Goal: Information Seeking & Learning: Find specific fact

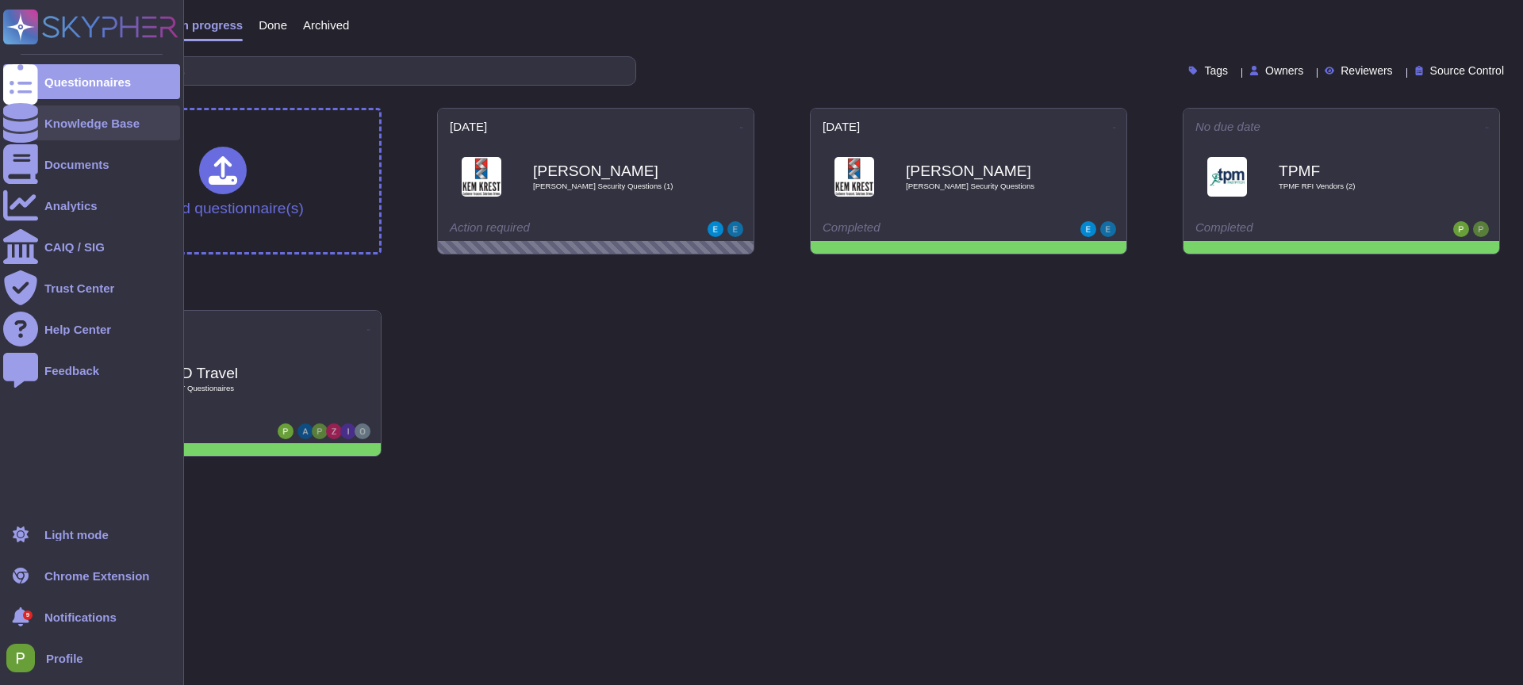
click at [79, 129] on div "Knowledge Base" at bounding box center [91, 123] width 95 height 12
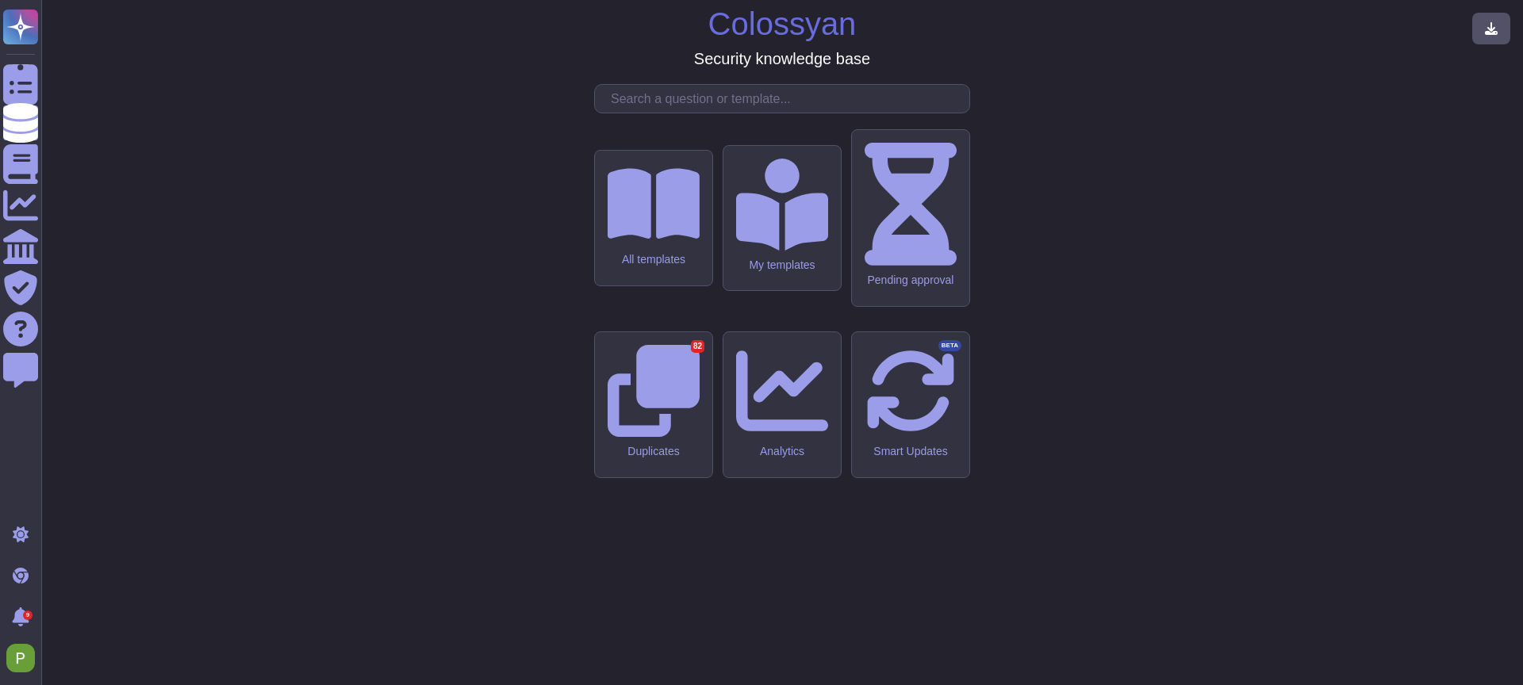
click at [674, 113] on input "text" at bounding box center [786, 99] width 366 height 28
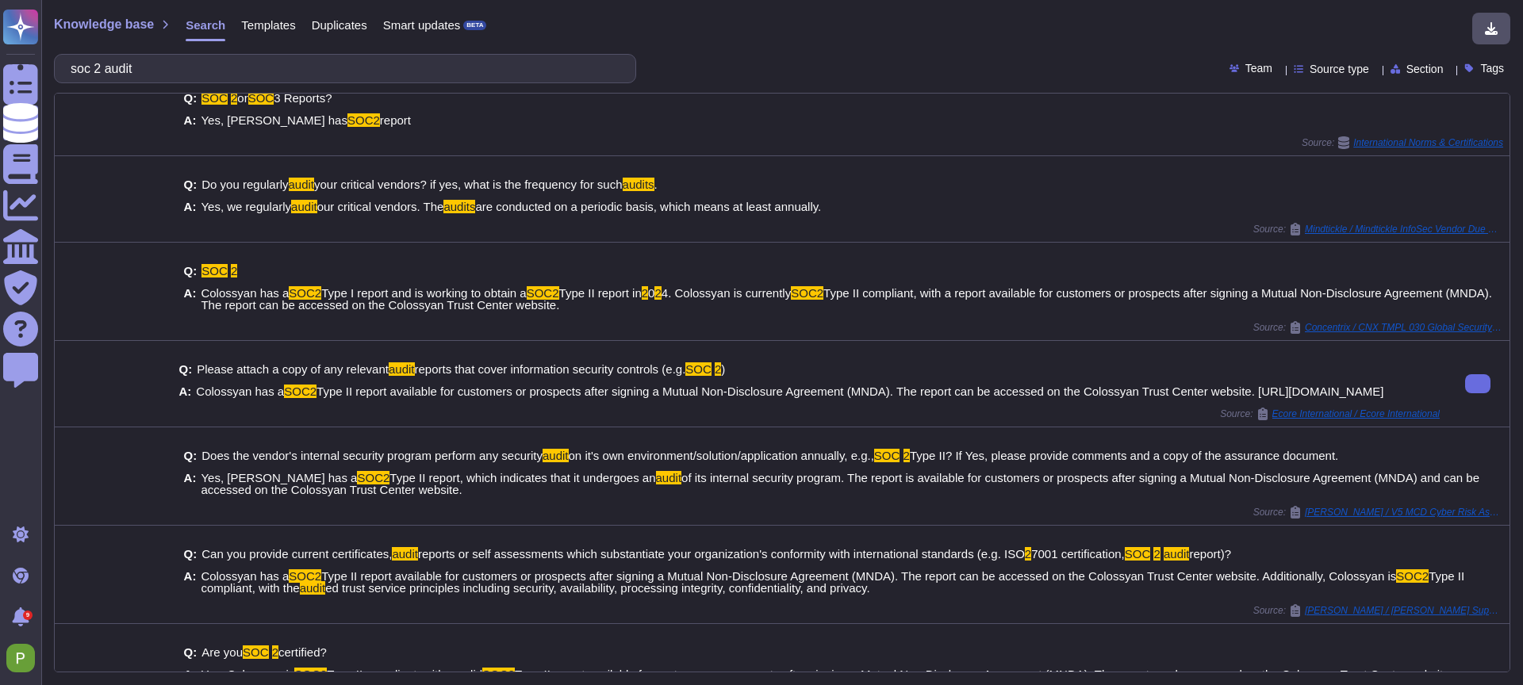
scroll to position [65, 0]
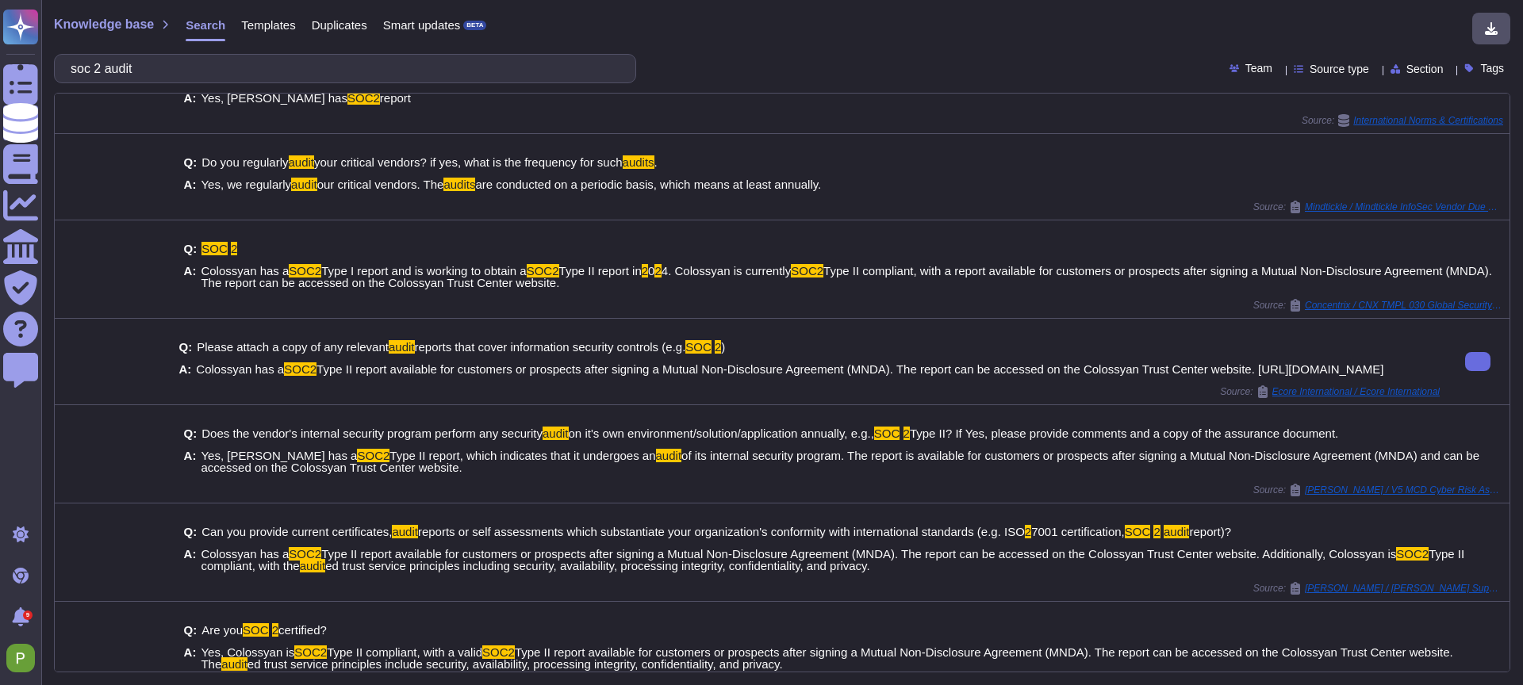
drag, startPoint x: 198, startPoint y: 373, endPoint x: 379, endPoint y: 388, distance: 181.5
click at [379, 375] on span "Colossyan has a SOC2 Type II report available for customers or prospects after …" at bounding box center [789, 369] width 1187 height 12
copy span "Colossyan has a SOC2 Type II report available for customers or prospects after …"
click at [236, 83] on div "Knowledge base Search Templates Duplicates Smart updates BETA soc 2 audit Team …" at bounding box center [782, 342] width 1482 height 685
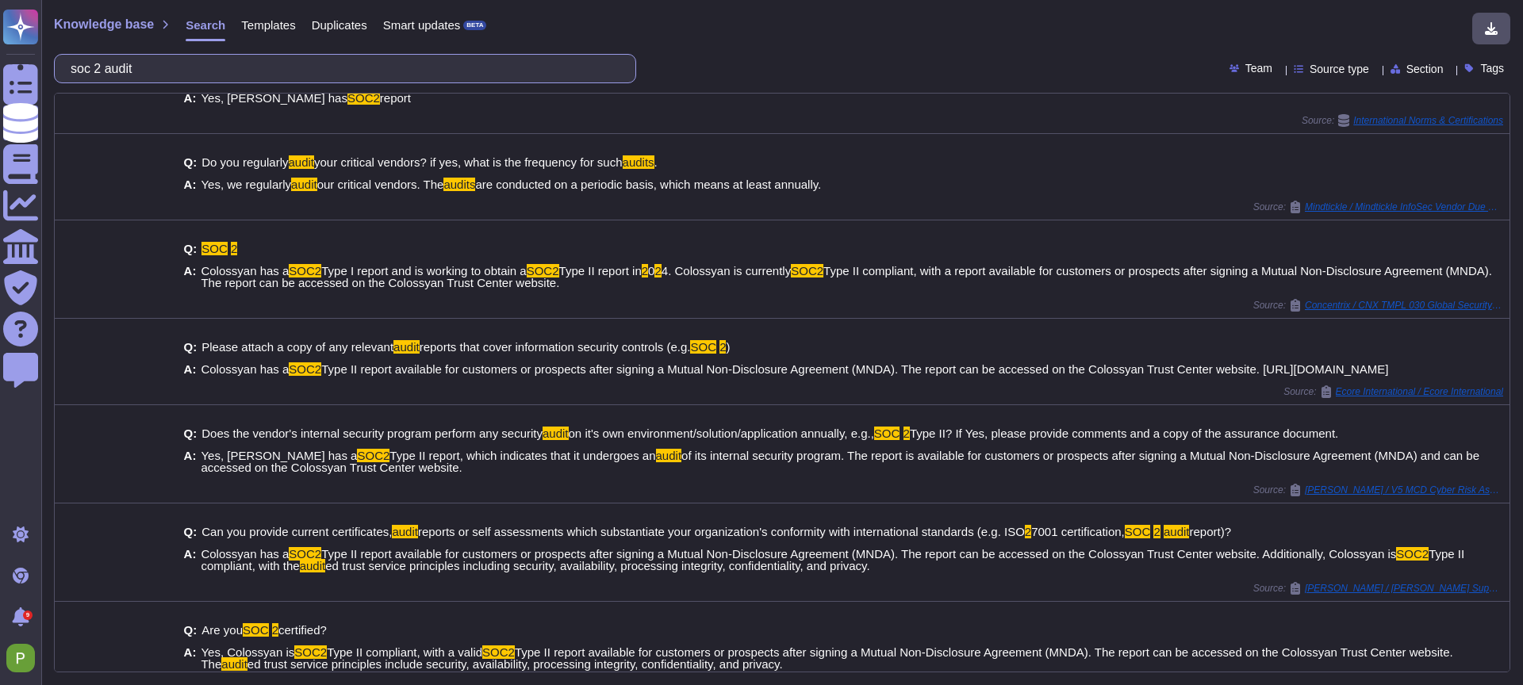
click at [198, 70] on input "soc 2 audit" at bounding box center [341, 69] width 557 height 28
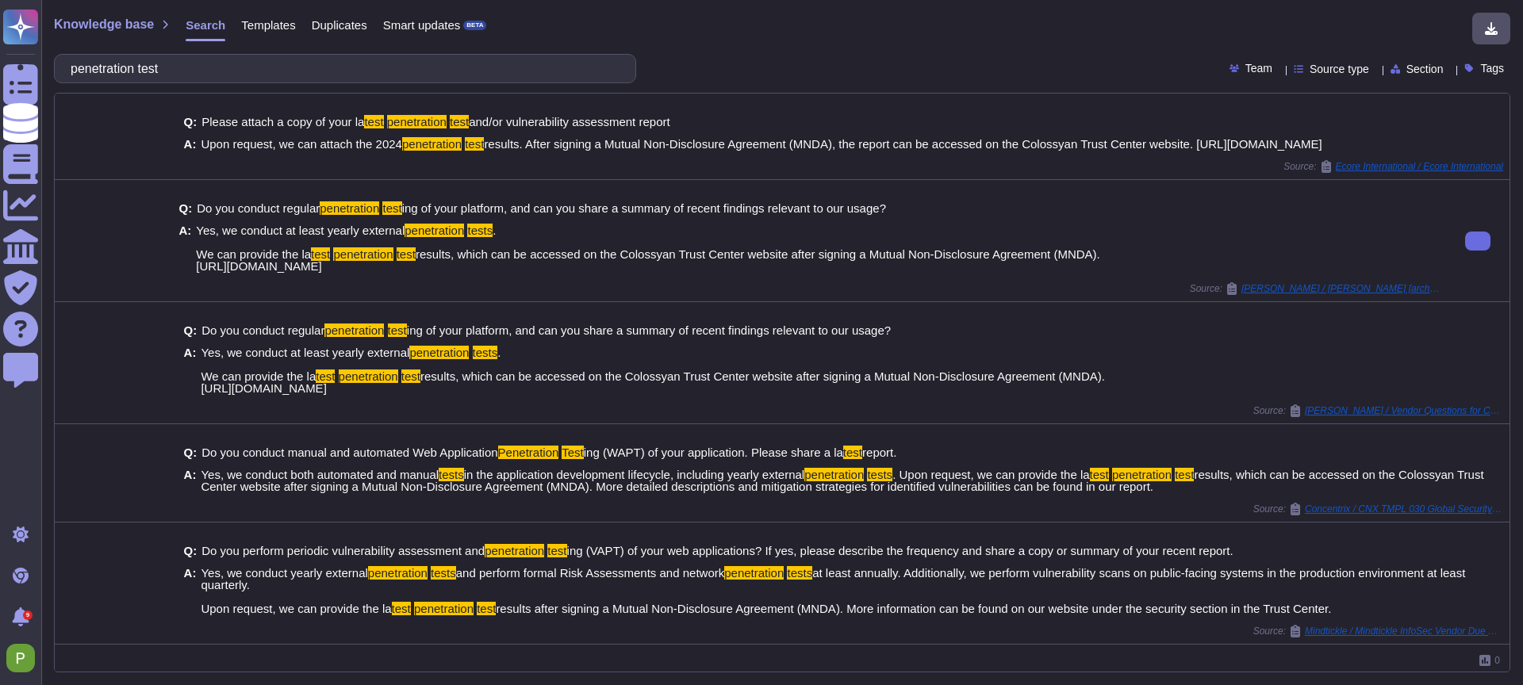
drag, startPoint x: 194, startPoint y: 256, endPoint x: 389, endPoint y: 273, distance: 195.1
click at [387, 273] on div "Q: Do you conduct regular penetration test ing of your platform, and can you sh…" at bounding box center [808, 238] width 1261 height 90
copy span "We can provide the la test penetration test results, which can be accessed on t…"
click at [179, 69] on input "penetration test" at bounding box center [341, 69] width 557 height 28
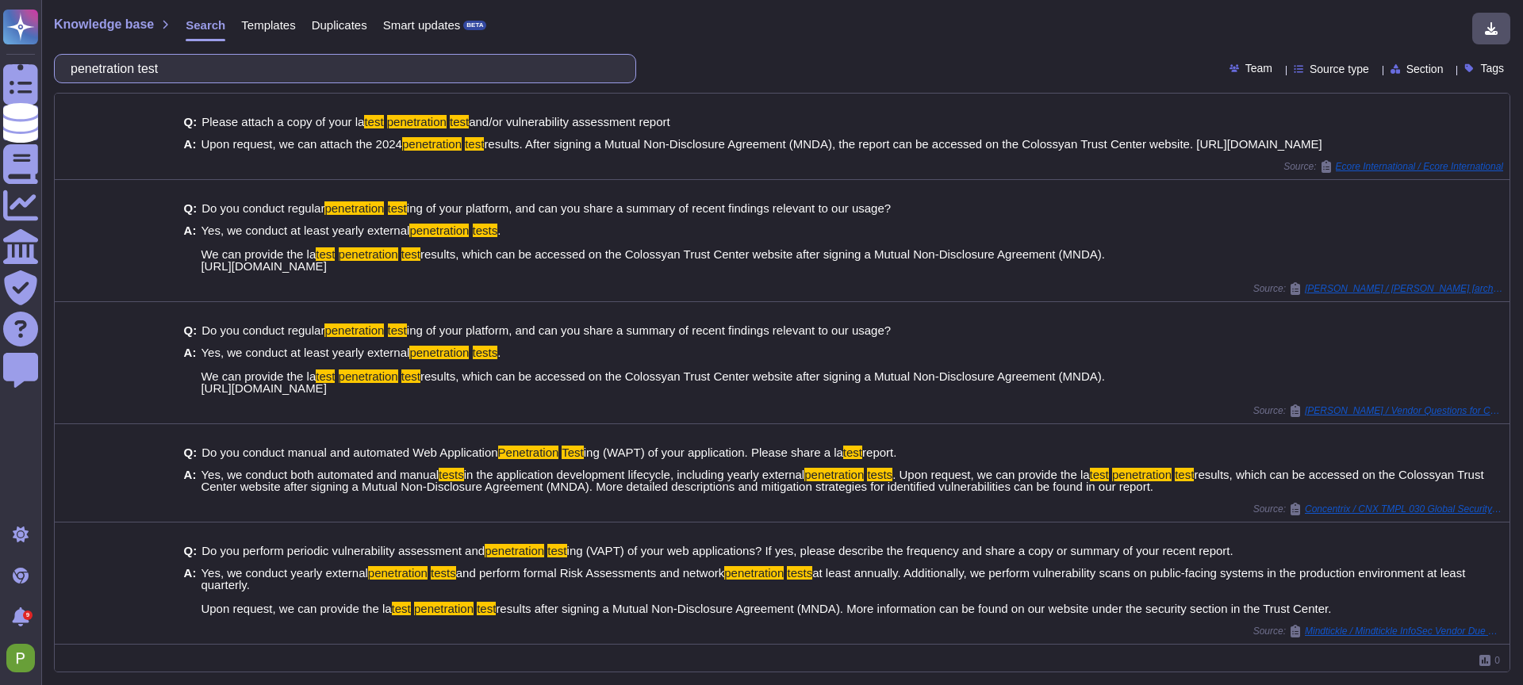
click at [179, 69] on input "penetration test" at bounding box center [341, 69] width 557 height 28
paste input "Security incident handling and reporting process"
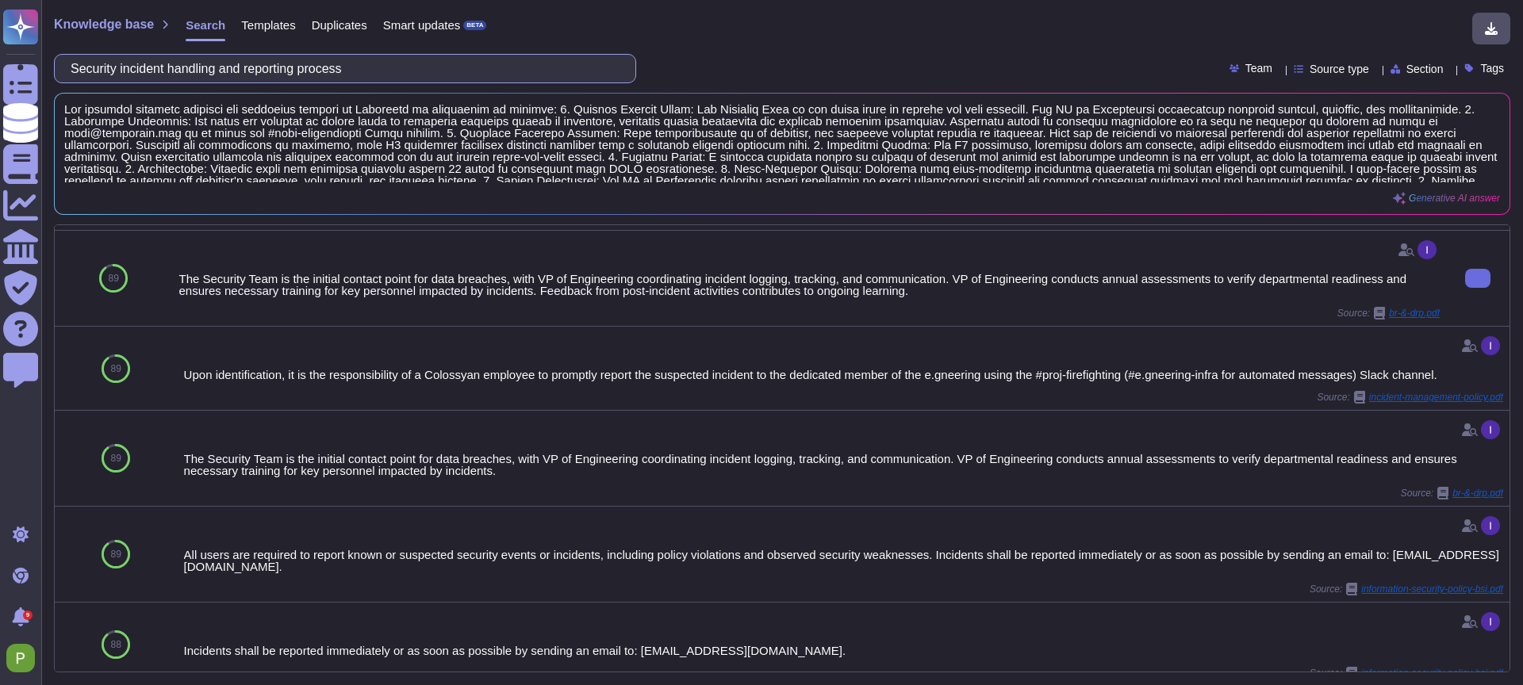
scroll to position [81, 0]
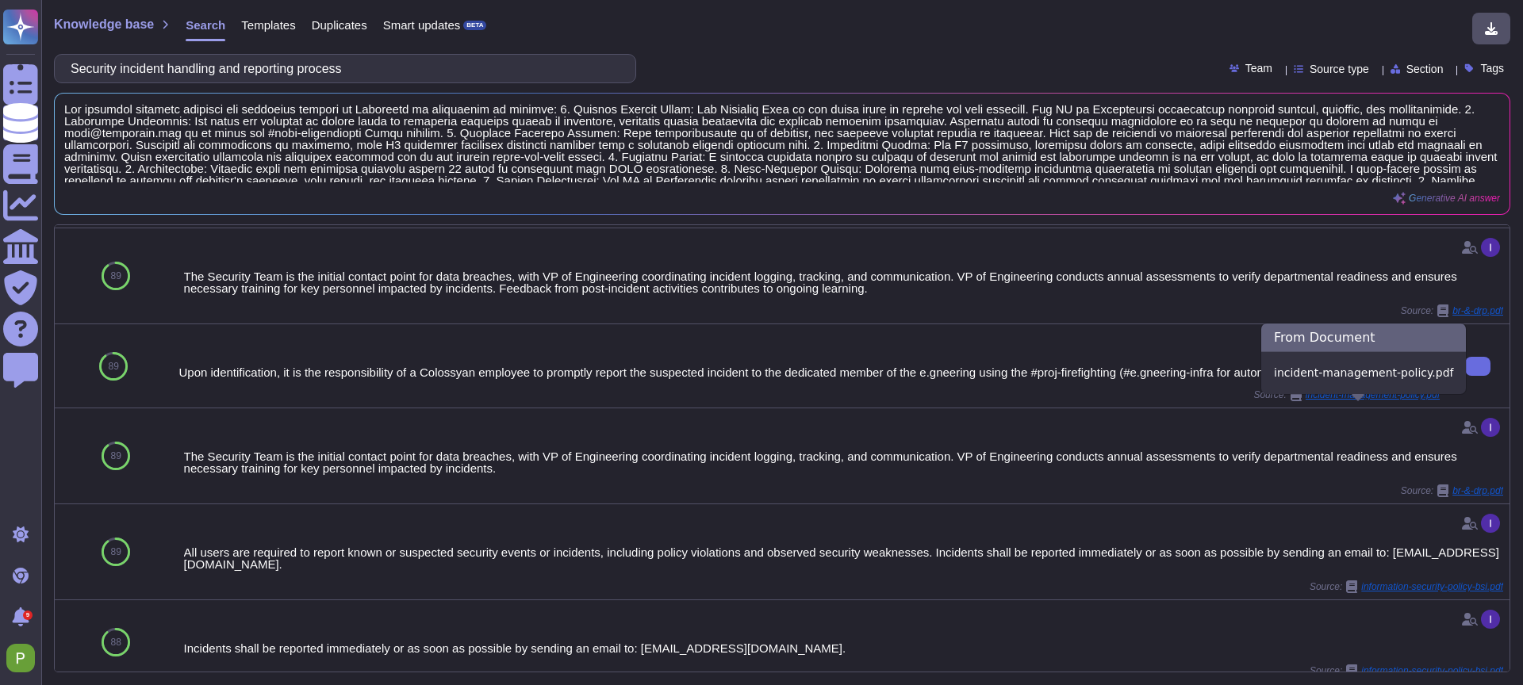
click at [1384, 400] on span "incident-management-policy.pdf" at bounding box center [1373, 395] width 134 height 10
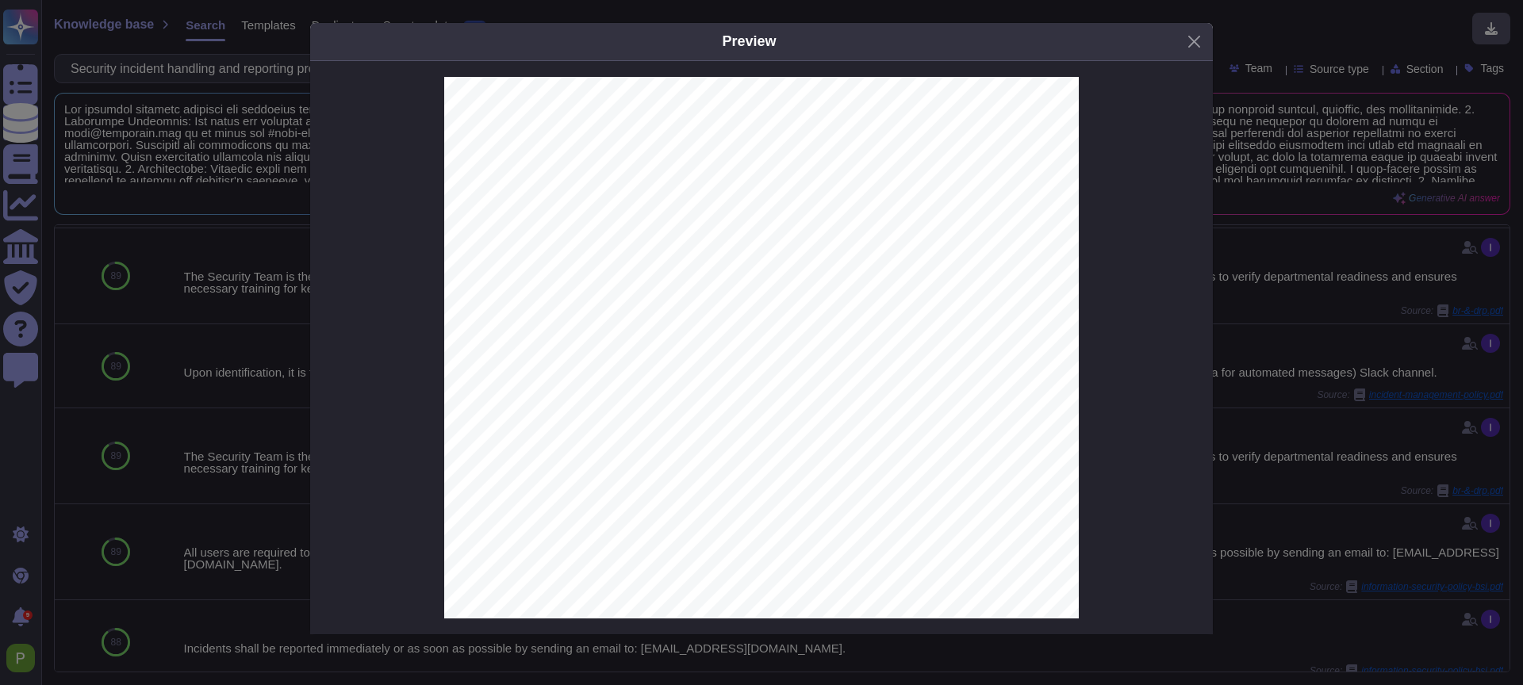
scroll to position [7668, 0]
click at [1323, 235] on div "Preview Incident Management Policy Table of Contents: ■ Purpose and Scope ■ Inc…" at bounding box center [761, 342] width 1523 height 685
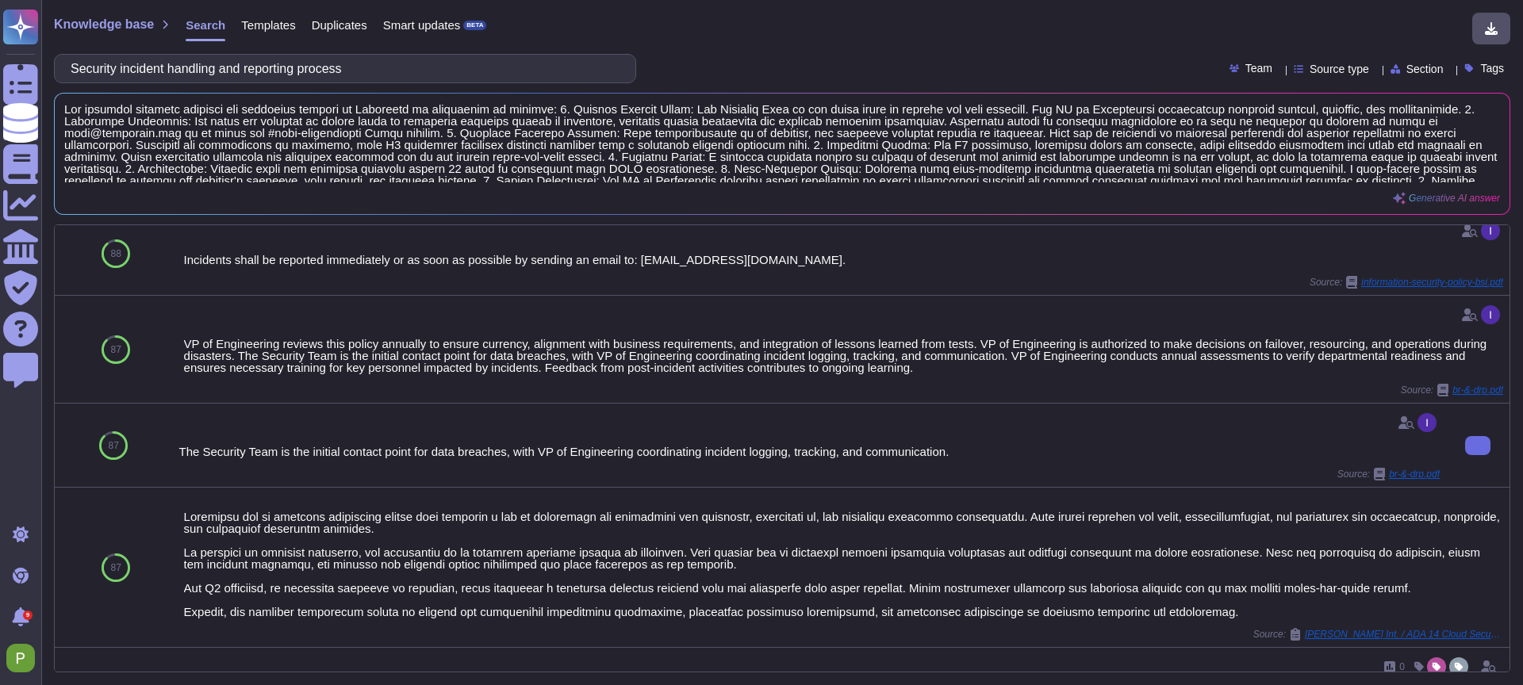
scroll to position [469, 0]
click at [324, 65] on input "Security incident handling and reporting process" at bounding box center [341, 69] width 557 height 28
paste input "Network configuration diagram"
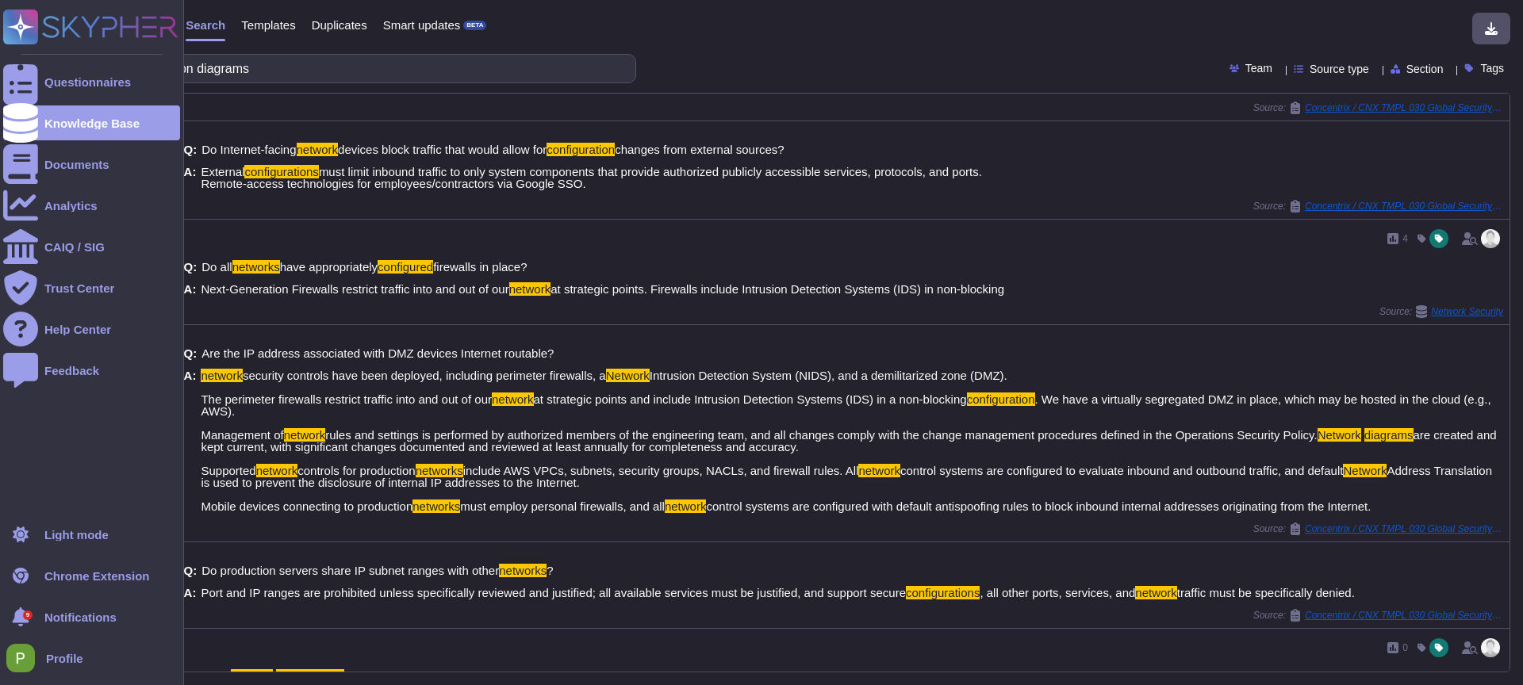
scroll to position [559, 0]
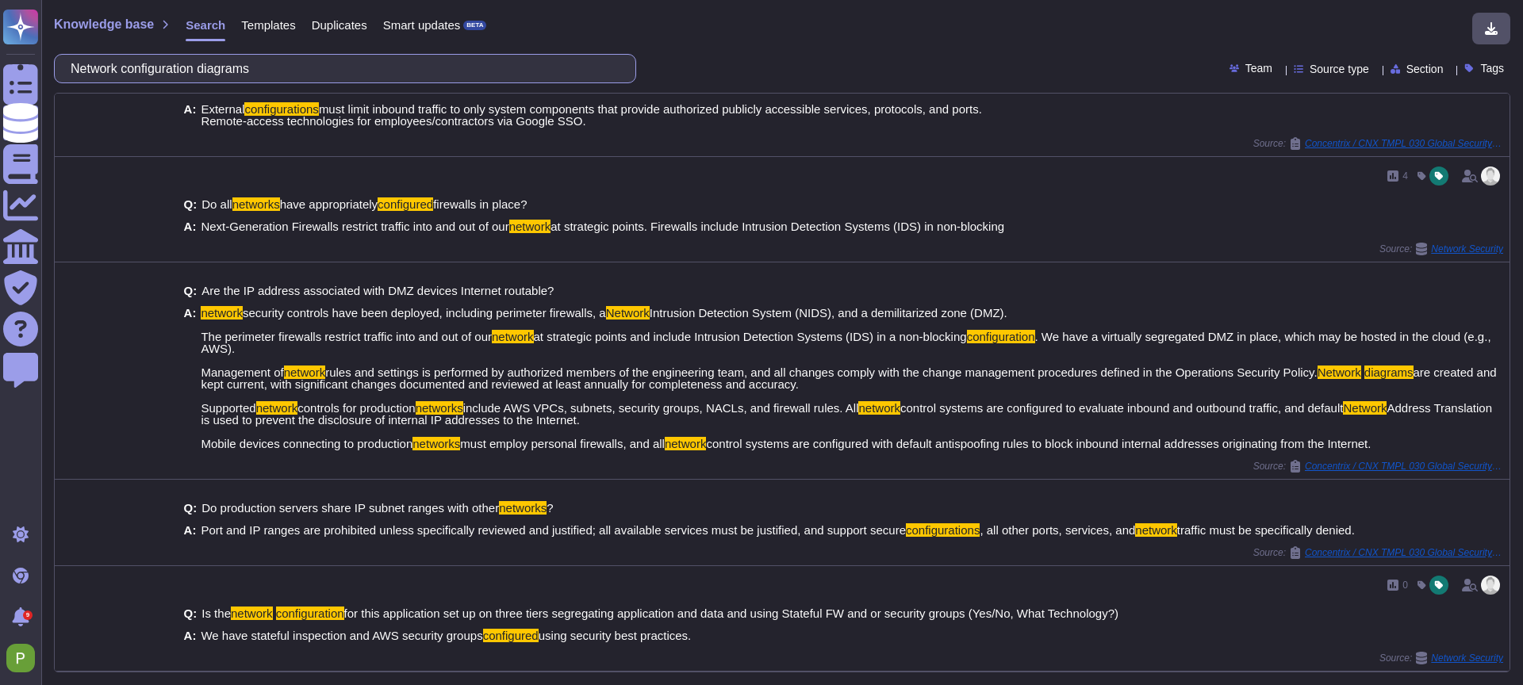
drag, startPoint x: 287, startPoint y: 69, endPoint x: 0, endPoint y: -3, distance: 296.1
click at [0, 0] on html "Questionnaires Knowledge Base Documents Analytics CAIQ / SIG Trust Center Help …" at bounding box center [761, 342] width 1523 height 685
paste input "5 Network configuration diagrams for internal and external networks defined in …"
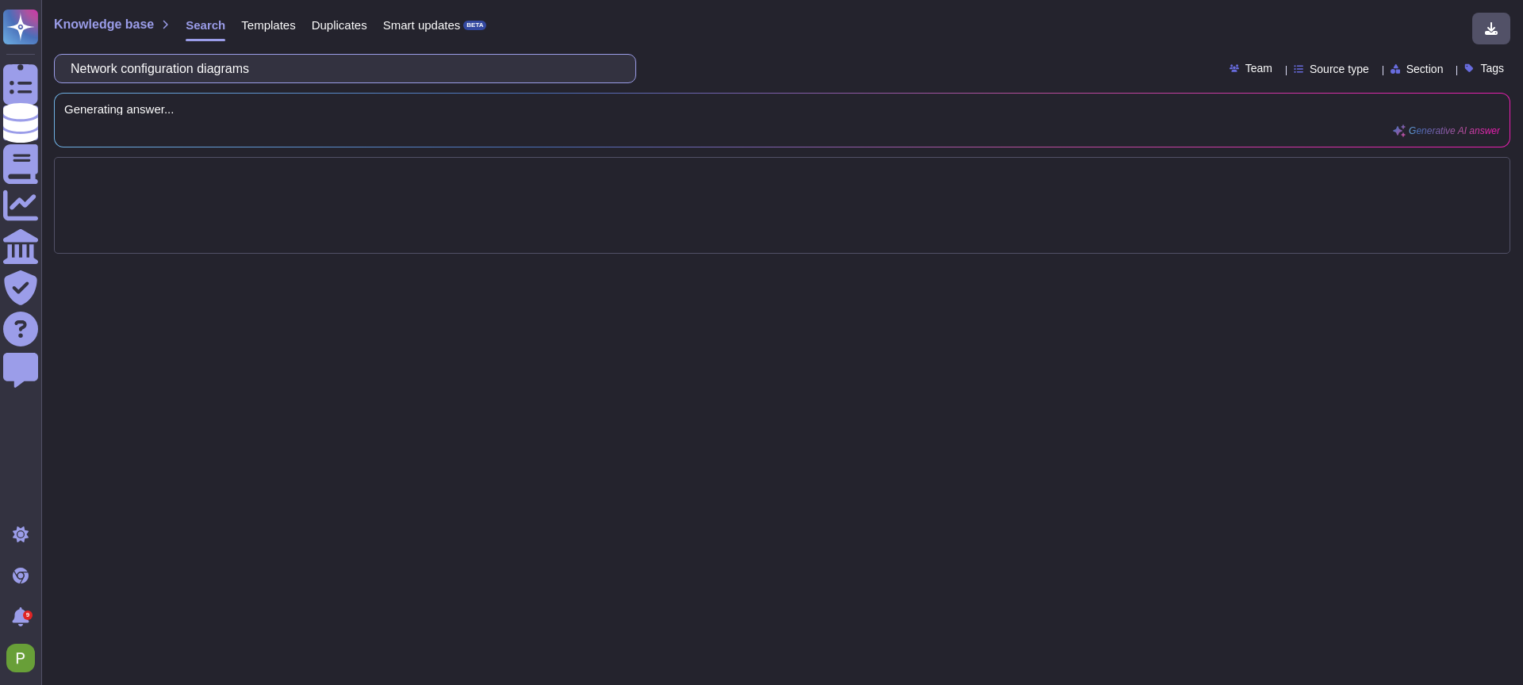
scroll to position [0, 0]
click at [97, 69] on input "5 Network configuration diagrams for internal and external networks defined in …" at bounding box center [341, 69] width 557 height 28
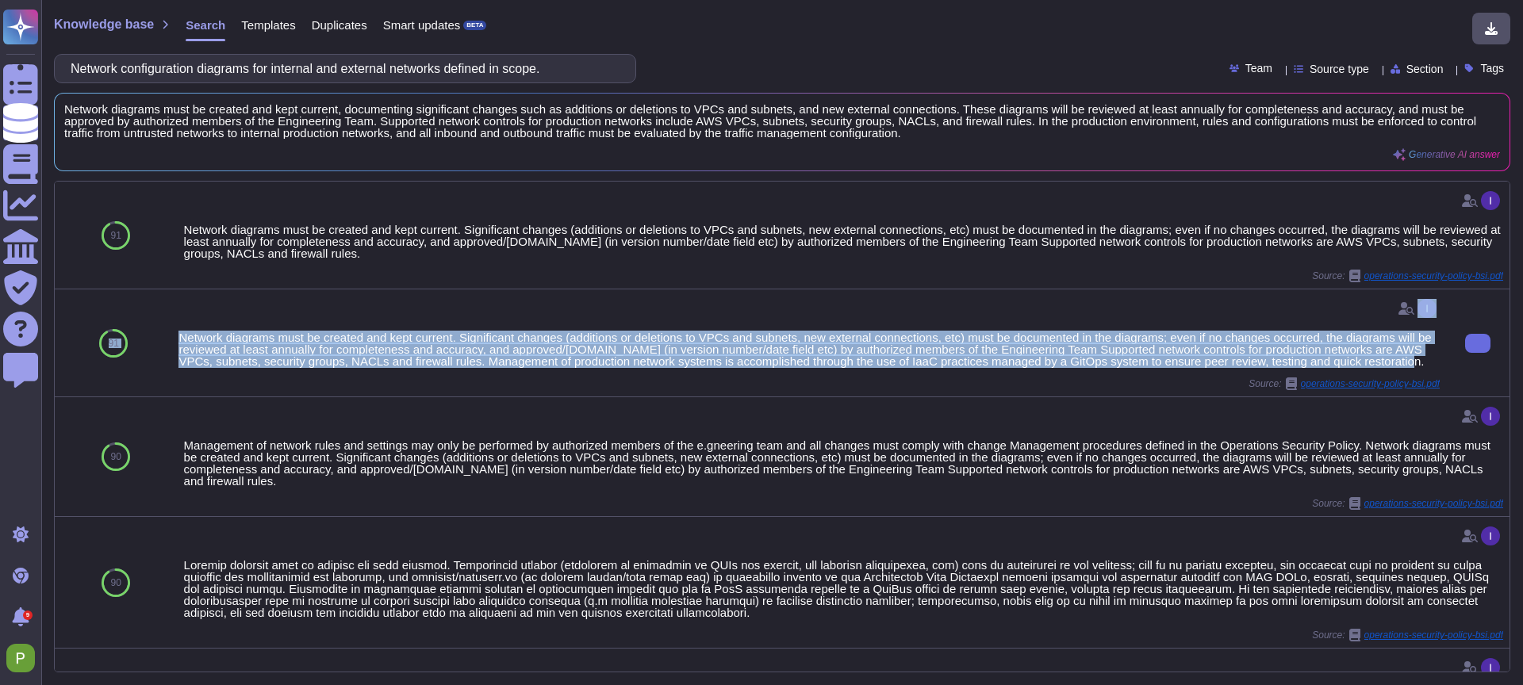
drag, startPoint x: 363, startPoint y: 374, endPoint x: 158, endPoint y: 333, distance: 208.6
click at [159, 333] on div "91 Network diagrams must be created and kept current. Significant changes (addi…" at bounding box center [782, 344] width 1455 height 108
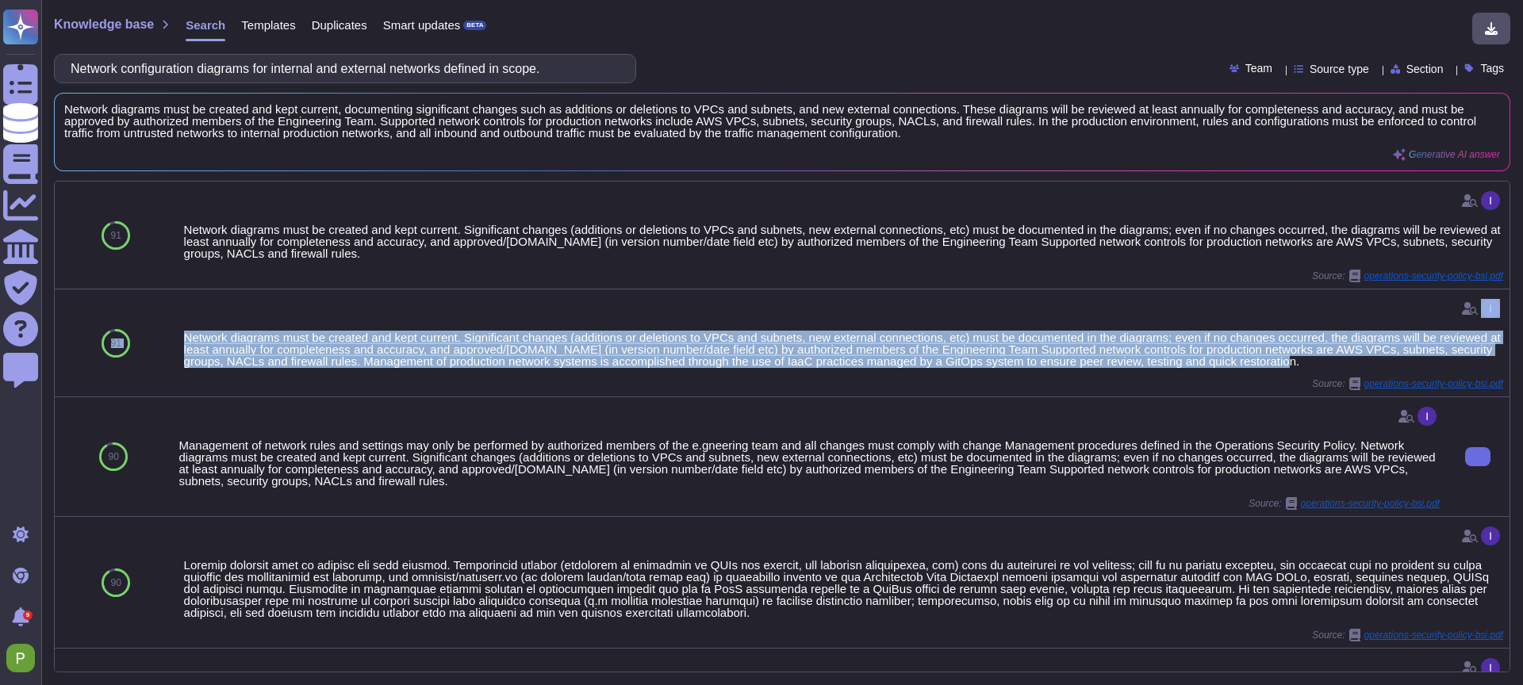
copy div "91 Network diagrams must be created and kept current. Significant changes (addi…"
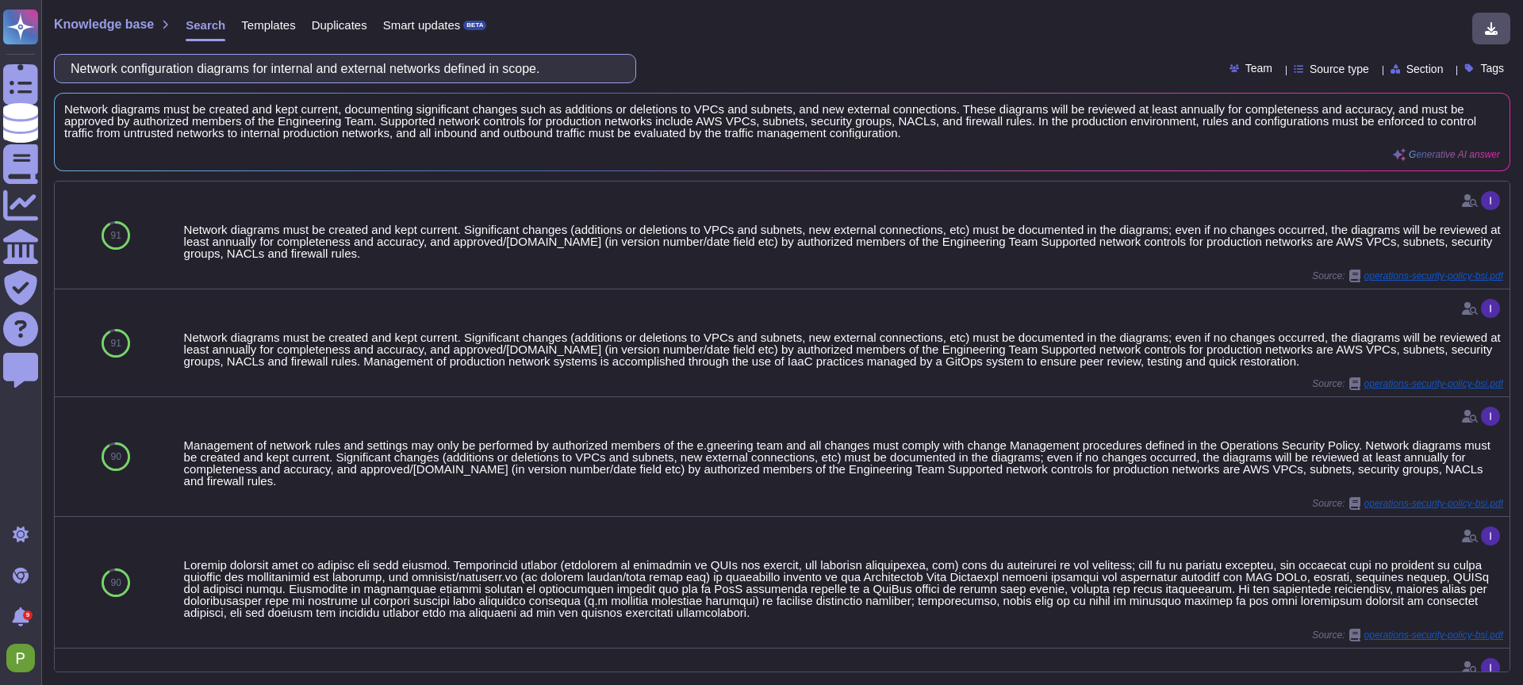
click at [160, 59] on input "Network configuration diagrams for internal and external networks defined in sc…" at bounding box center [341, 69] width 557 height 28
click at [159, 59] on input "Network configuration diagrams for internal and external networks defined in sc…" at bounding box center [341, 69] width 557 height 28
paste input "91 user Network diagrams must be created and kept current. Significant changes …"
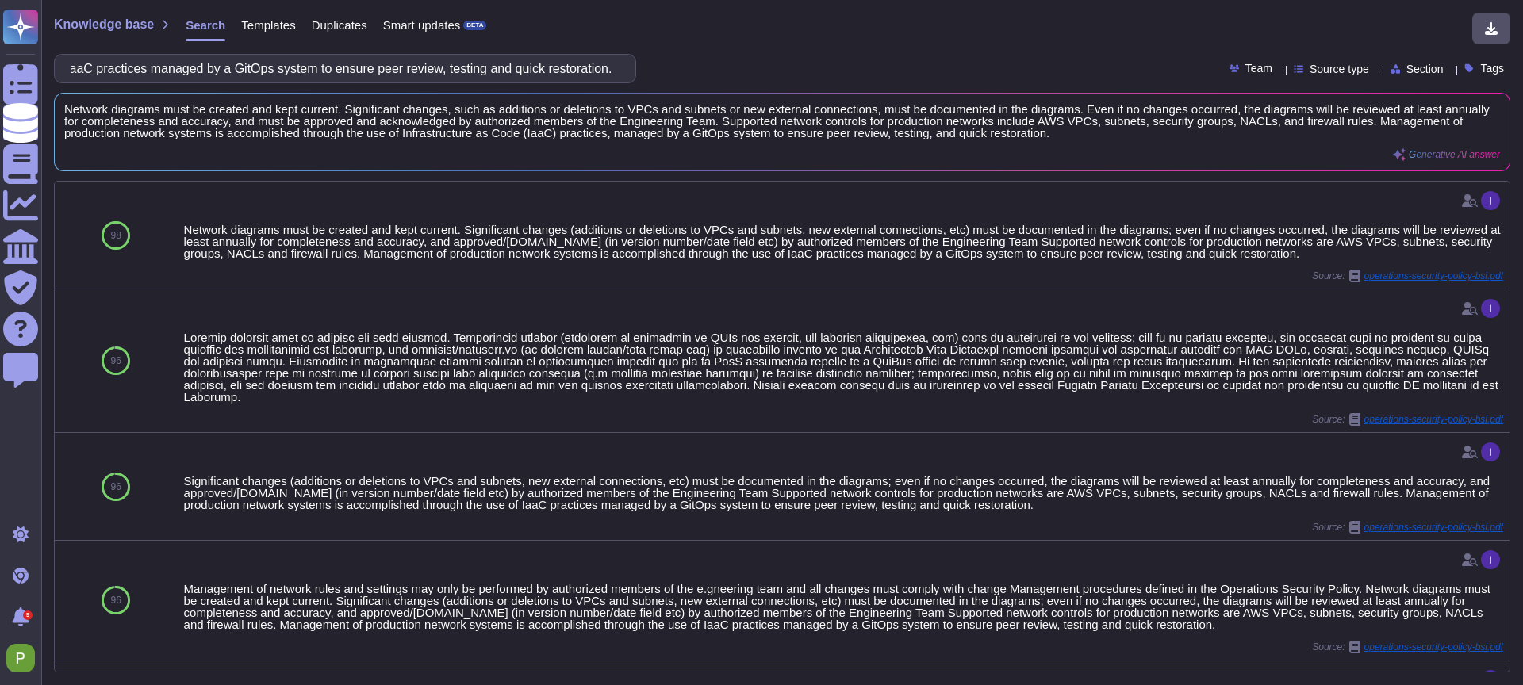
type input "91 user Network diagrams must be created and kept current. Significant changes …"
click at [531, 69] on input "91 user Network diagrams must be created and kept current. Significant changes …" at bounding box center [341, 69] width 557 height 28
click at [530, 69] on input "91 user Network diagrams must be created and kept current. Significant changes …" at bounding box center [341, 69] width 557 height 28
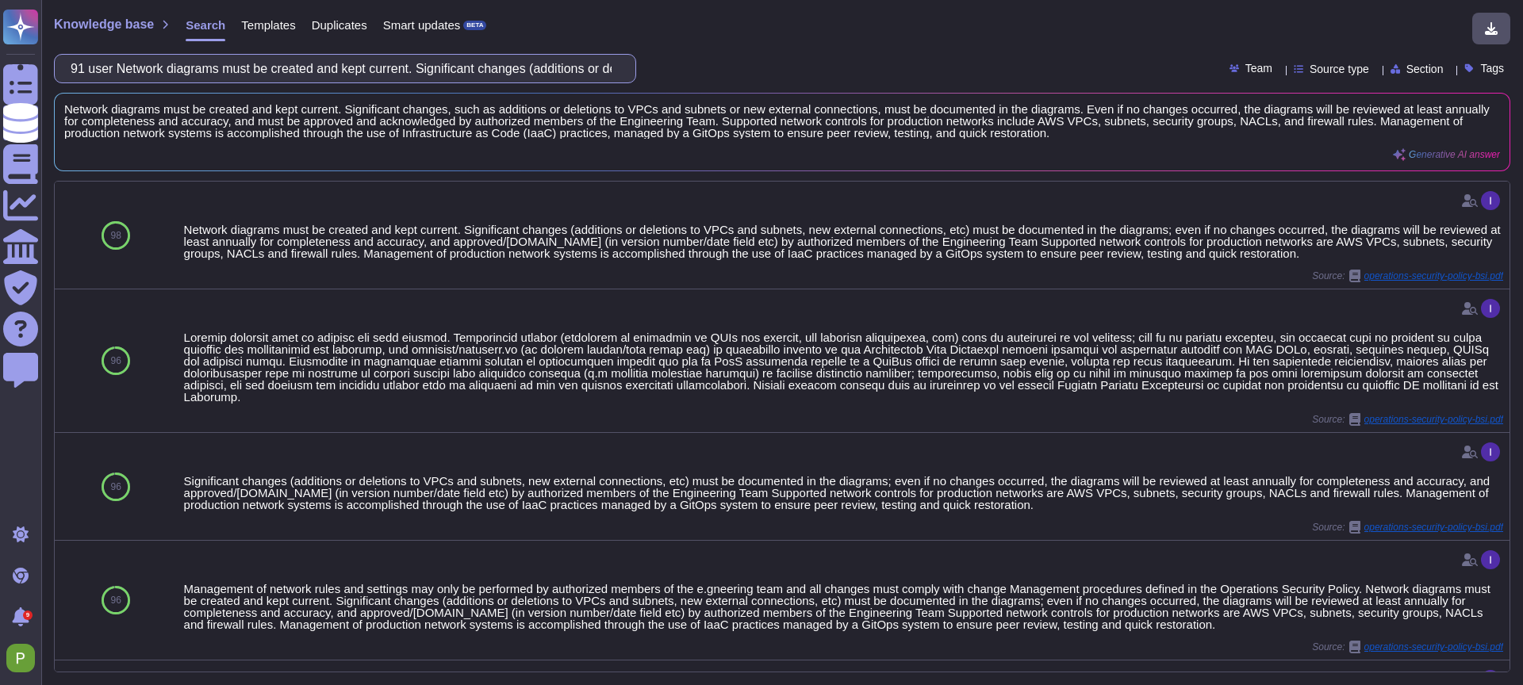
click at [529, 69] on input "91 user Network diagrams must be created and kept current. Significant changes …" at bounding box center [341, 69] width 557 height 28
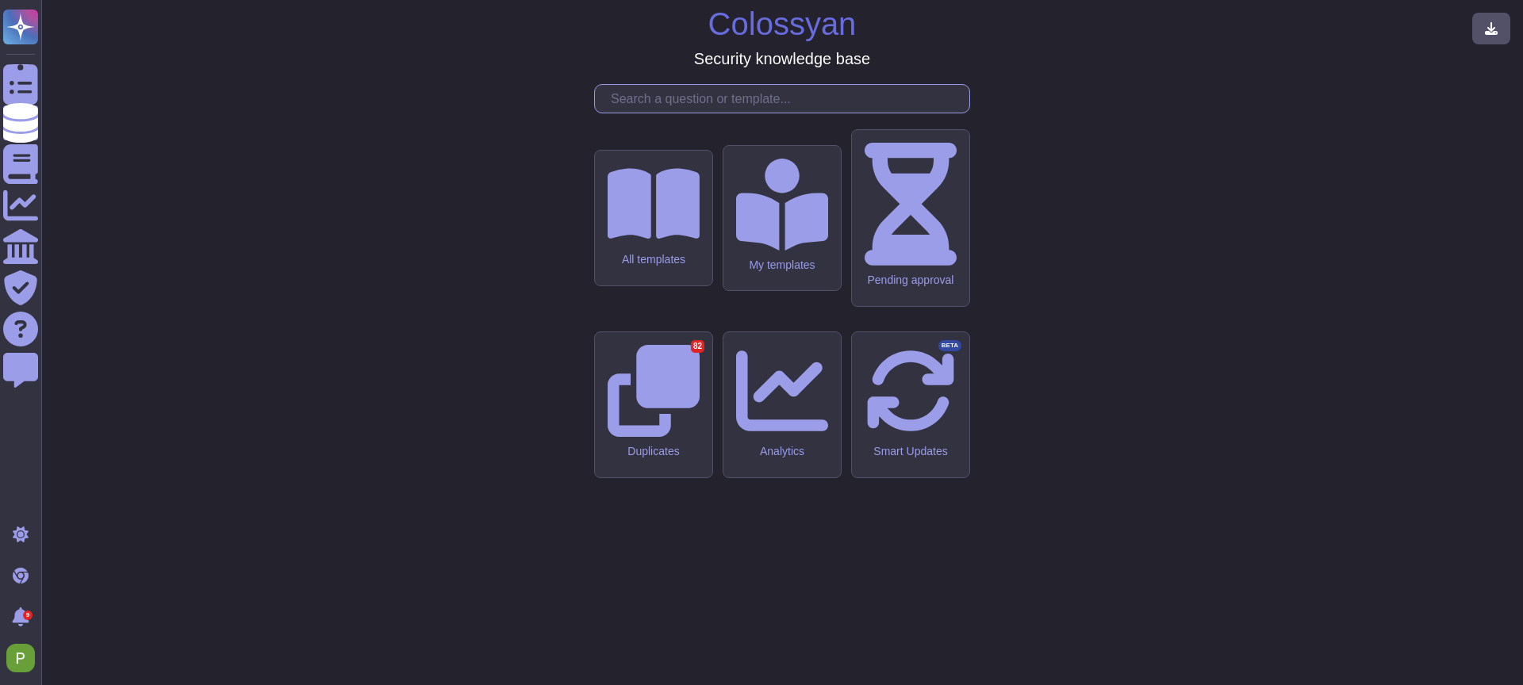
click at [647, 113] on input "text" at bounding box center [786, 99] width 366 height 28
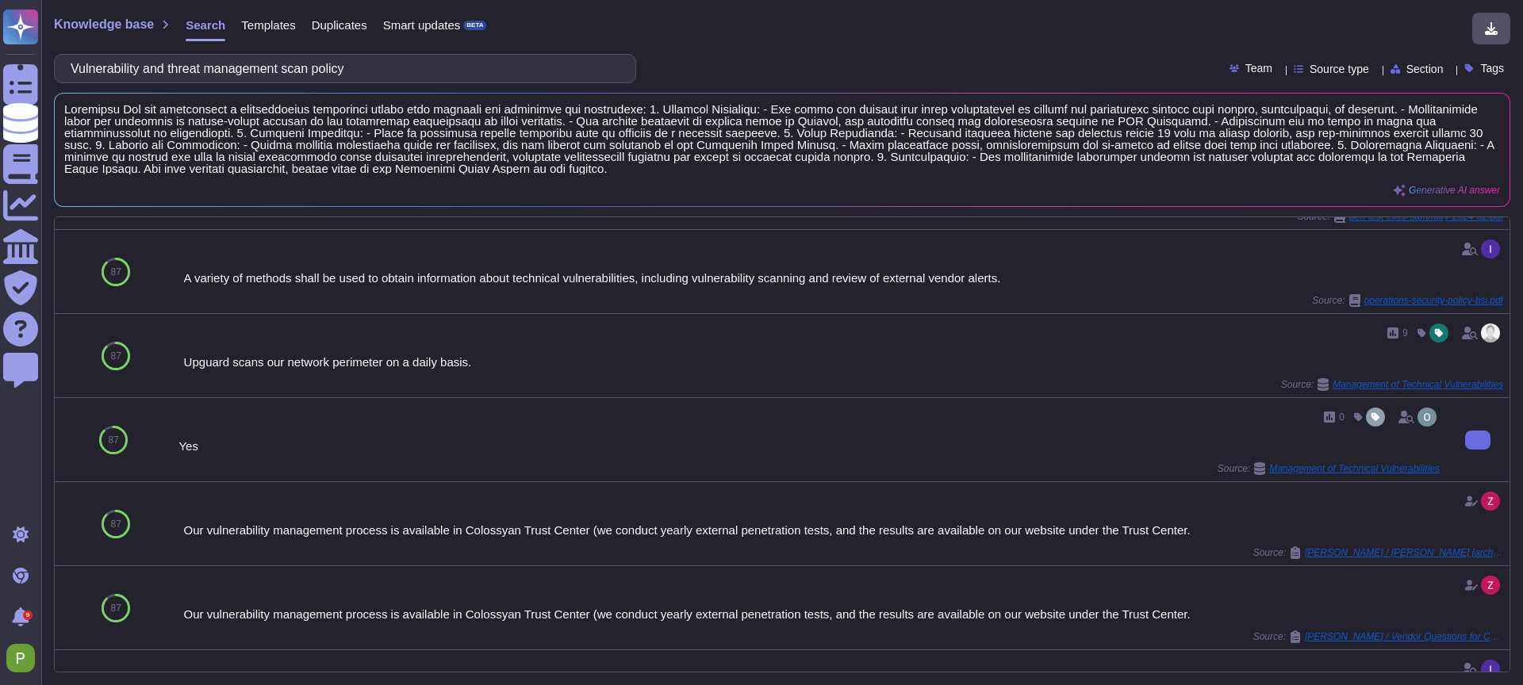
scroll to position [157, 0]
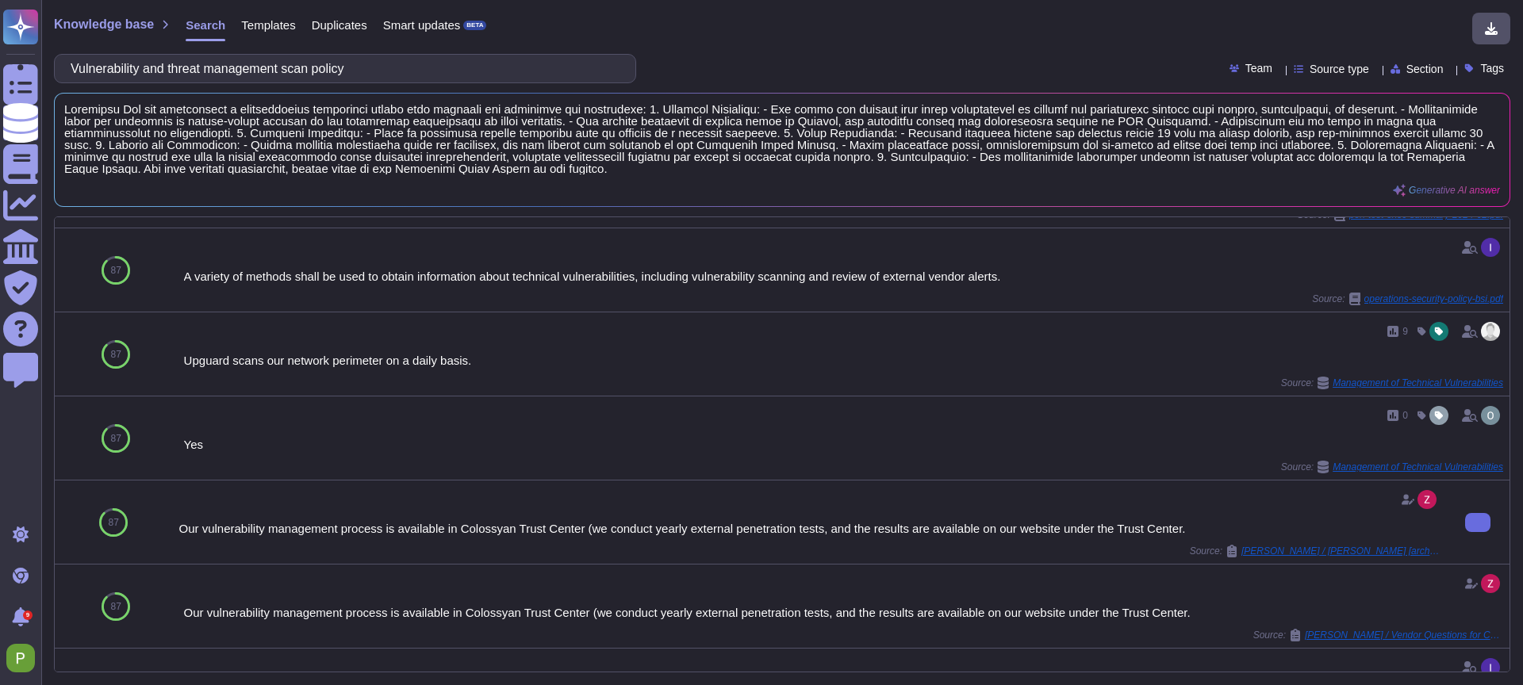
click at [540, 528] on div "Our vulnerability management process is available in Colossyan Trust Center (we…" at bounding box center [808, 529] width 1261 height 12
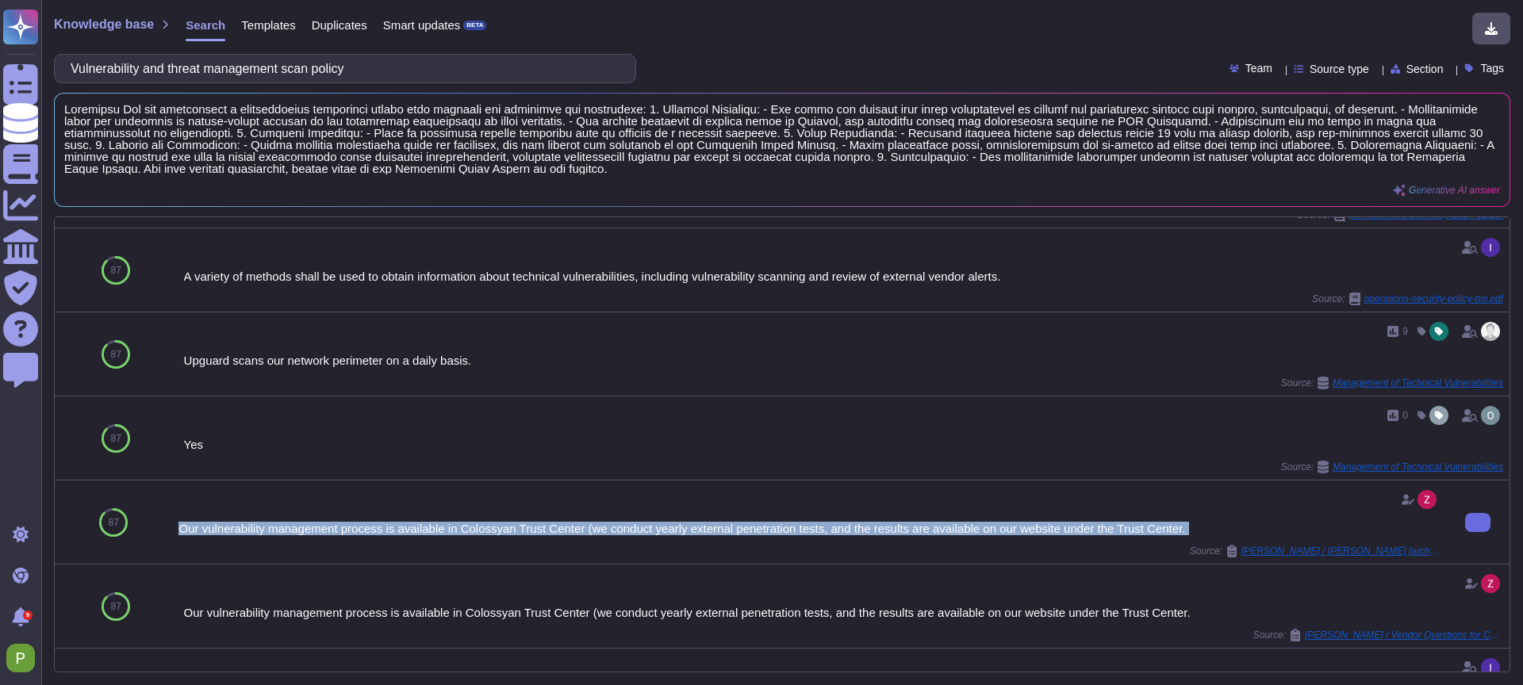
click at [540, 528] on div "Our vulnerability management process is available in Colossyan Trust Center (we…" at bounding box center [808, 529] width 1261 height 12
copy div "Our vulnerability management process is available in Colossyan Trust Center (we…"
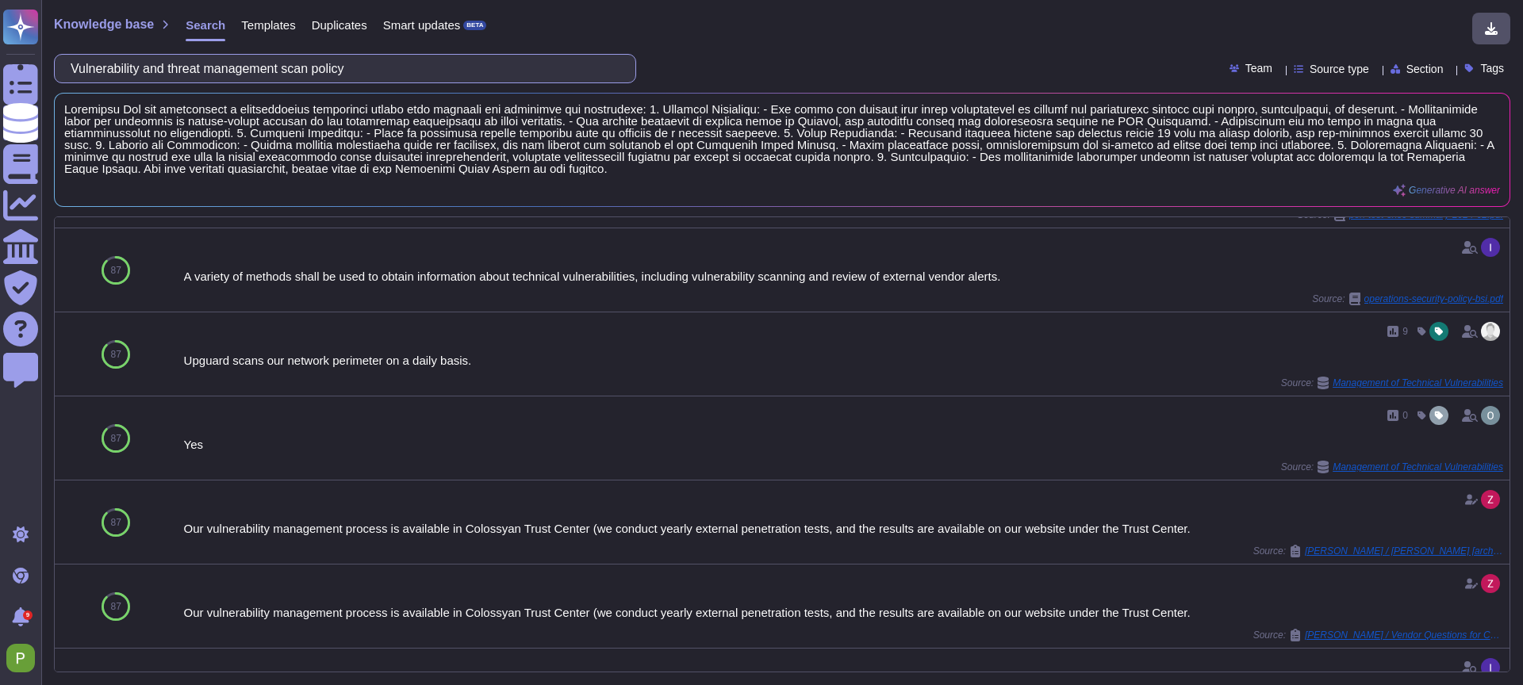
click at [232, 59] on input "Vulnerability and threat management scan policy" at bounding box center [341, 69] width 557 height 28
paste input "Does your organization maintain a formal Information Security Management Progra…"
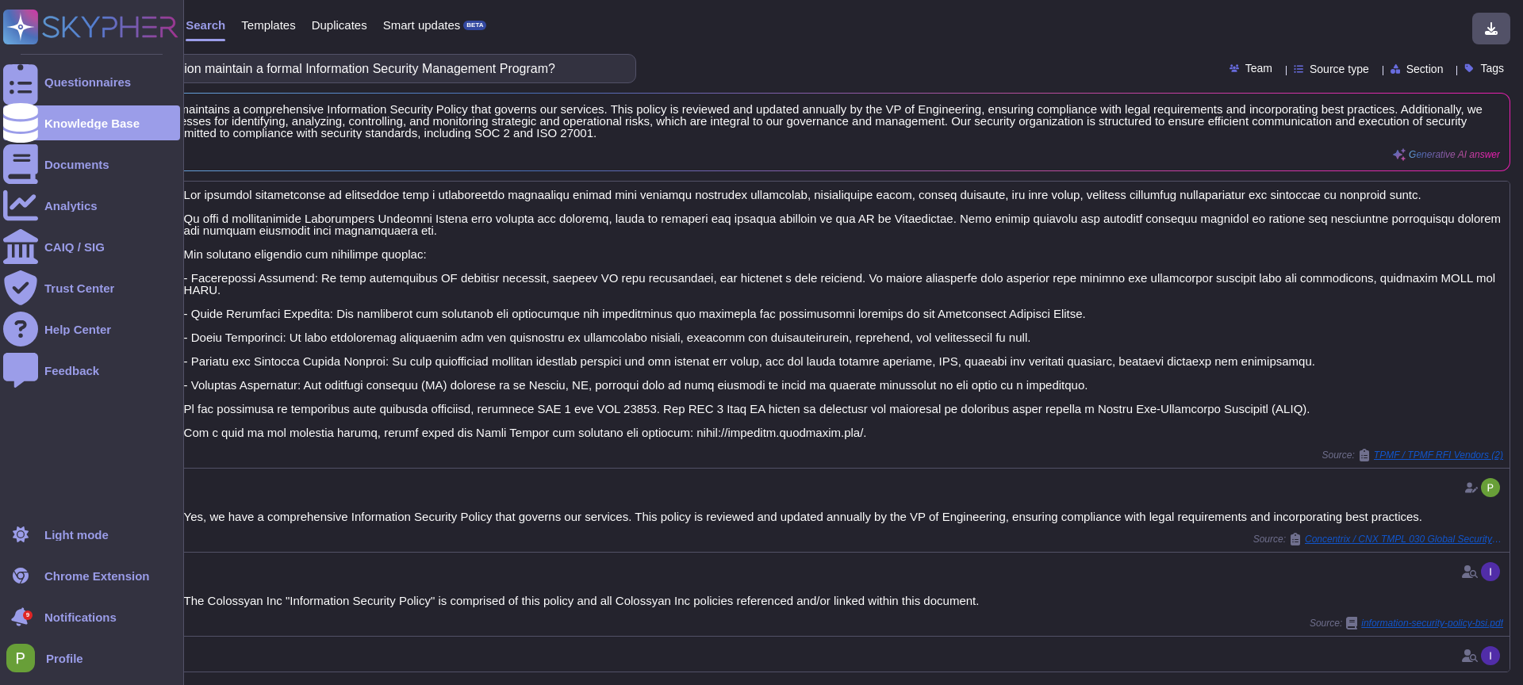
scroll to position [355, 0]
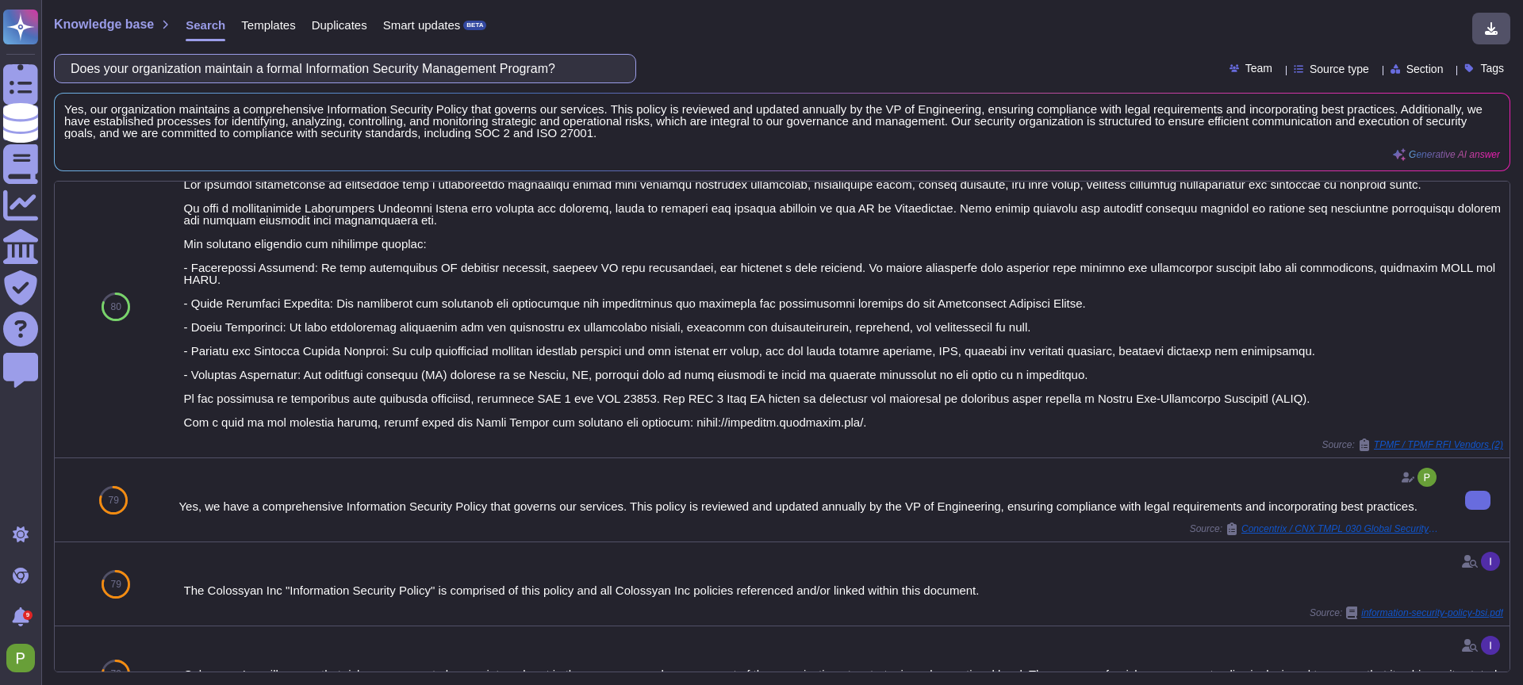
click at [404, 512] on div "Yes, we have a comprehensive Information Security Policy that governs our servi…" at bounding box center [808, 507] width 1261 height 12
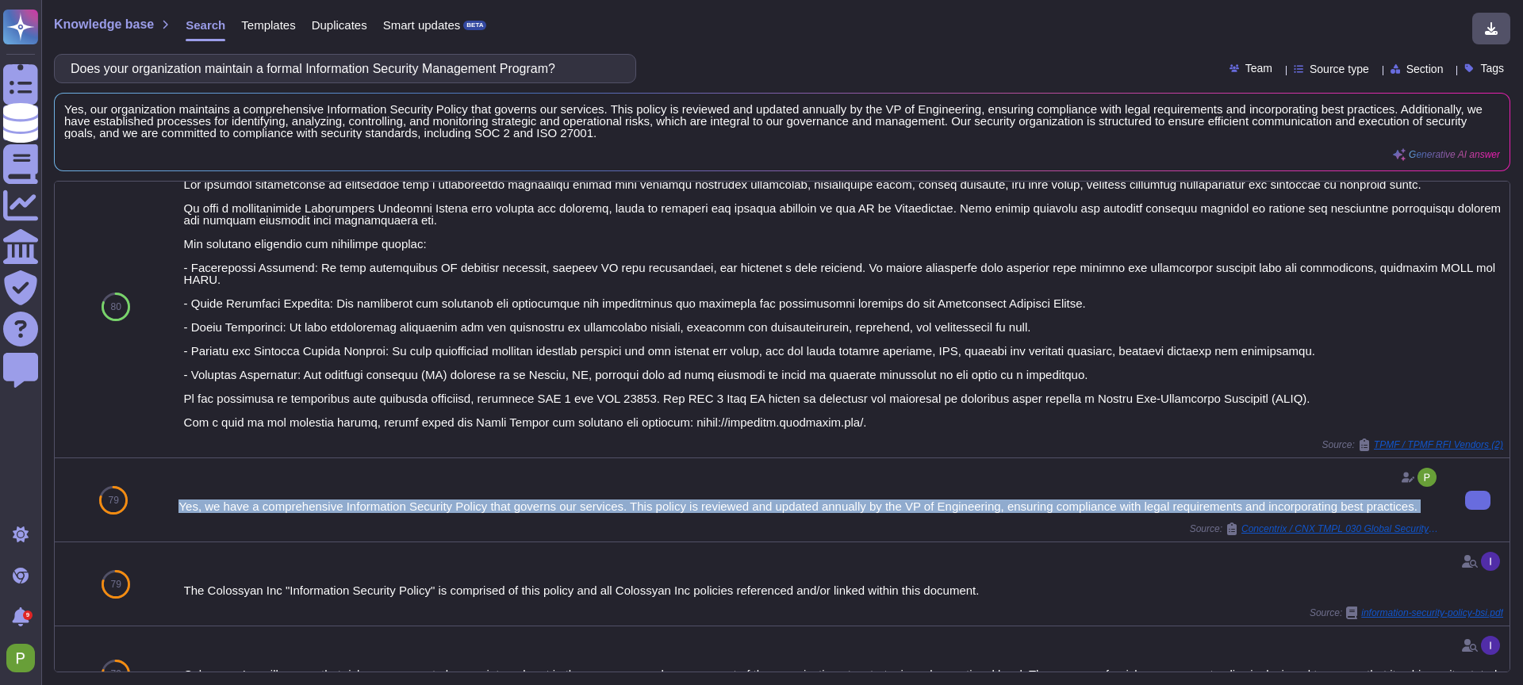
click at [404, 512] on div "Yes, we have a comprehensive Information Security Policy that governs our servi…" at bounding box center [808, 507] width 1261 height 12
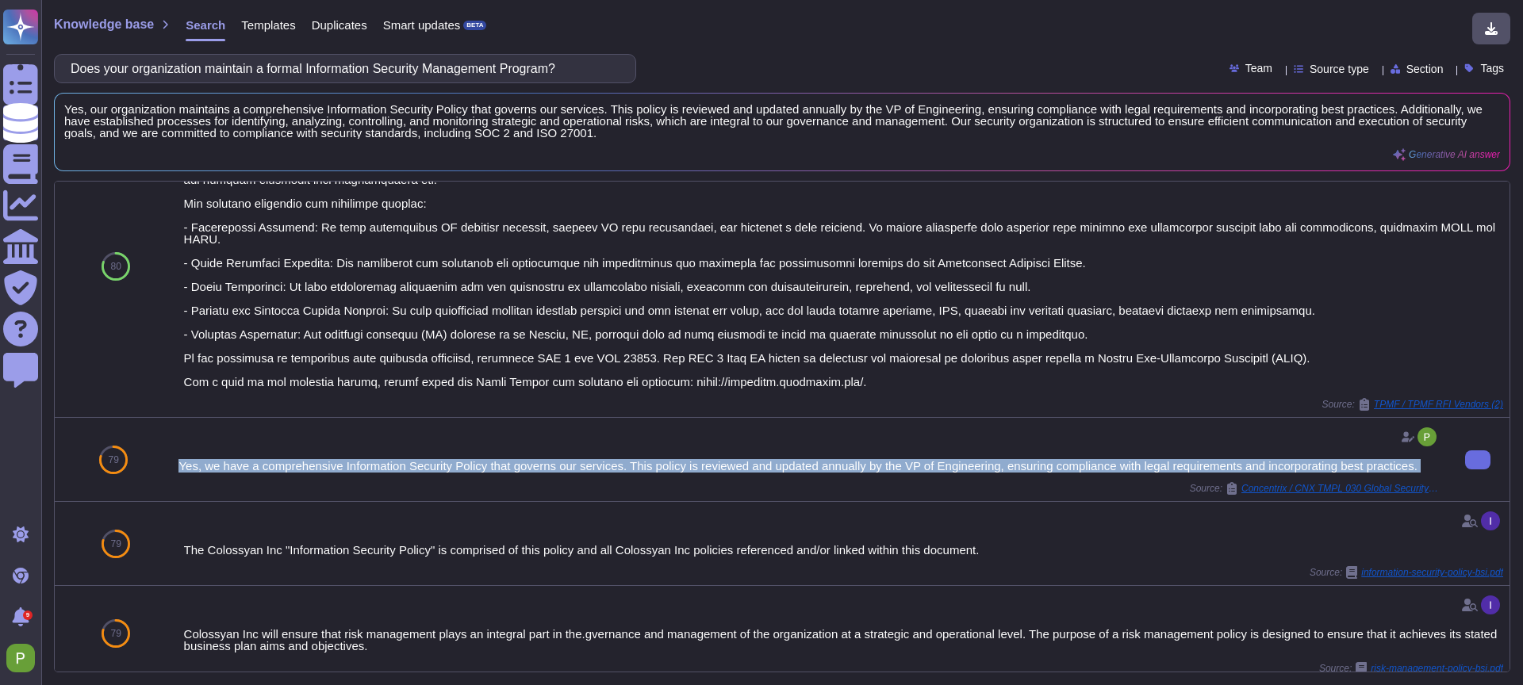
scroll to position [401, 0]
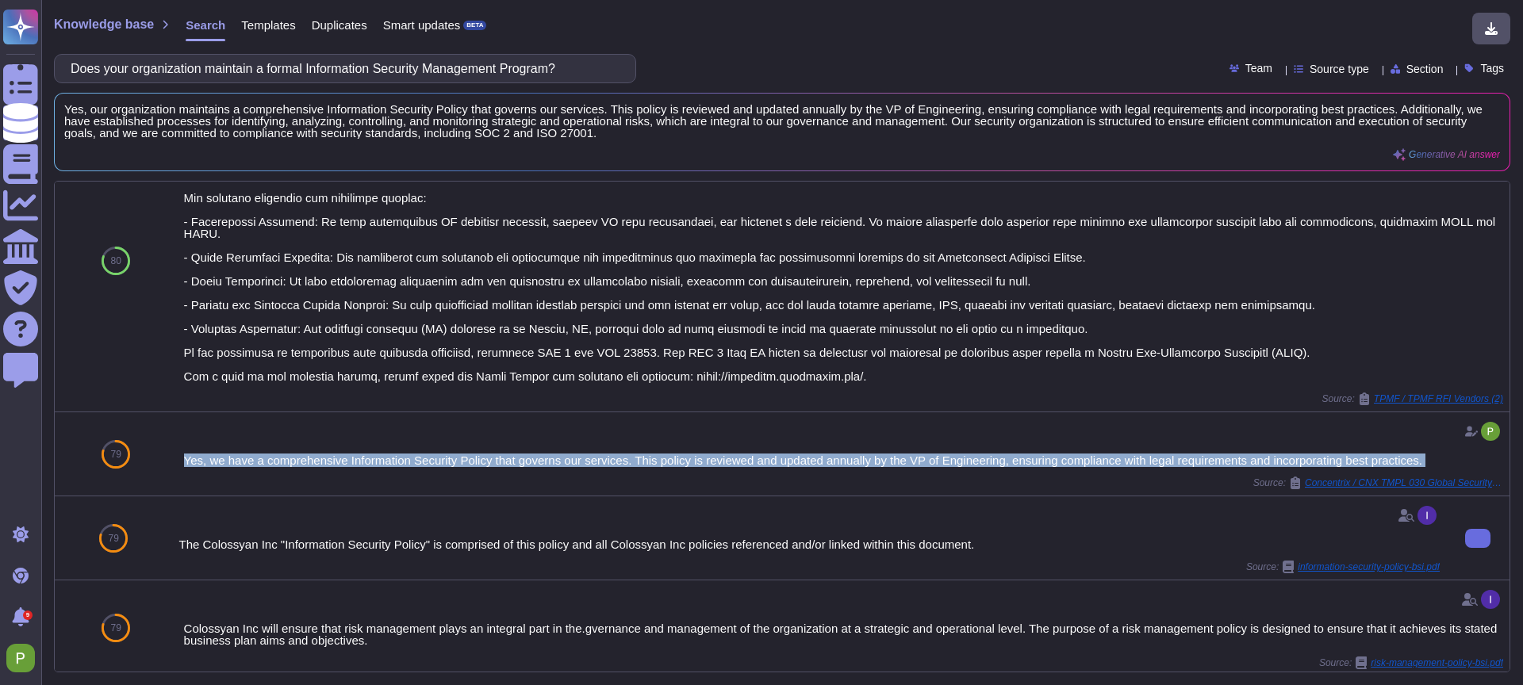
copy div "Yes, we have a comprehensive Information Security Policy that governs our servi…"
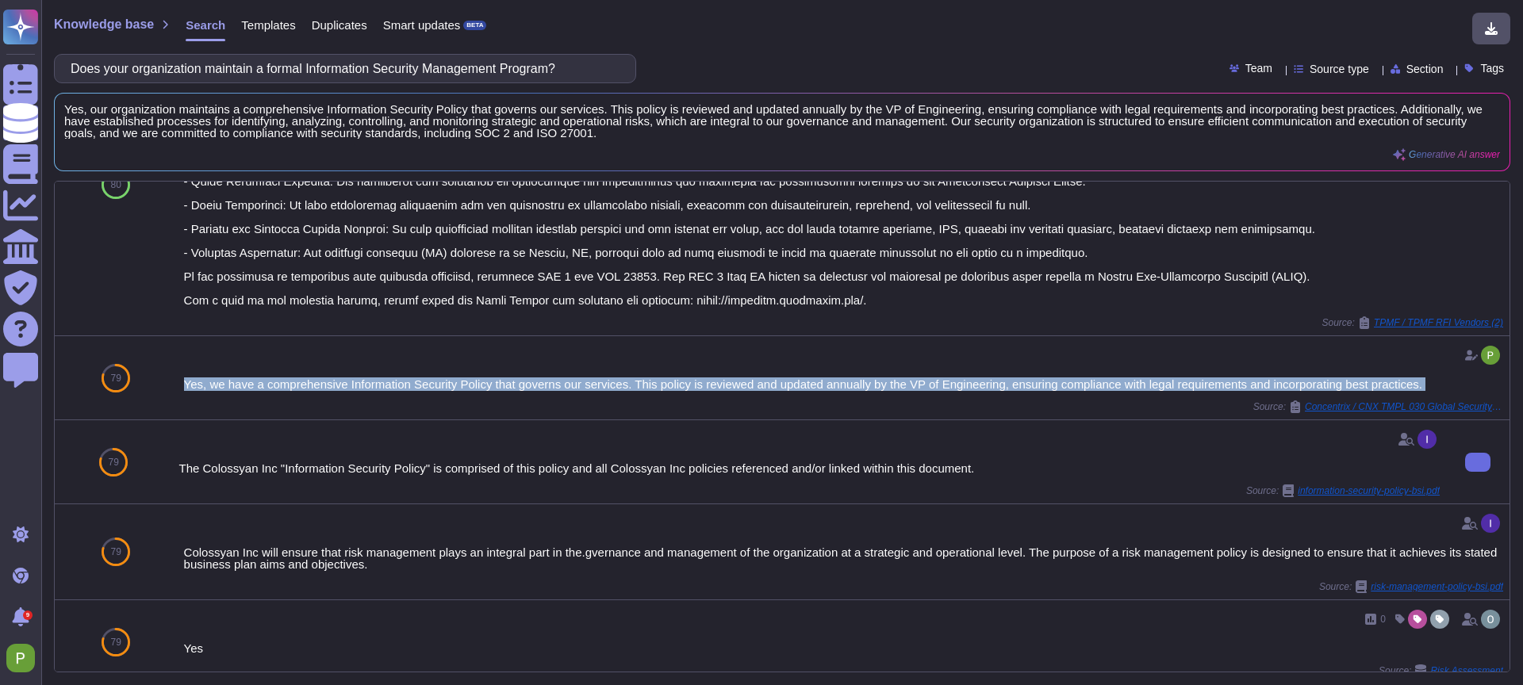
scroll to position [488, 0]
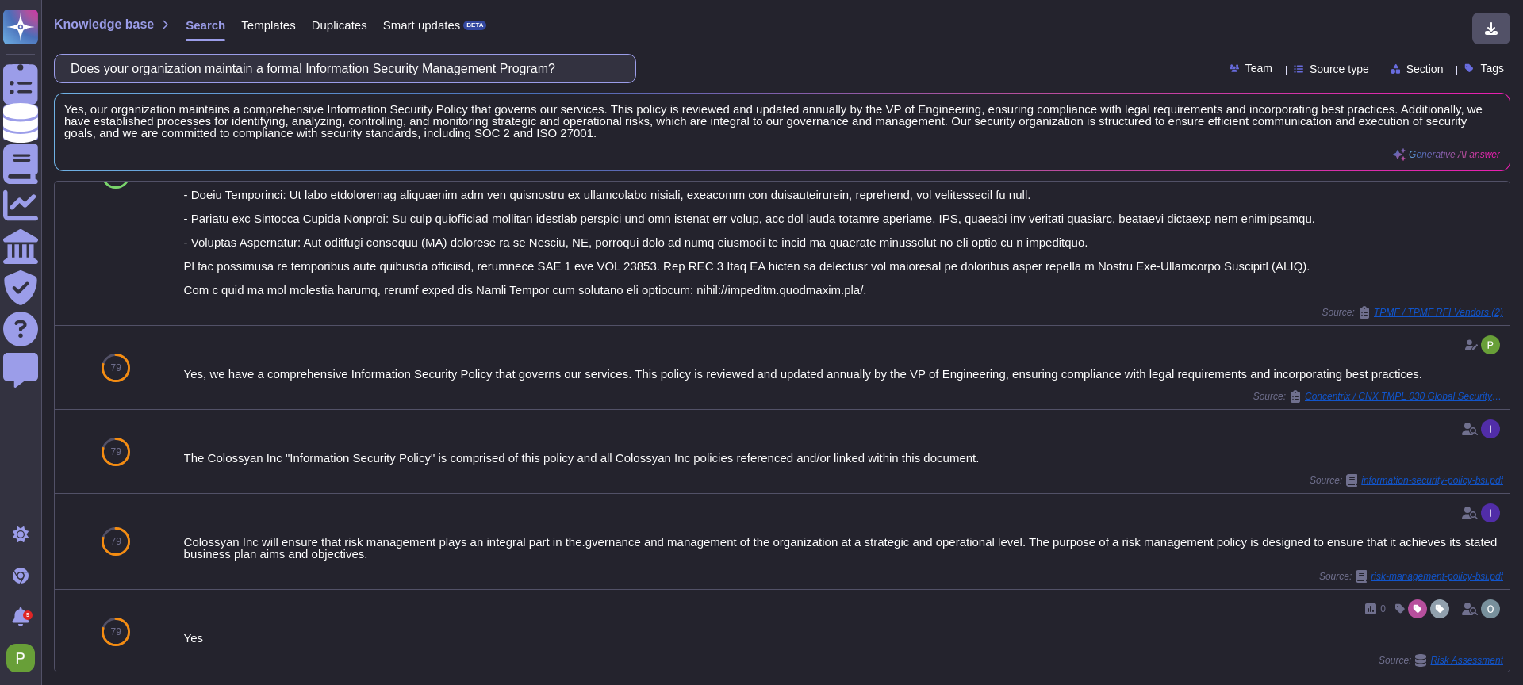
click at [331, 71] on input "Does your organization maintain a formal Information Security Management Progra…" at bounding box center [341, 69] width 557 height 28
paste input "Is there a set of information security policies that have been approved by mana…"
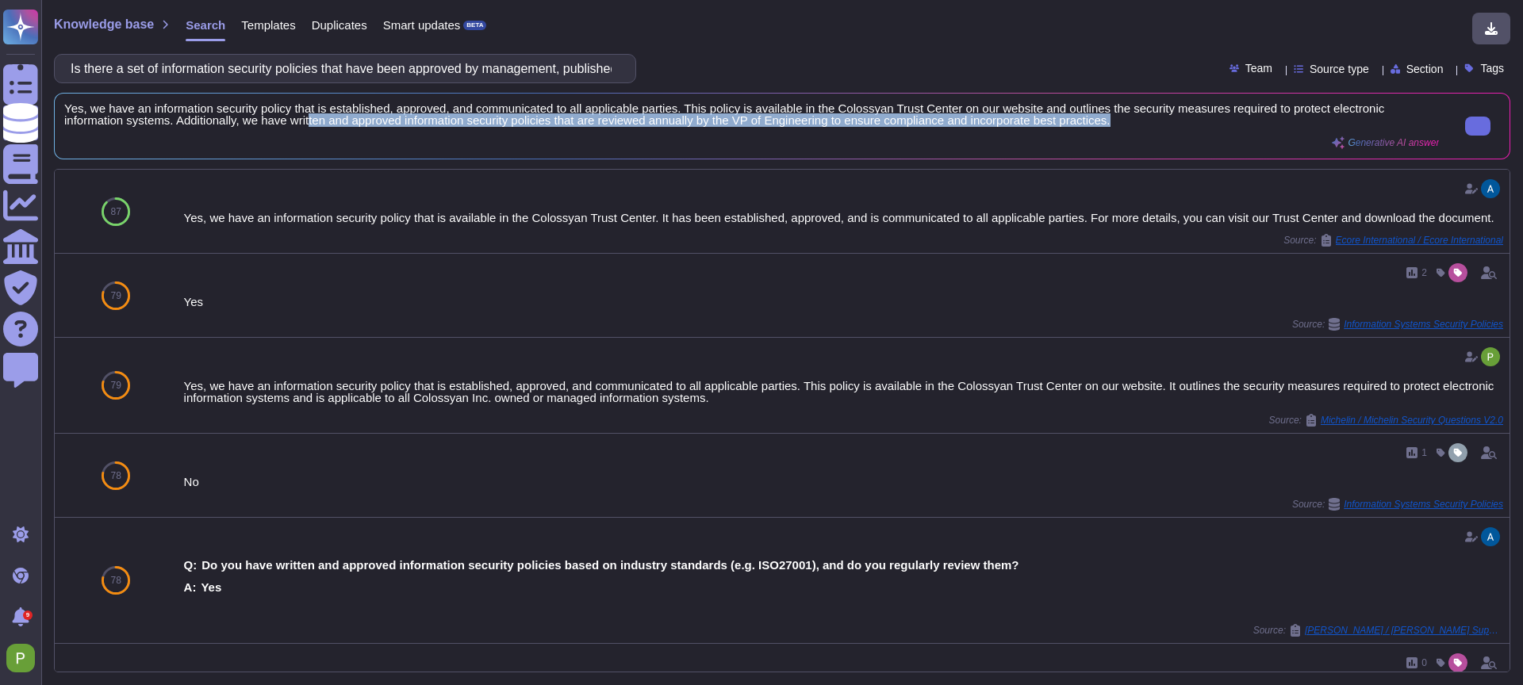
scroll to position [0, 0]
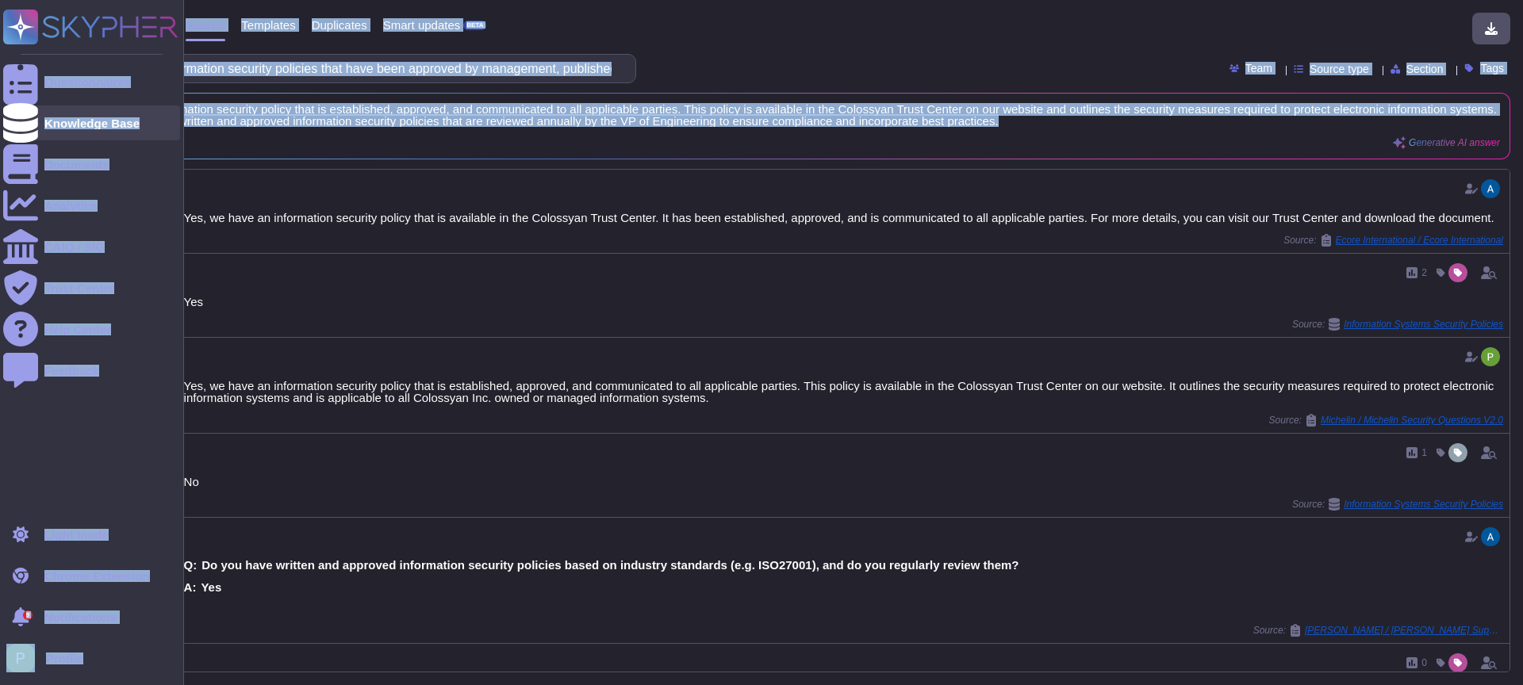
drag, startPoint x: 1147, startPoint y: 125, endPoint x: 66, endPoint y: 105, distance: 1081.3
click at [29, 95] on div "Questionnaires Knowledge Base Documents Analytics CAIQ / SIG Trust Center Help …" at bounding box center [761, 342] width 1523 height 685
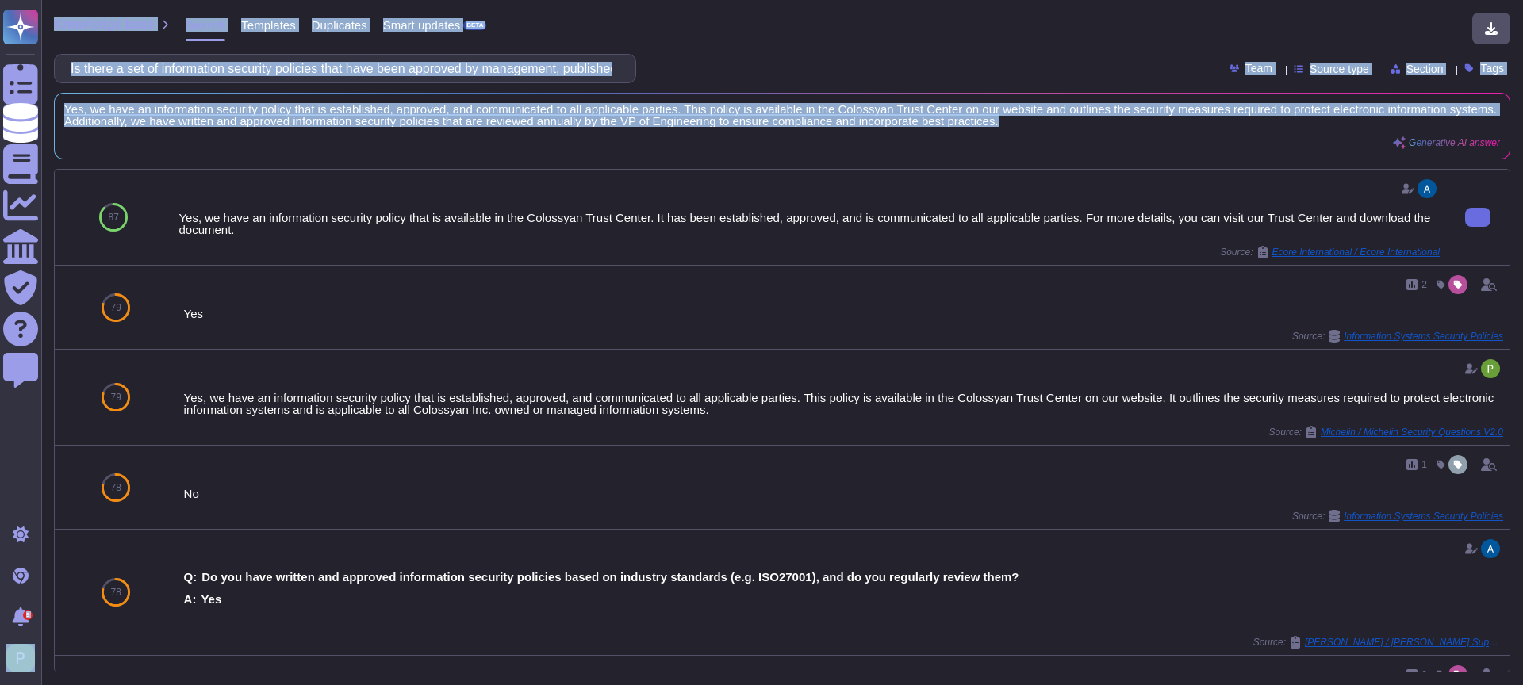
copy div "Questionnaires Knowledge Base Documents Analytics CAIQ / SIG Trust Center Help …"
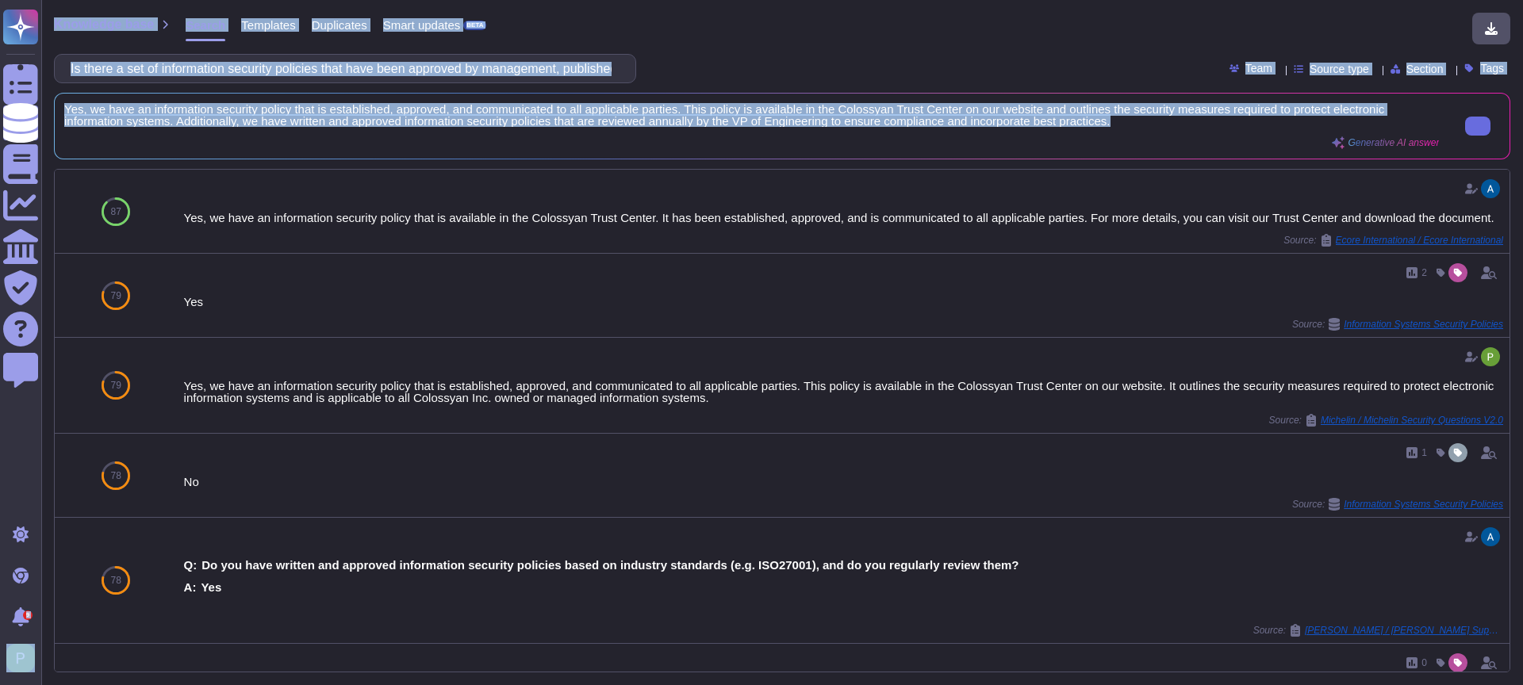
click at [240, 106] on span "Yes, we have an information security policy that is established, approved, and …" at bounding box center [751, 115] width 1375 height 24
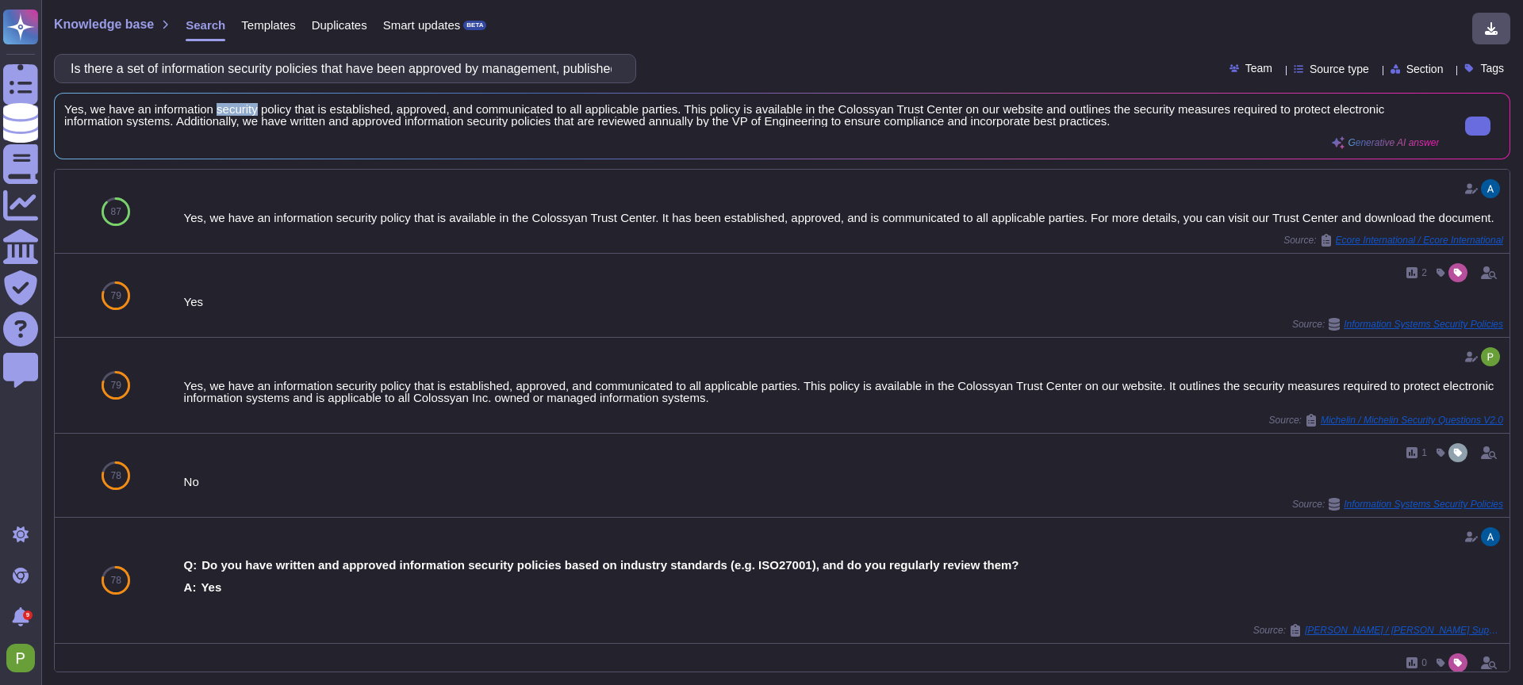
click at [240, 106] on span "Yes, we have an information security policy that is established, approved, and …" at bounding box center [751, 115] width 1375 height 24
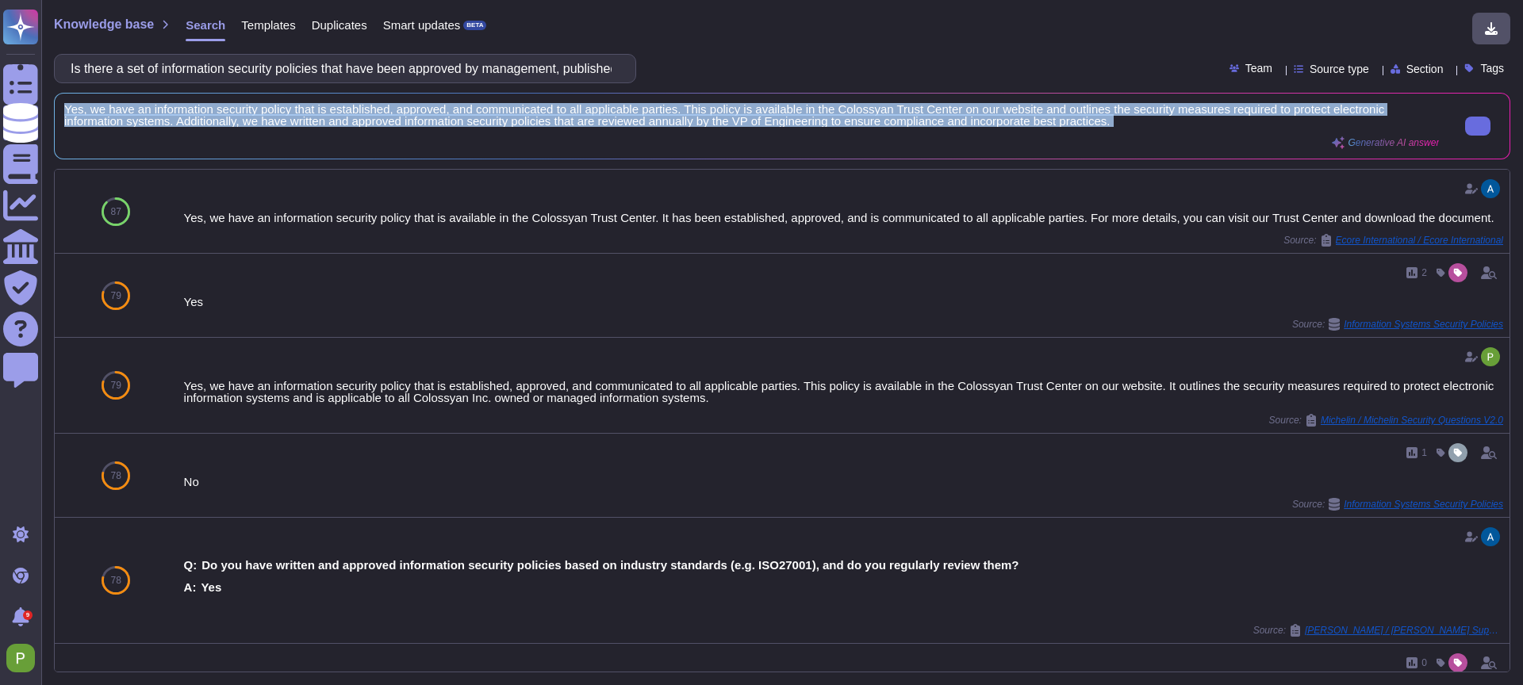
click at [240, 106] on span "Yes, we have an information security policy that is established, approved, and …" at bounding box center [751, 115] width 1375 height 24
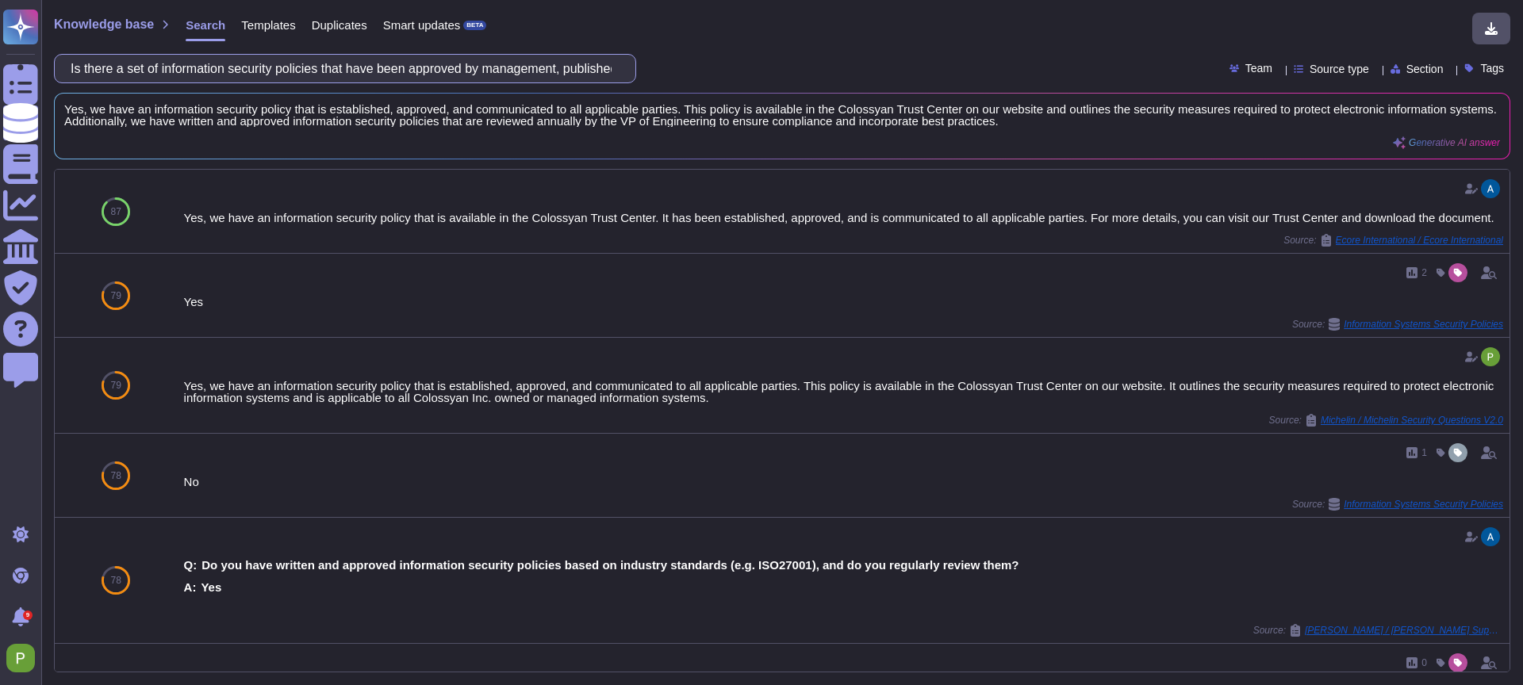
click at [195, 59] on input "Is there a set of information security policies that have been approved by mana…" at bounding box center [341, 69] width 557 height 28
paste input "policy or procedure for information handling (storing, processing, and communic…"
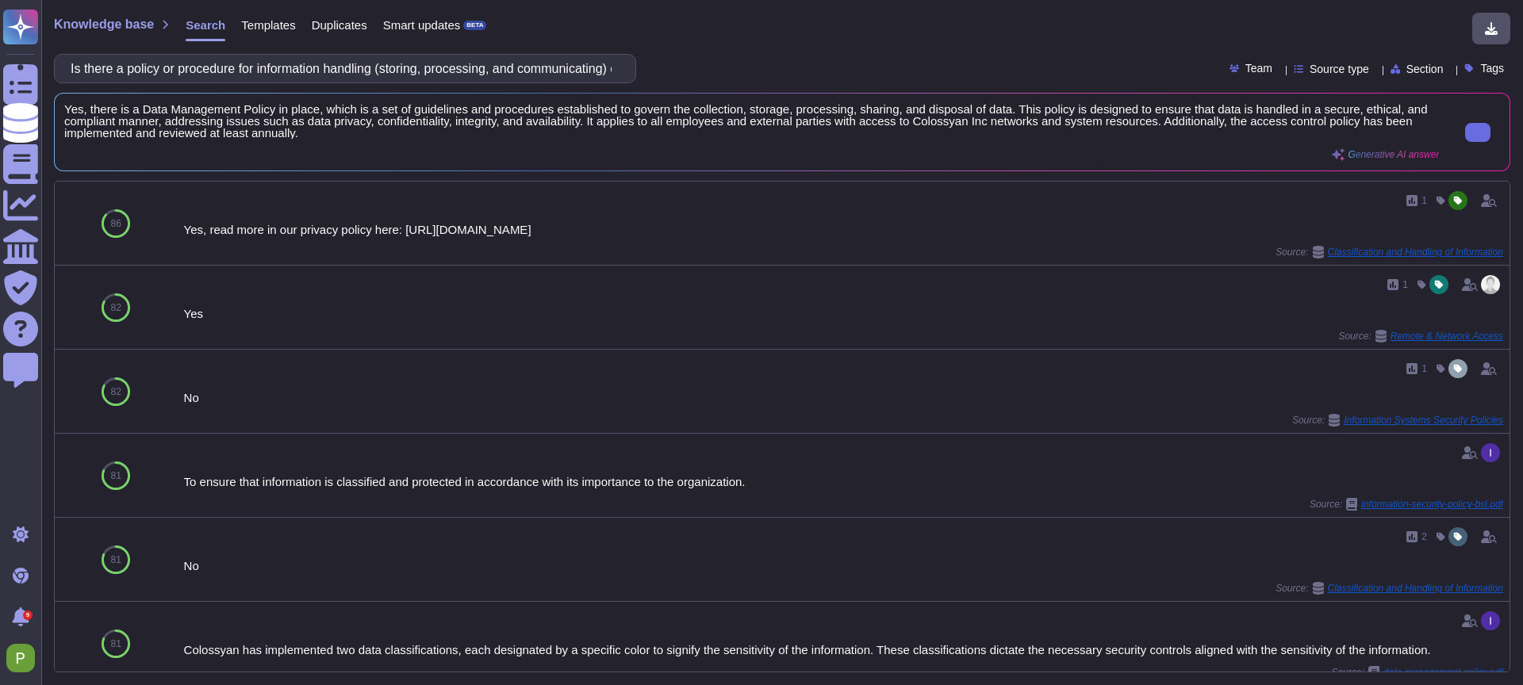
click at [364, 148] on div "Yes, there is a Data Management Policy in place, which is a set of guidelines a…" at bounding box center [751, 132] width 1375 height 58
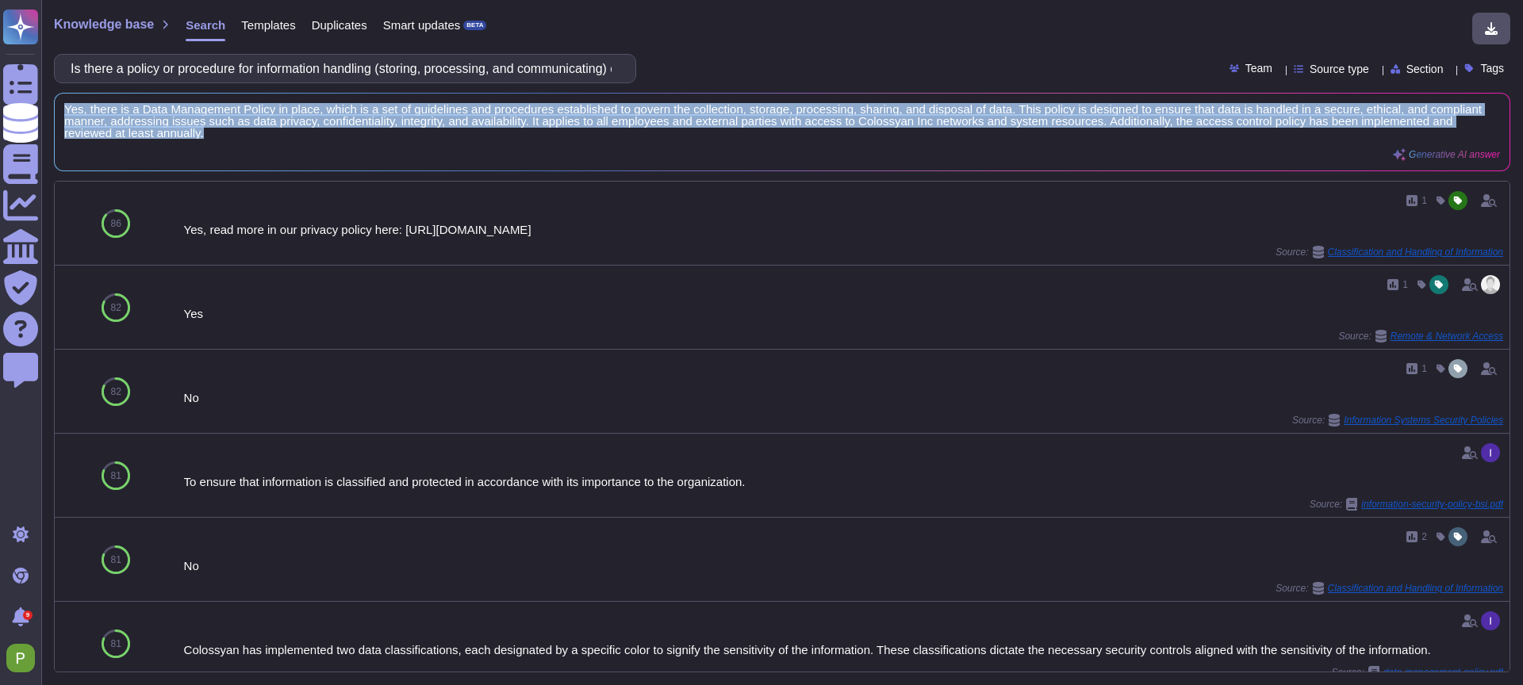
drag, startPoint x: 409, startPoint y: 132, endPoint x: 56, endPoint y: 112, distance: 353.5
click at [56, 112] on div "Yes, there is a Data Management Policy in place, which is a set of guidelines a…" at bounding box center [782, 132] width 1455 height 77
copy span "Yes, there is a Data Management Policy in place, which is a set of guidelines a…"
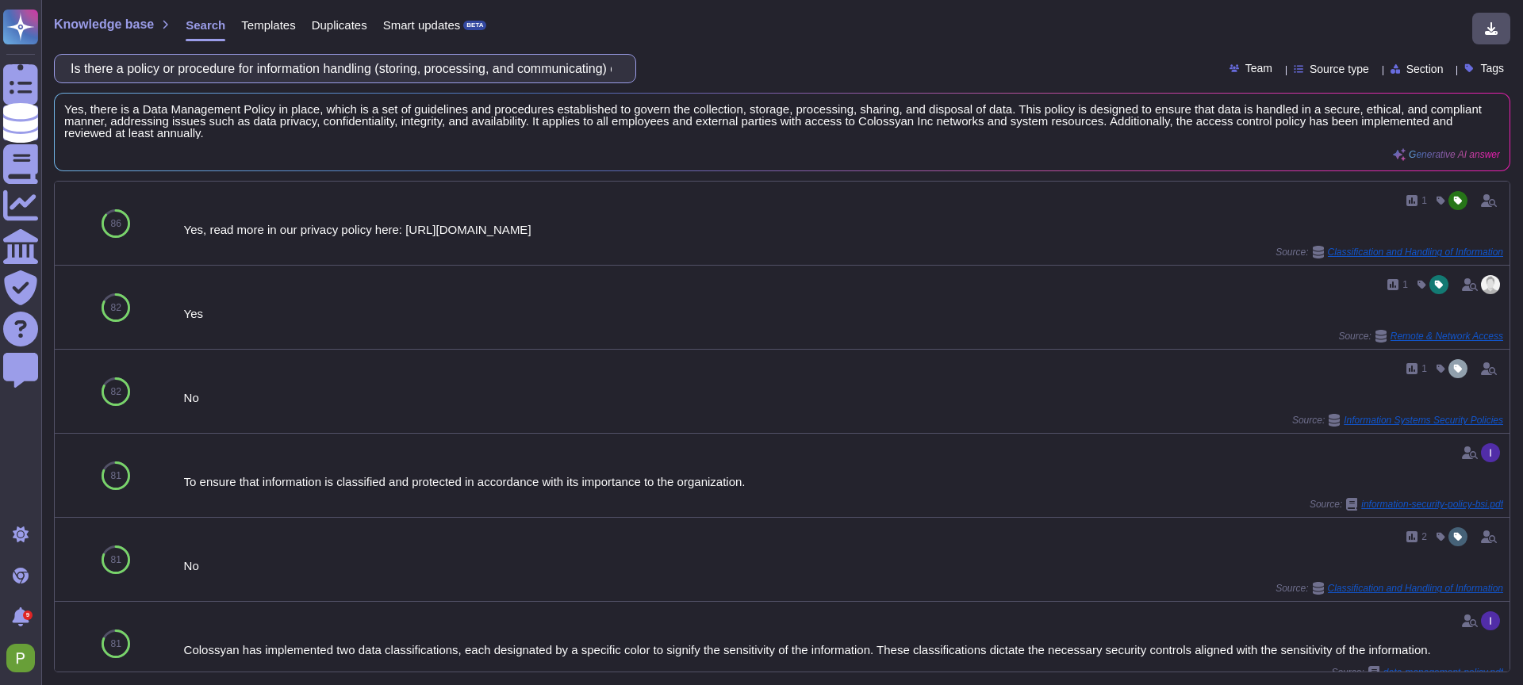
click at [301, 71] on input "Is there a policy or procedure for information handling (storing, processing, a…" at bounding box center [341, 69] width 557 height 28
paste input "Does the policy or procedure for information handling include storage requireme…"
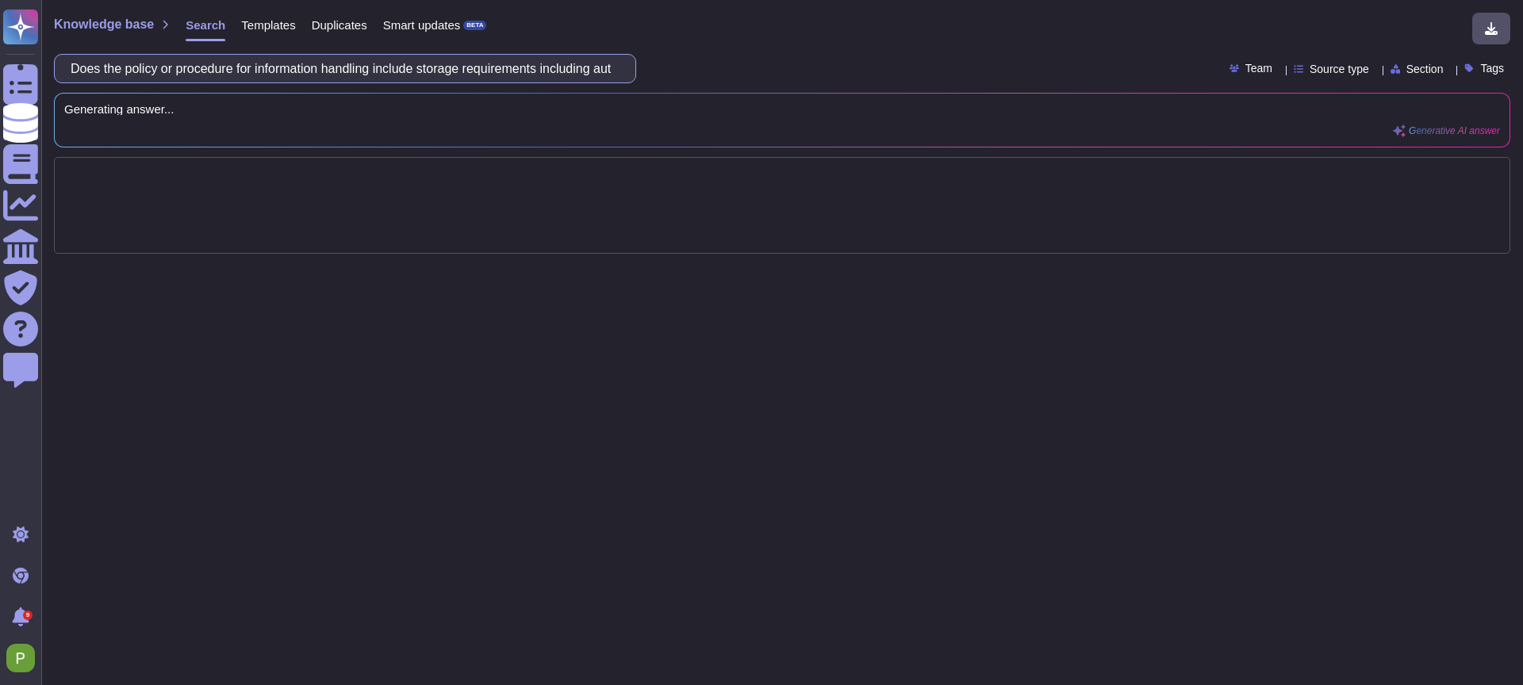
click at [136, 71] on input "Does the policy or procedure for information handling include storage requireme…" at bounding box center [341, 69] width 557 height 28
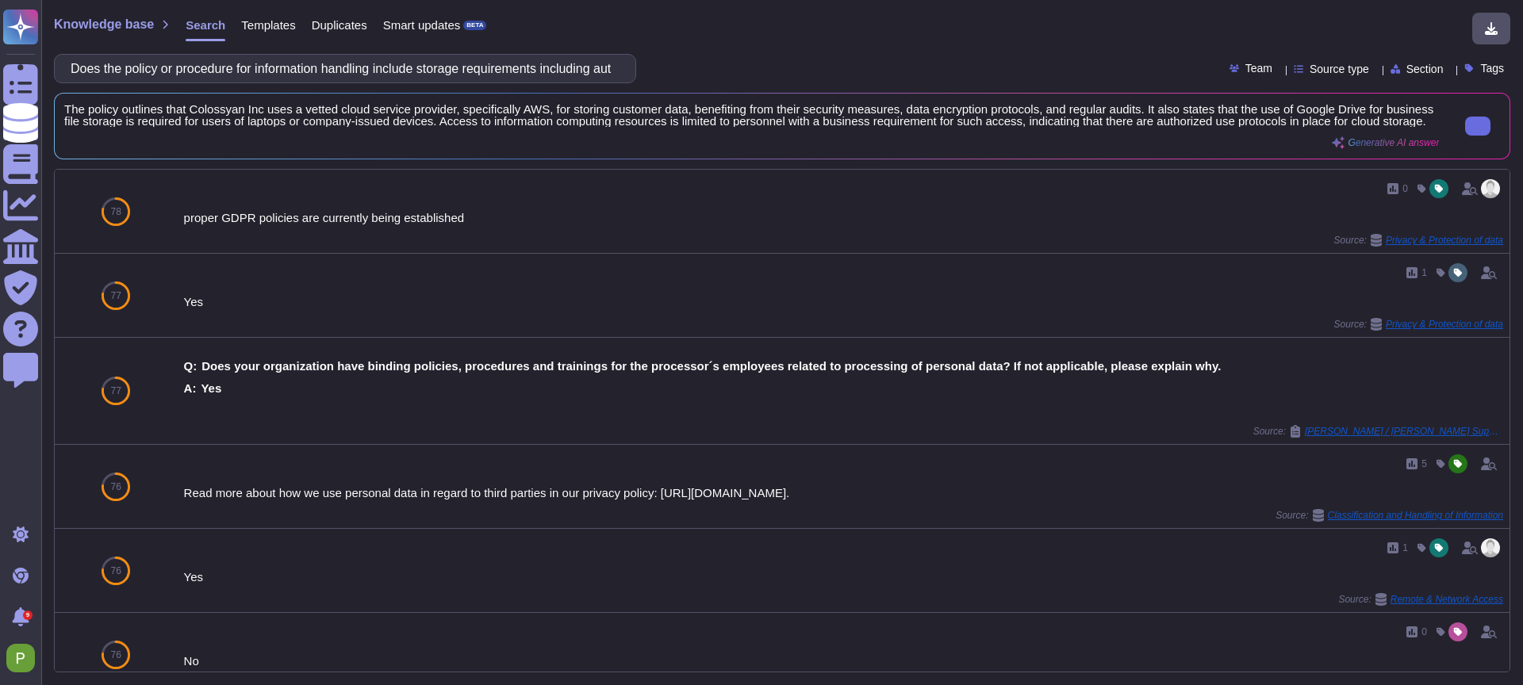
click at [163, 124] on span "The policy outlines that Colossyan Inc uses a vetted cloud service provider, sp…" at bounding box center [751, 115] width 1375 height 24
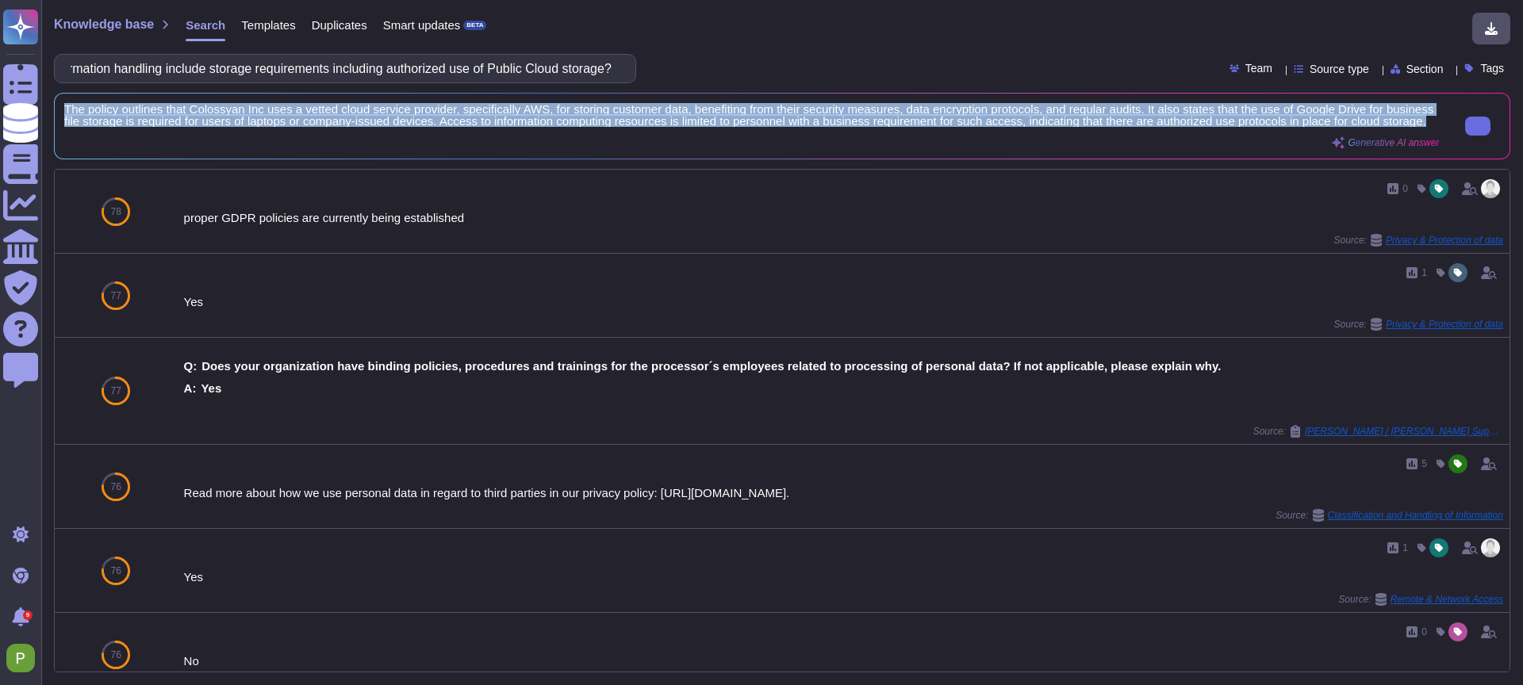
drag, startPoint x: 176, startPoint y: 137, endPoint x: 64, endPoint y: 106, distance: 116.0
click at [64, 106] on span "The policy outlines that Colossyan Inc uses a vetted cloud service provider, sp…" at bounding box center [751, 115] width 1375 height 24
copy span "The policy outlines that Colossyan Inc uses a vetted cloud service provider, sp…"
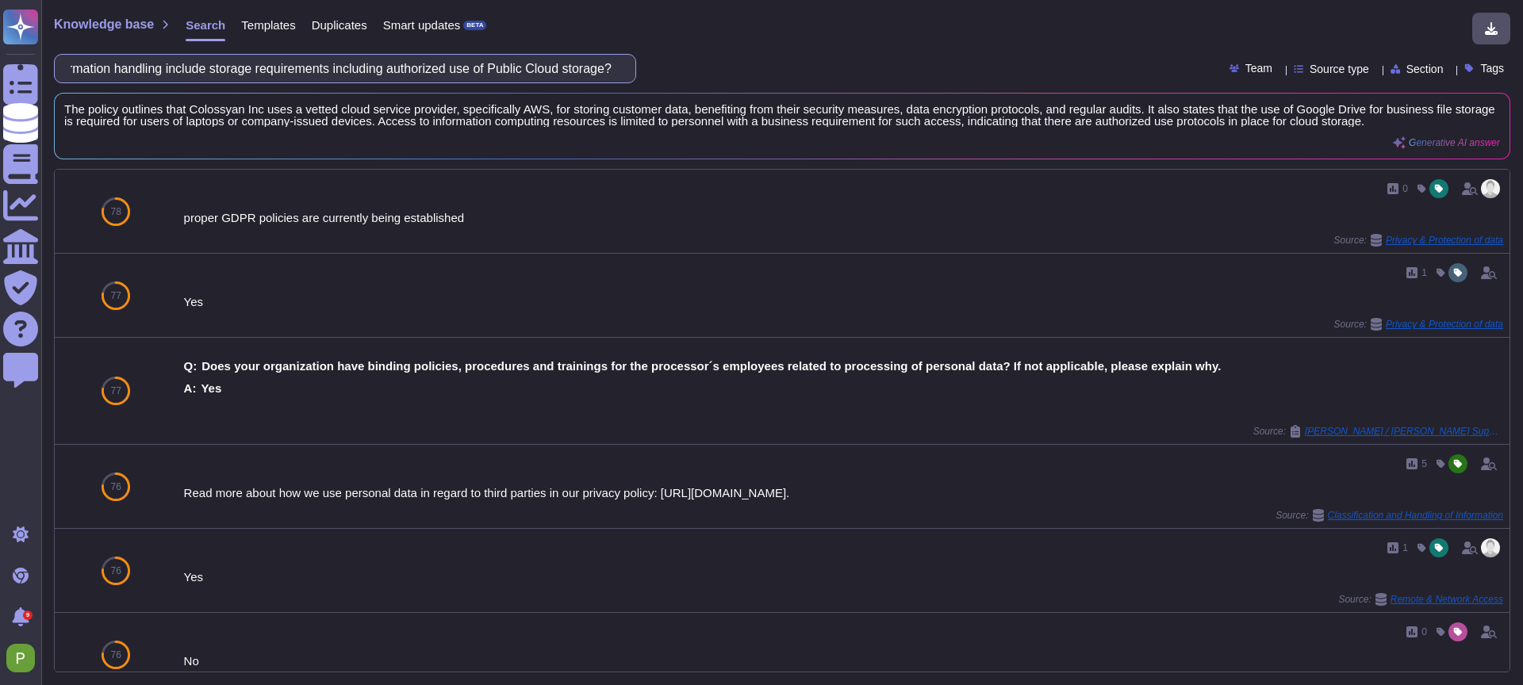
click at [221, 65] on input "Does the policy or procedure for information handling include storage requireme…" at bounding box center [341, 69] width 557 height 28
paste input "scans performed on incoming and outgoing email include phishing prevention"
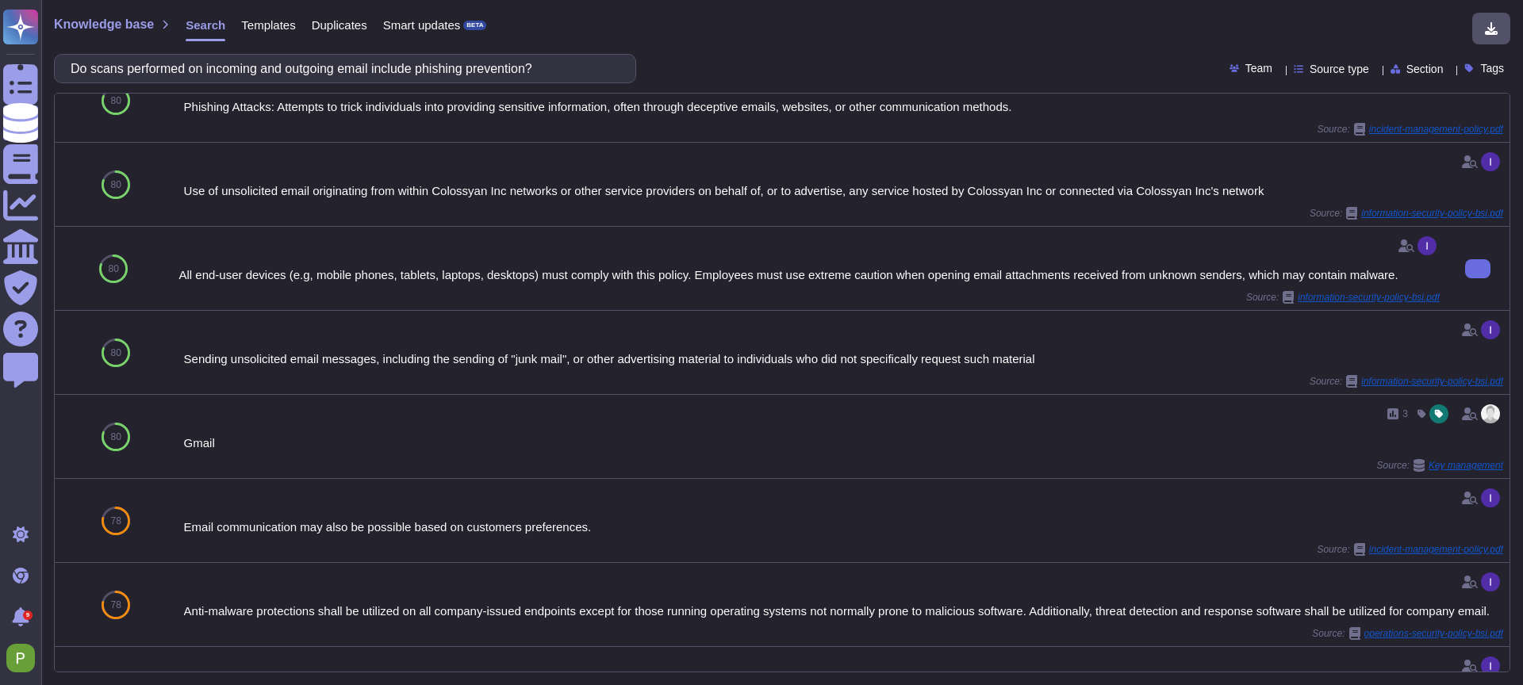
scroll to position [247, 0]
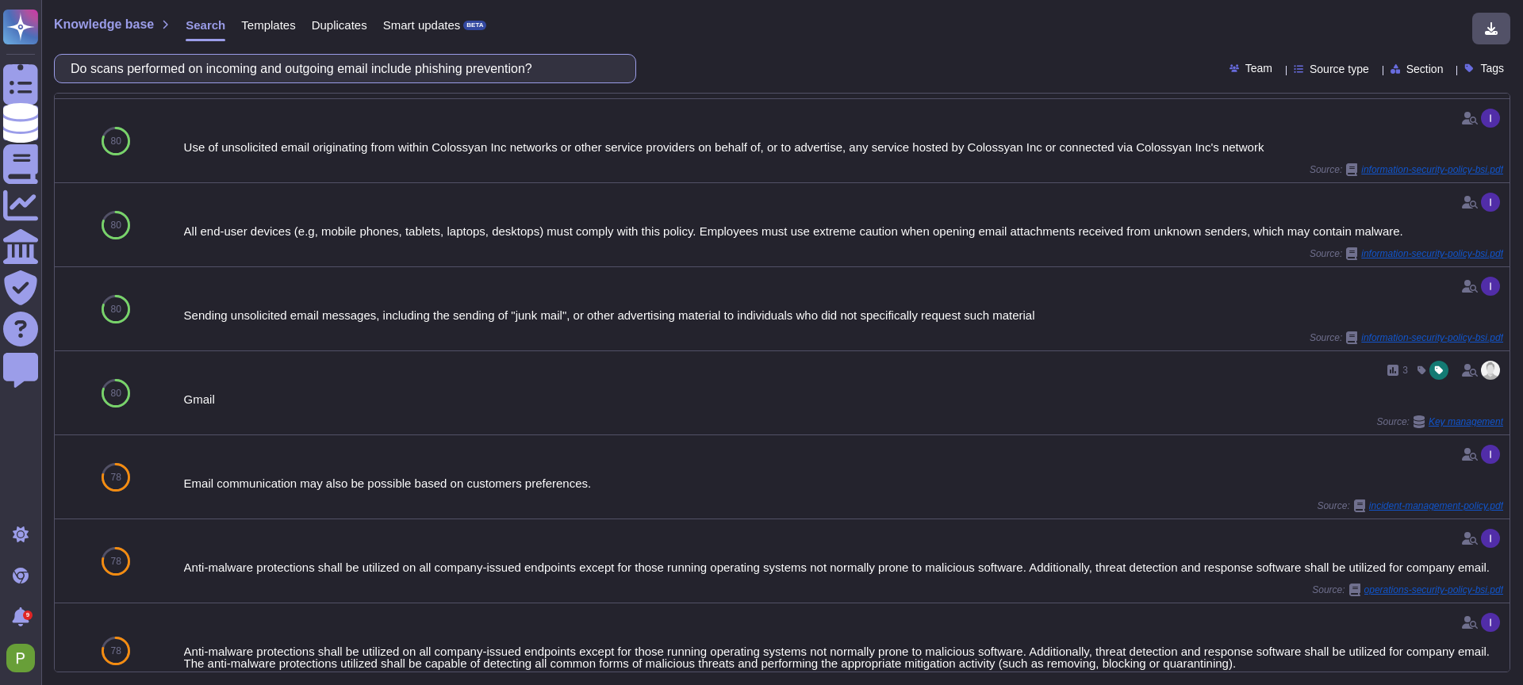
click at [290, 56] on input "Do scans performed on incoming and outgoing email include phishing prevention?" at bounding box center [341, 69] width 557 height 28
paste input "Is regulated or confidential data stored electronically"
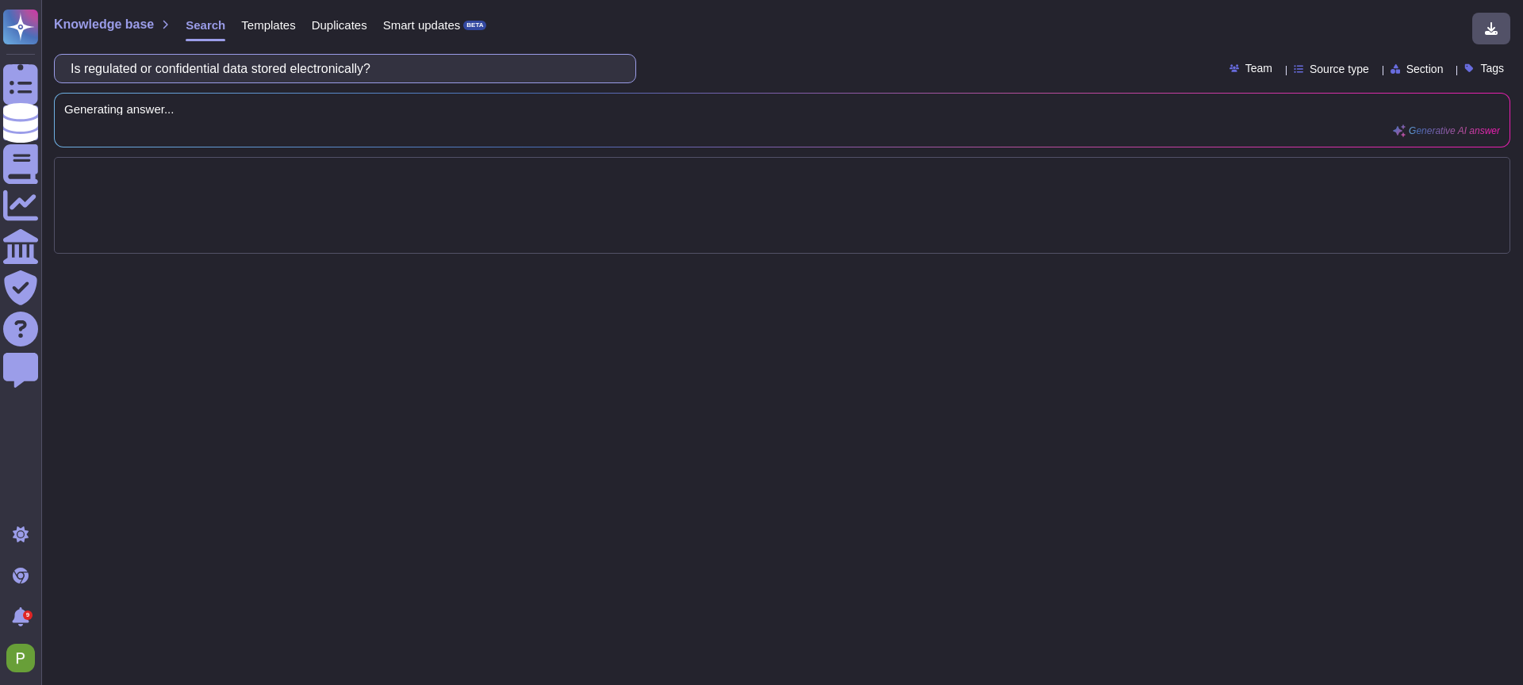
scroll to position [0, 0]
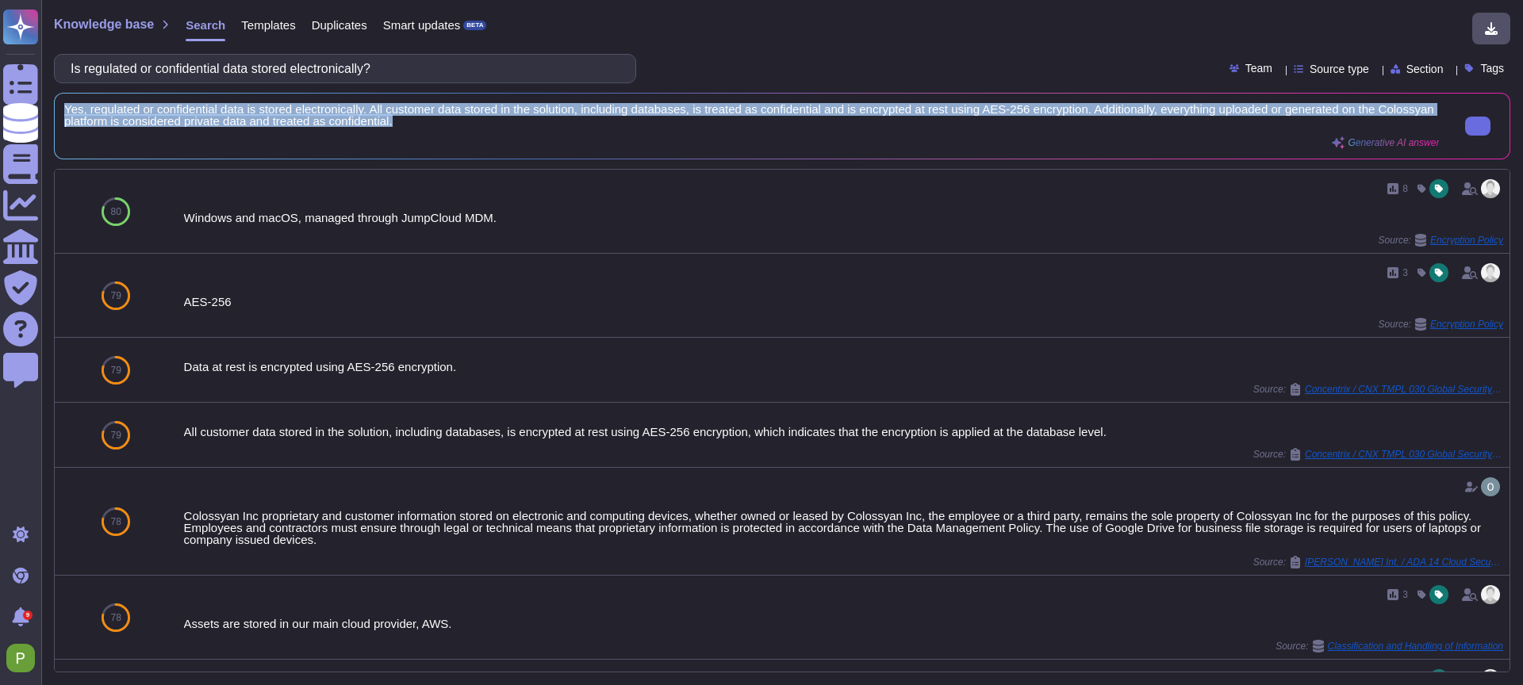
drag, startPoint x: 578, startPoint y: 125, endPoint x: 68, endPoint y: 102, distance: 510.6
click at [68, 103] on span "Yes, regulated or confidential data is stored electronically. All customer data…" at bounding box center [751, 115] width 1375 height 24
copy span "es, regulated or confidential data is stored electronically. All customer data …"
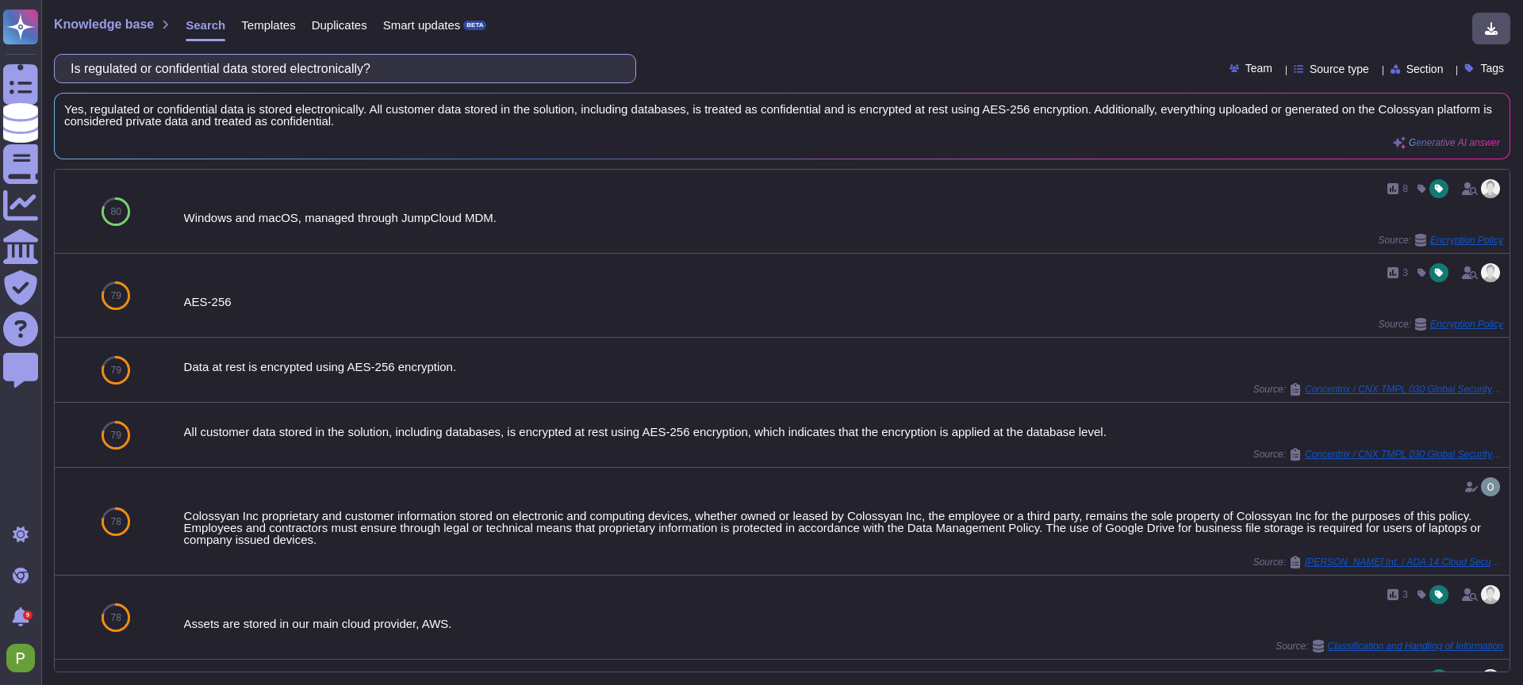
click at [214, 66] on input "Is regulated or confidential data stored electronically?" at bounding box center [341, 69] width 557 height 28
paste input "data input into applications validated"
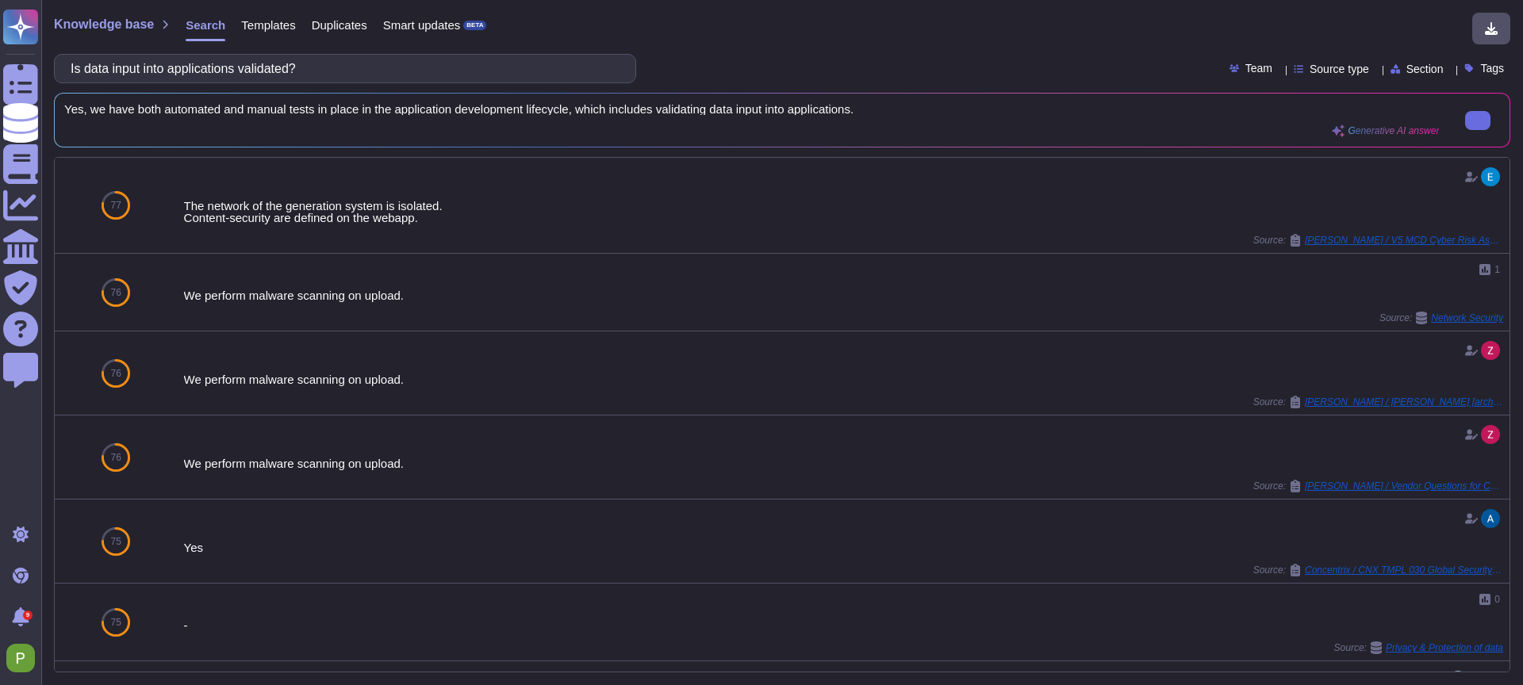
click at [382, 108] on span "Yes, we have both automated and manual tests in place in the application develo…" at bounding box center [751, 109] width 1375 height 12
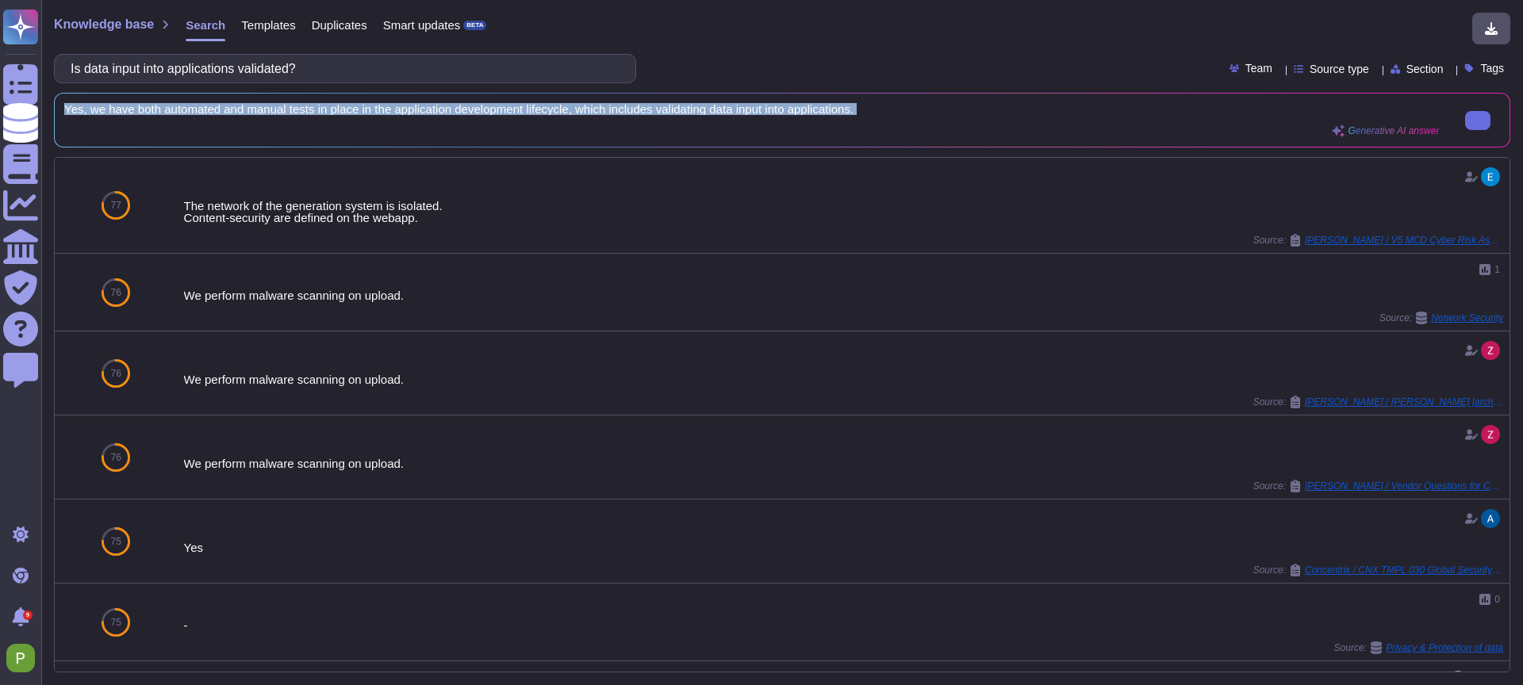
click at [382, 108] on span "Yes, we have both automated and manual tests in place in the application develo…" at bounding box center [751, 109] width 1375 height 12
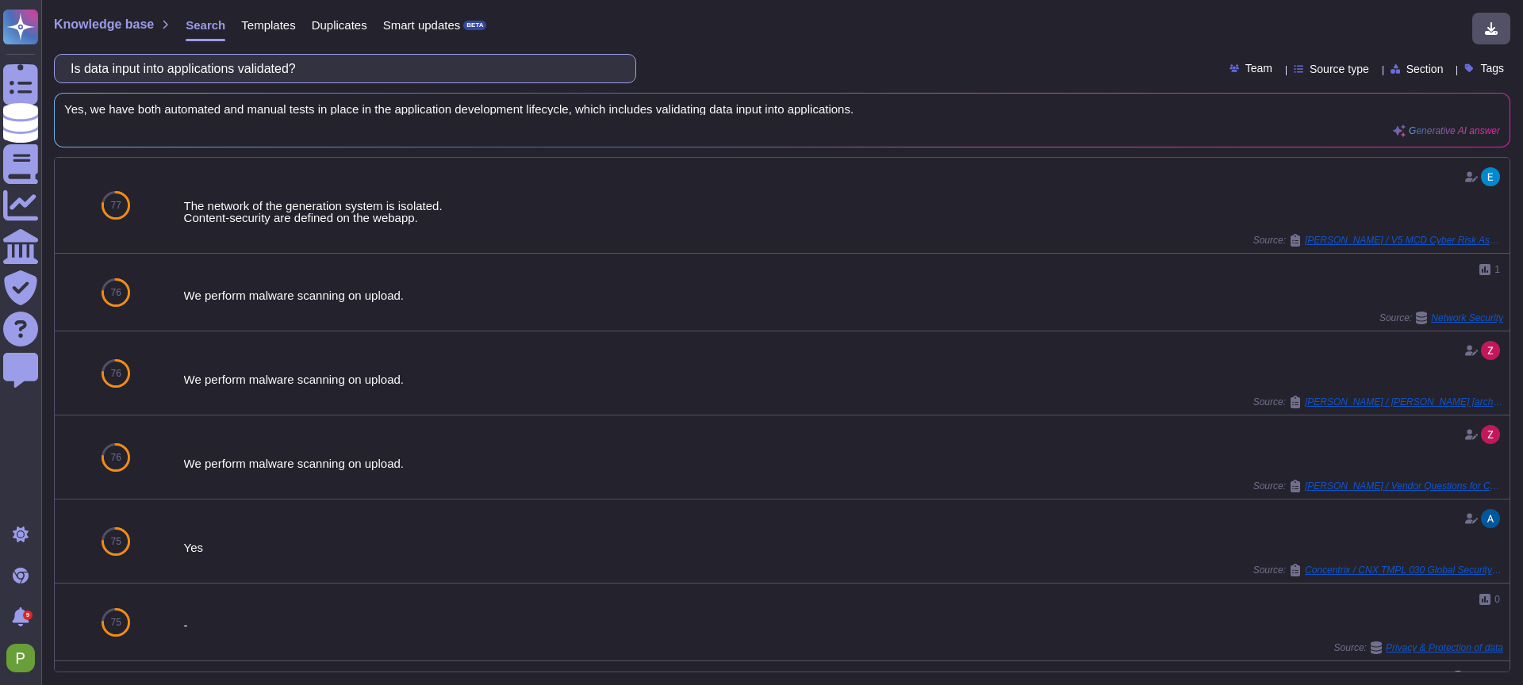
click at [234, 73] on input "Is data input into applications validated?" at bounding box center [341, 69] width 557 height 28
paste input "Are Brookfield Properties data used in the test, development, or QA environments"
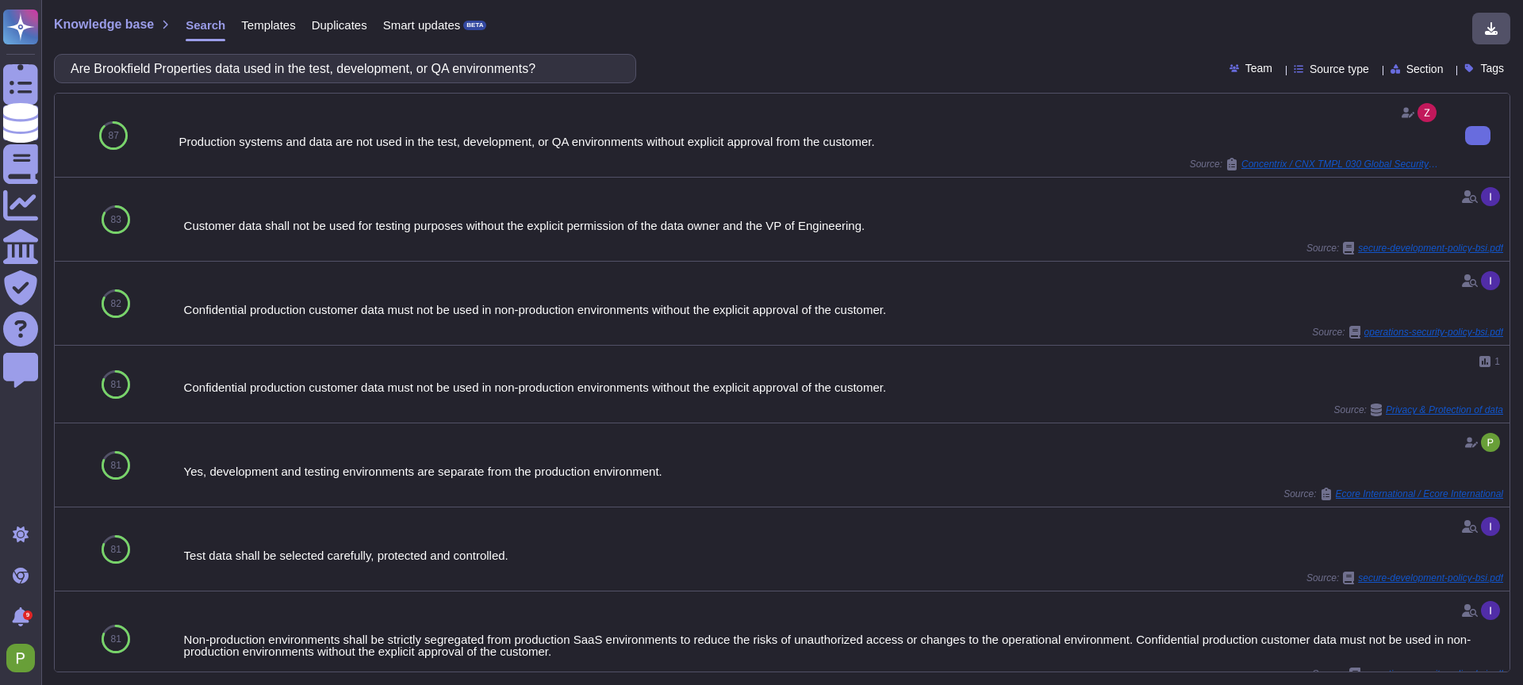
click at [435, 140] on div "Production systems and data are not used in the test, development, or QA enviro…" at bounding box center [808, 142] width 1261 height 12
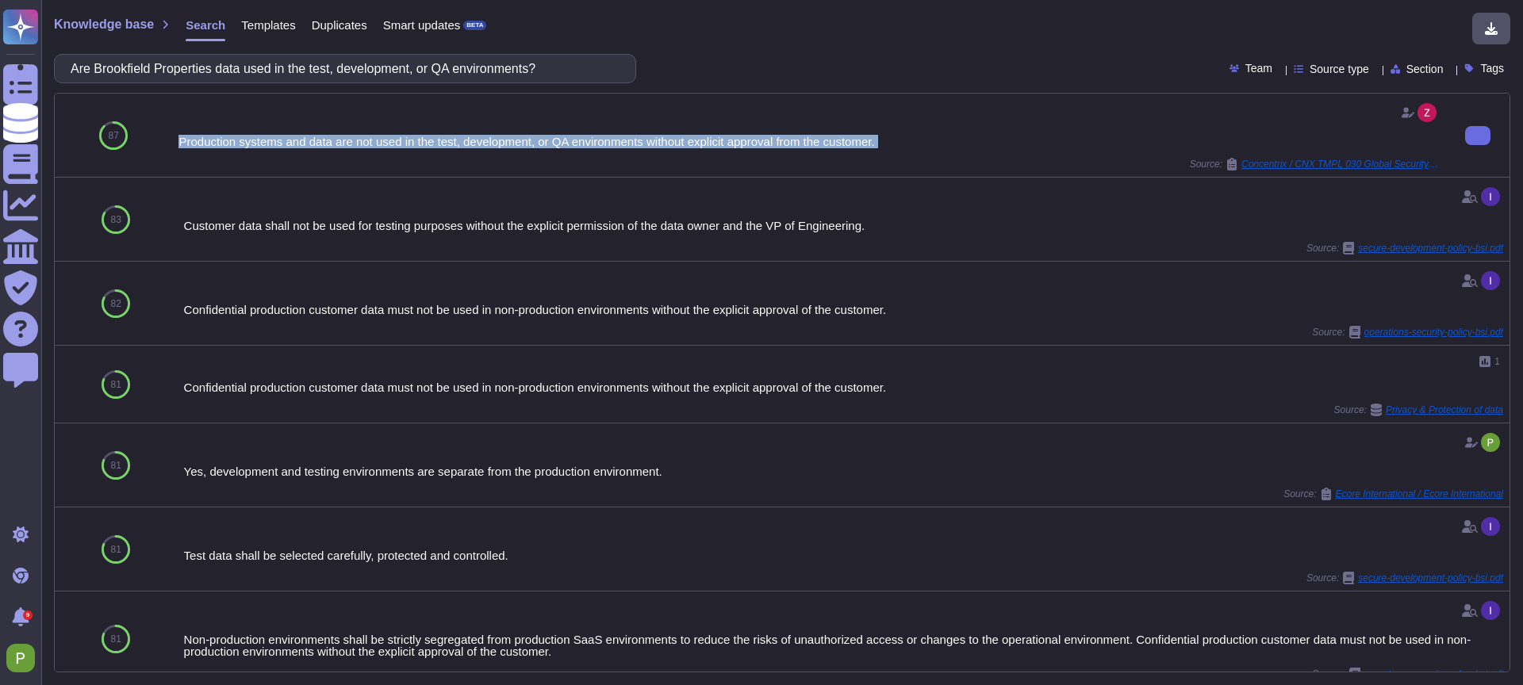
click at [435, 140] on div "Production systems and data are not used in the test, development, or QA enviro…" at bounding box center [808, 142] width 1261 height 12
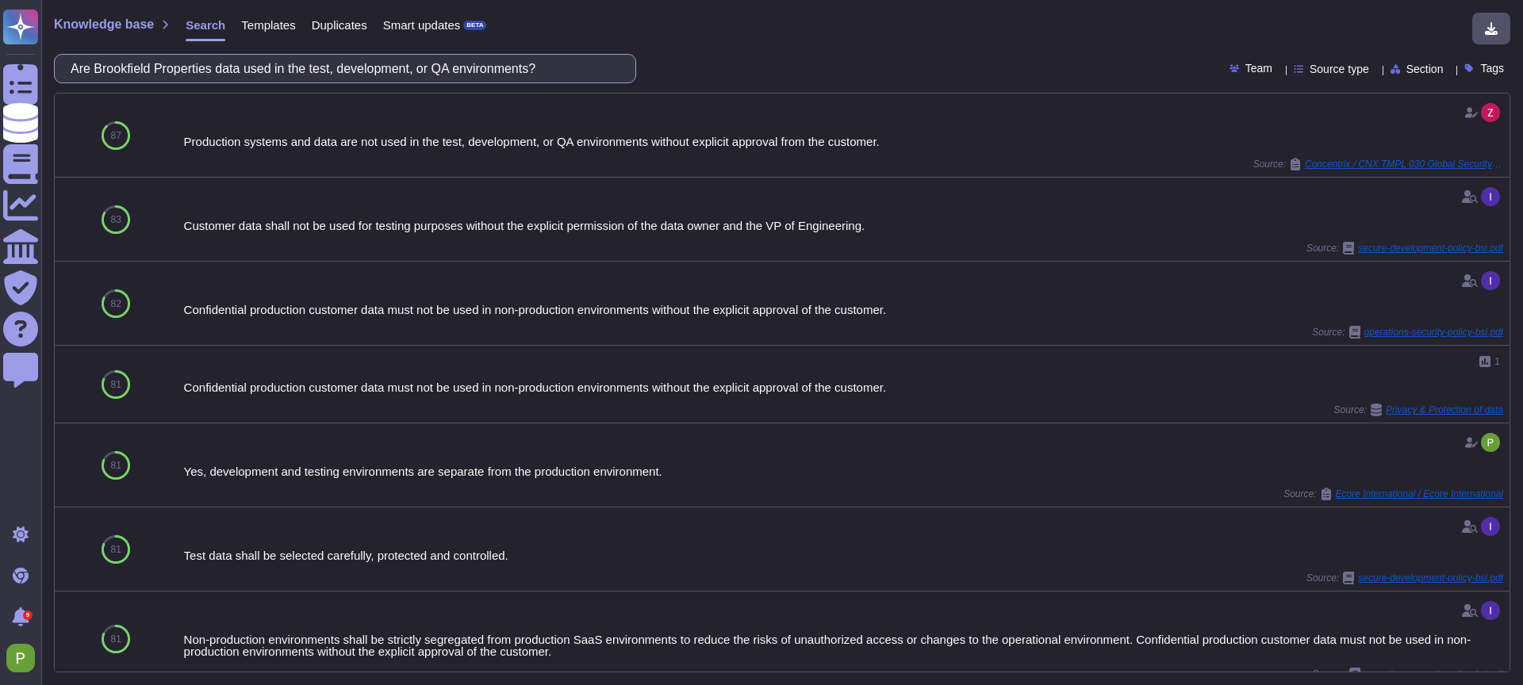
click at [156, 59] on input "Are Brookfield Properties data used in the test, development, or QA environment…" at bounding box center [341, 69] width 557 height 28
paste input "Is application development performed"
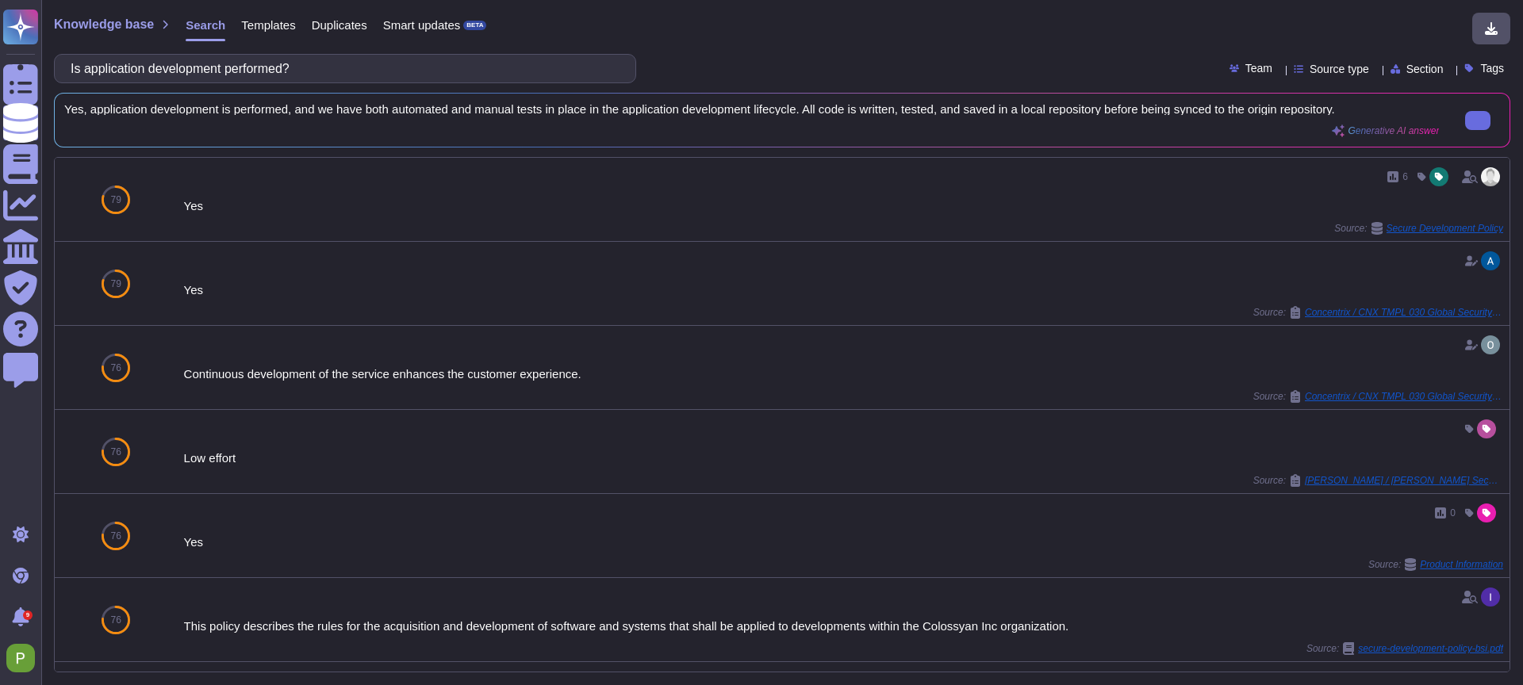
click at [357, 109] on span "Yes, application development is performed, and we have both automated and manua…" at bounding box center [751, 109] width 1375 height 12
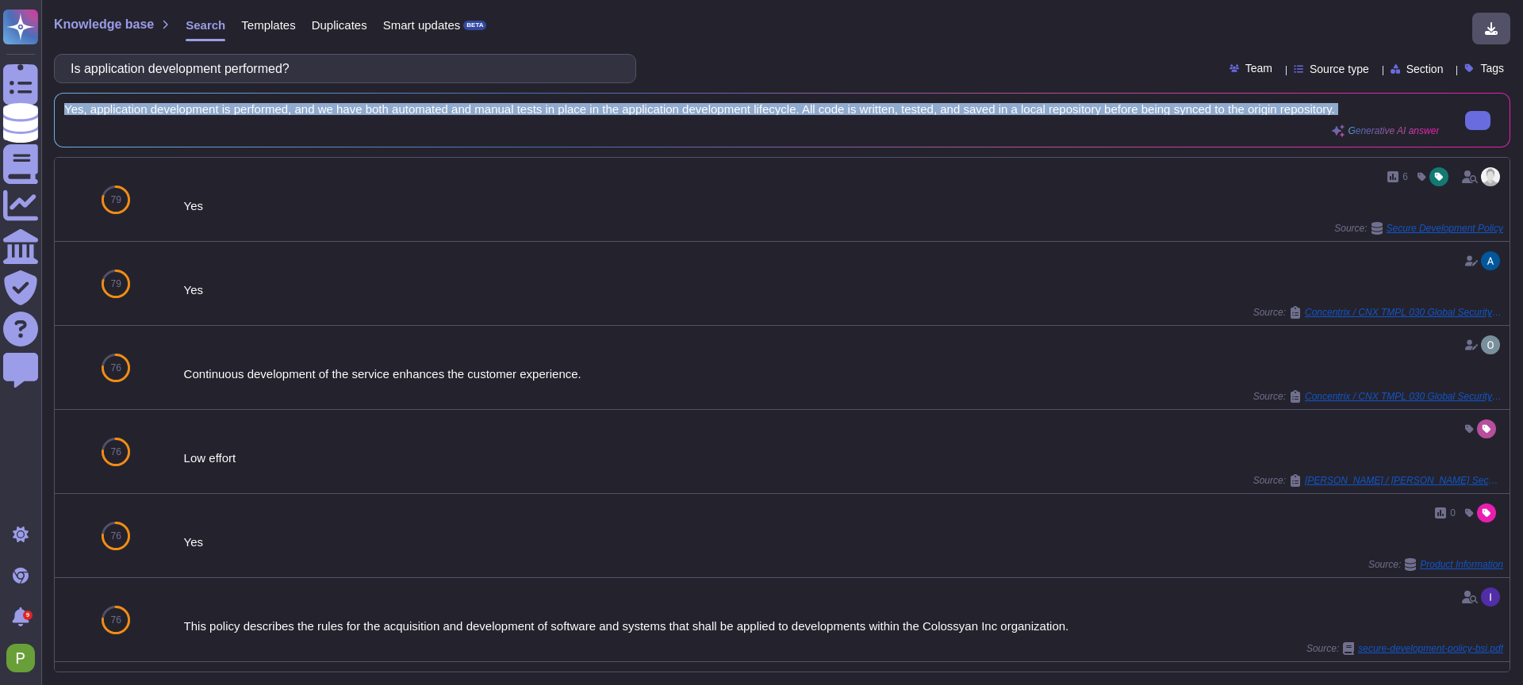
click at [357, 109] on span "Yes, application development is performed, and we have both automated and manua…" at bounding box center [751, 109] width 1375 height 12
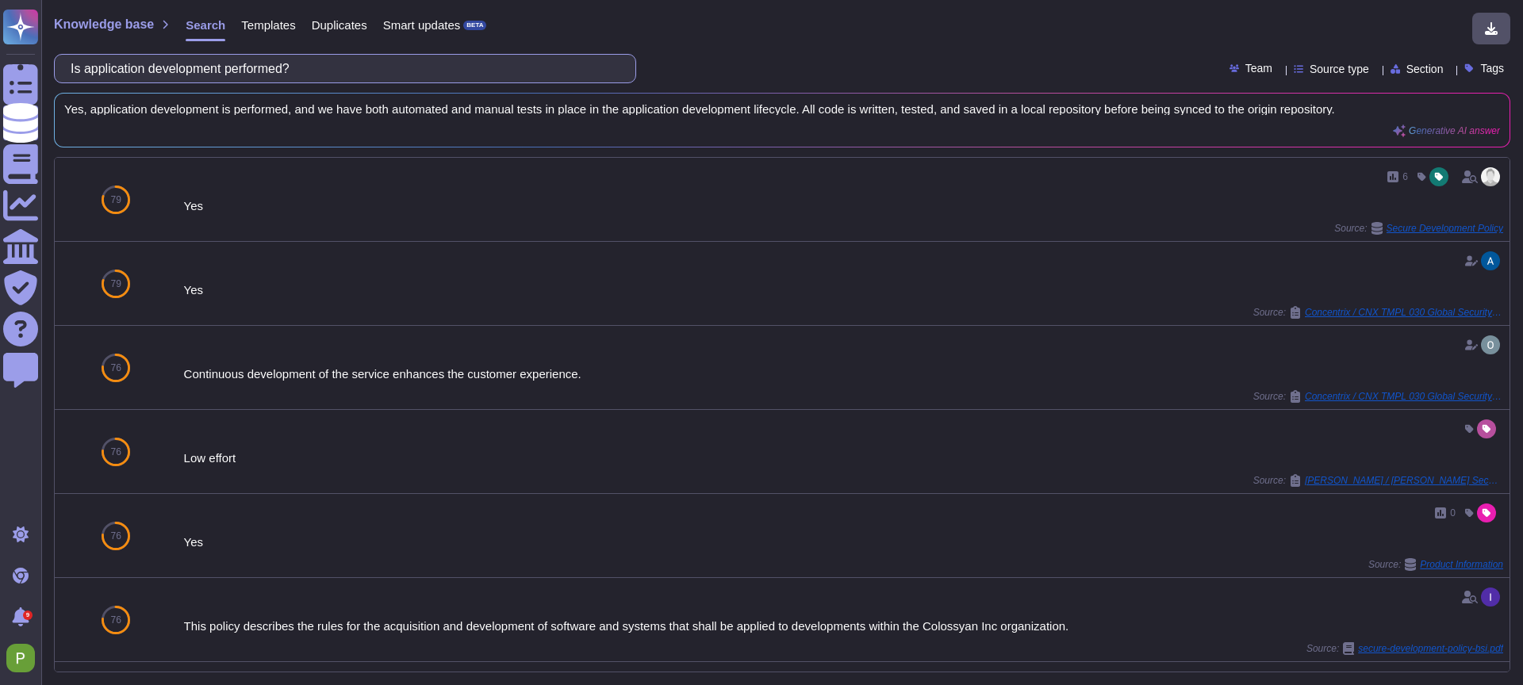
click at [188, 56] on input "Is application development performed?" at bounding box center [341, 69] width 557 height 28
paste input "there a formal Secure Software Development Lifecycle (SDLC) policy that has bee…"
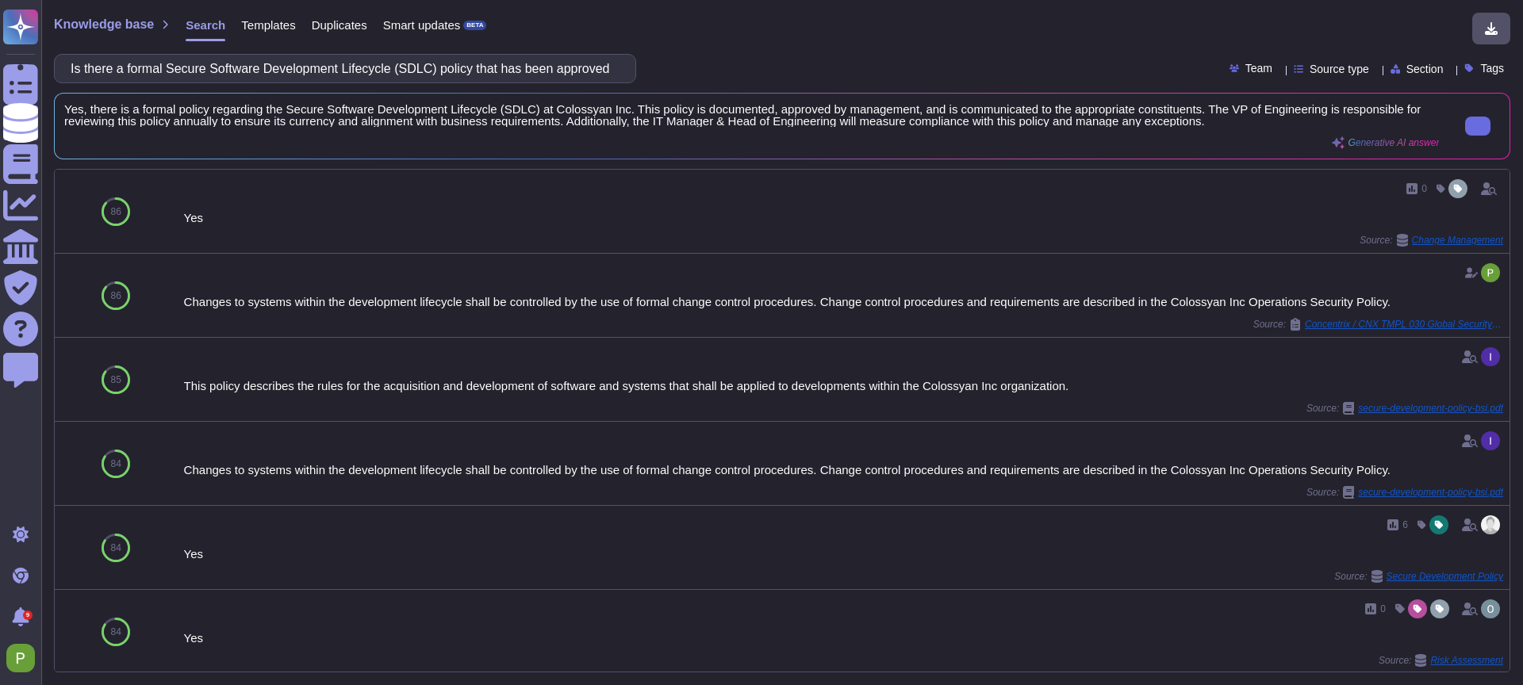
click at [364, 114] on span "Yes, there is a formal policy regarding the Secure Software Development Lifecyc…" at bounding box center [751, 115] width 1375 height 24
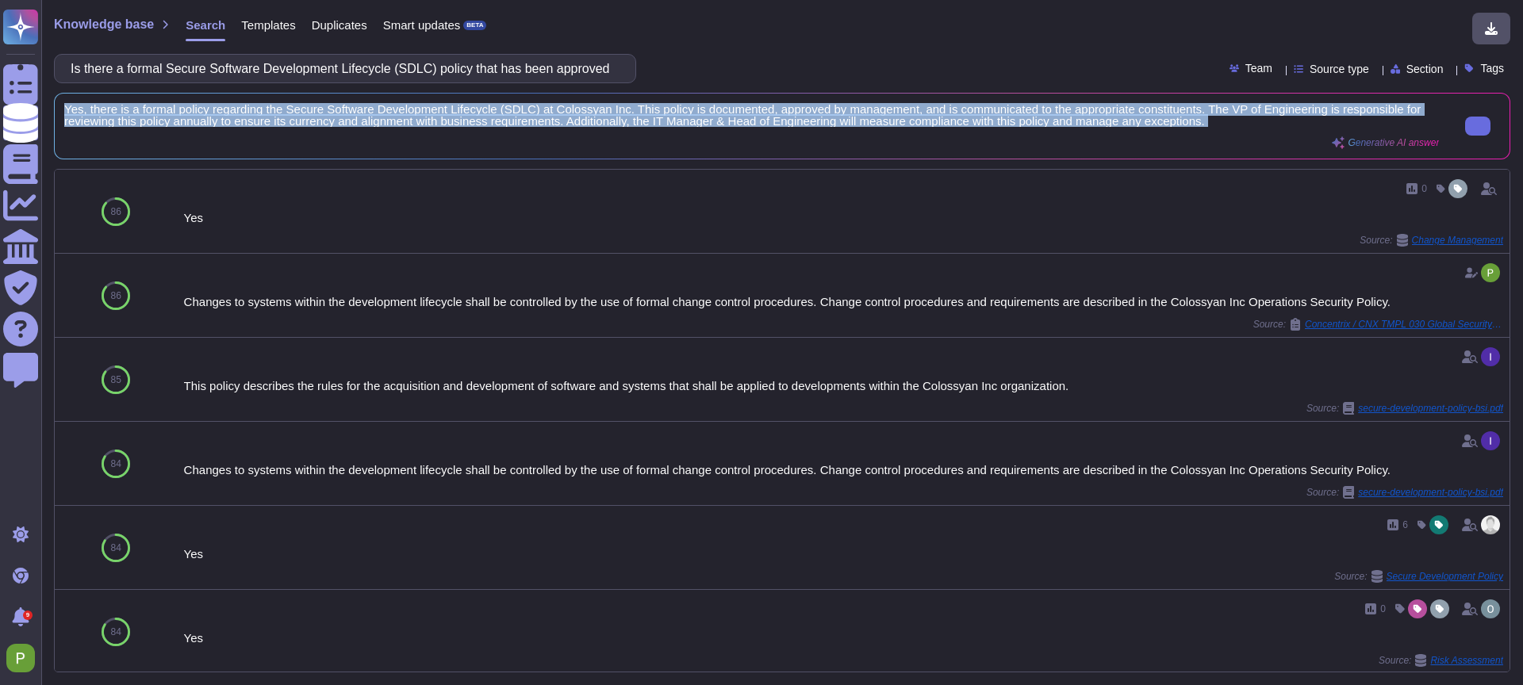
click at [364, 114] on span "Yes, there is a formal policy regarding the Secure Software Development Lifecyc…" at bounding box center [751, 115] width 1375 height 24
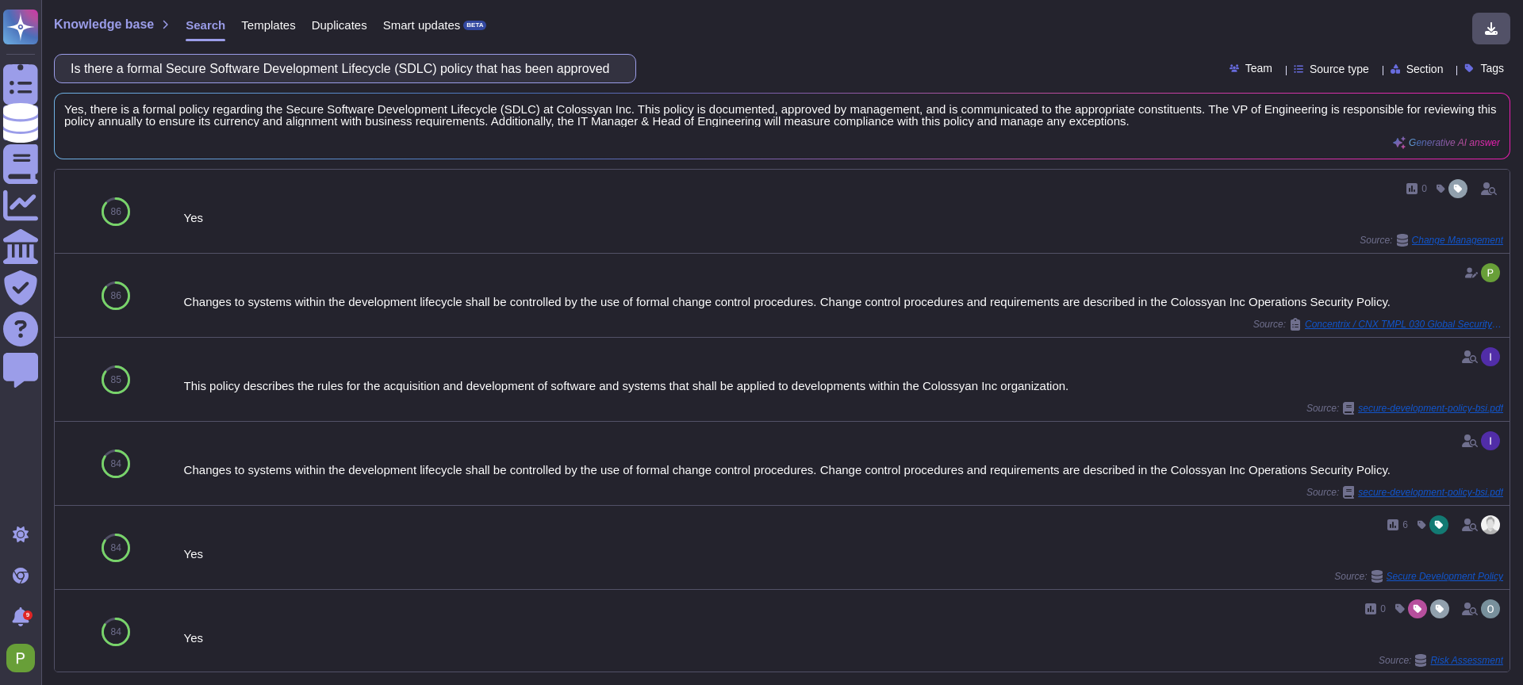
click at [293, 69] on input "Is there a formal Secure Software Development Lifecycle (SDLC) policy that has …" at bounding box center [341, 69] width 557 height 28
paste input "Does your organization penetration test the final version of your application"
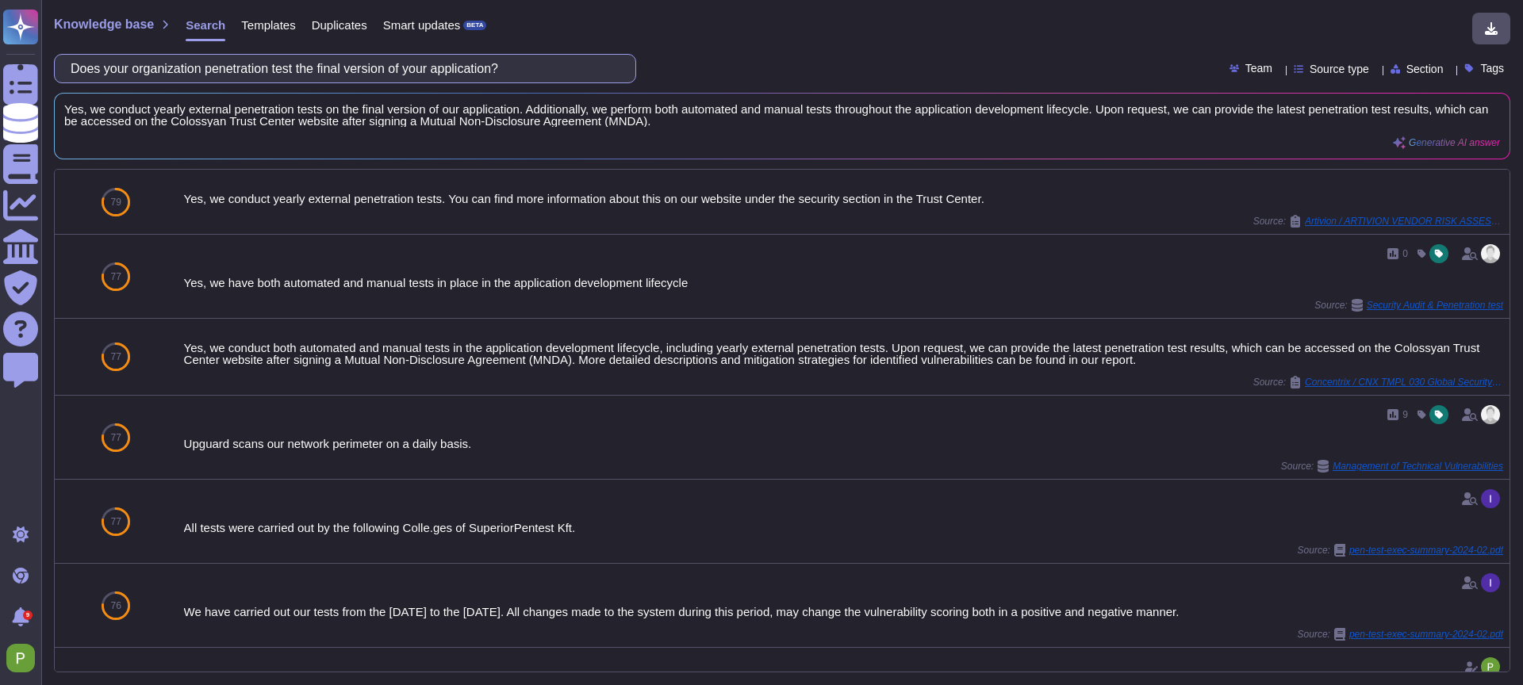
click at [325, 63] on input "Does your organization penetration test the final version of your application?" at bounding box center [341, 69] width 557 height 28
paste input "Does it include version control for all software?"
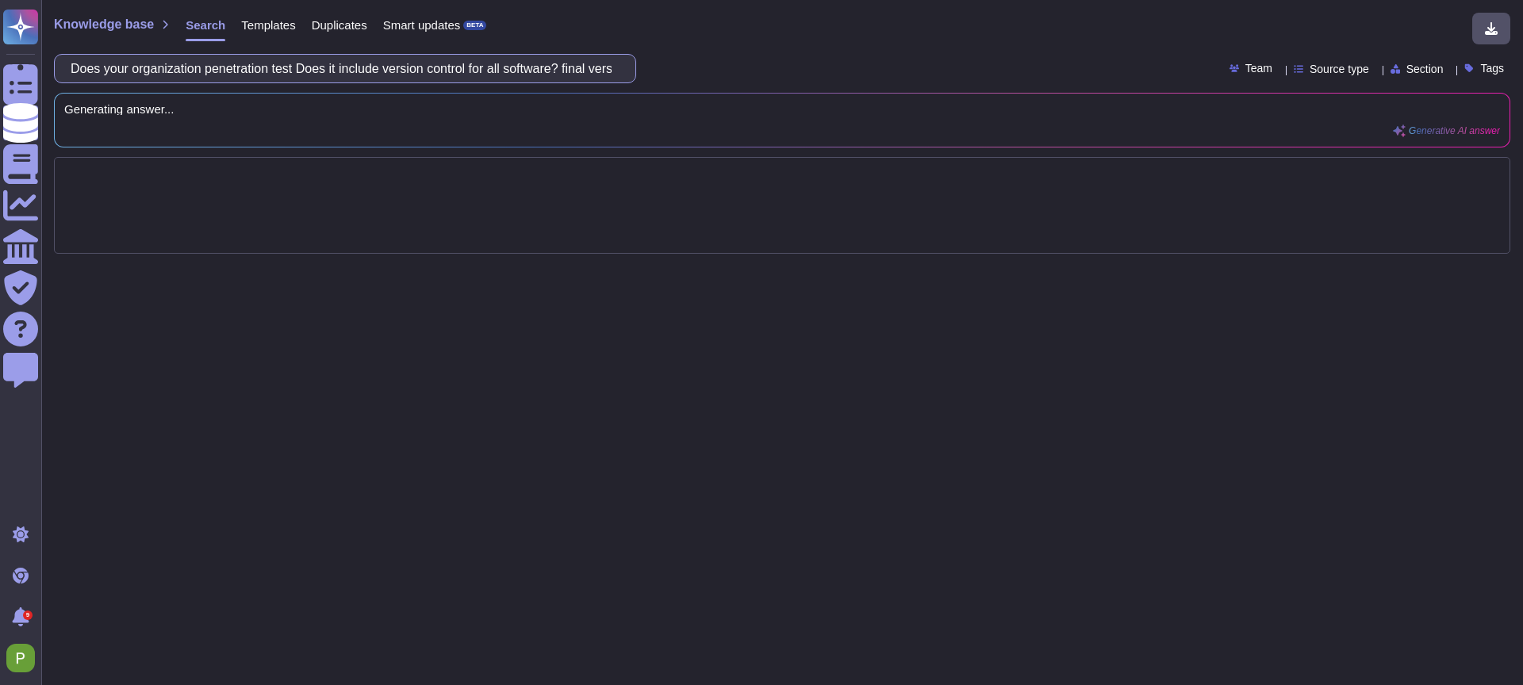
click at [421, 62] on input "Does your organization penetration test Does it include version control for all…" at bounding box center [341, 69] width 557 height 28
paste input "it include version control for all software"
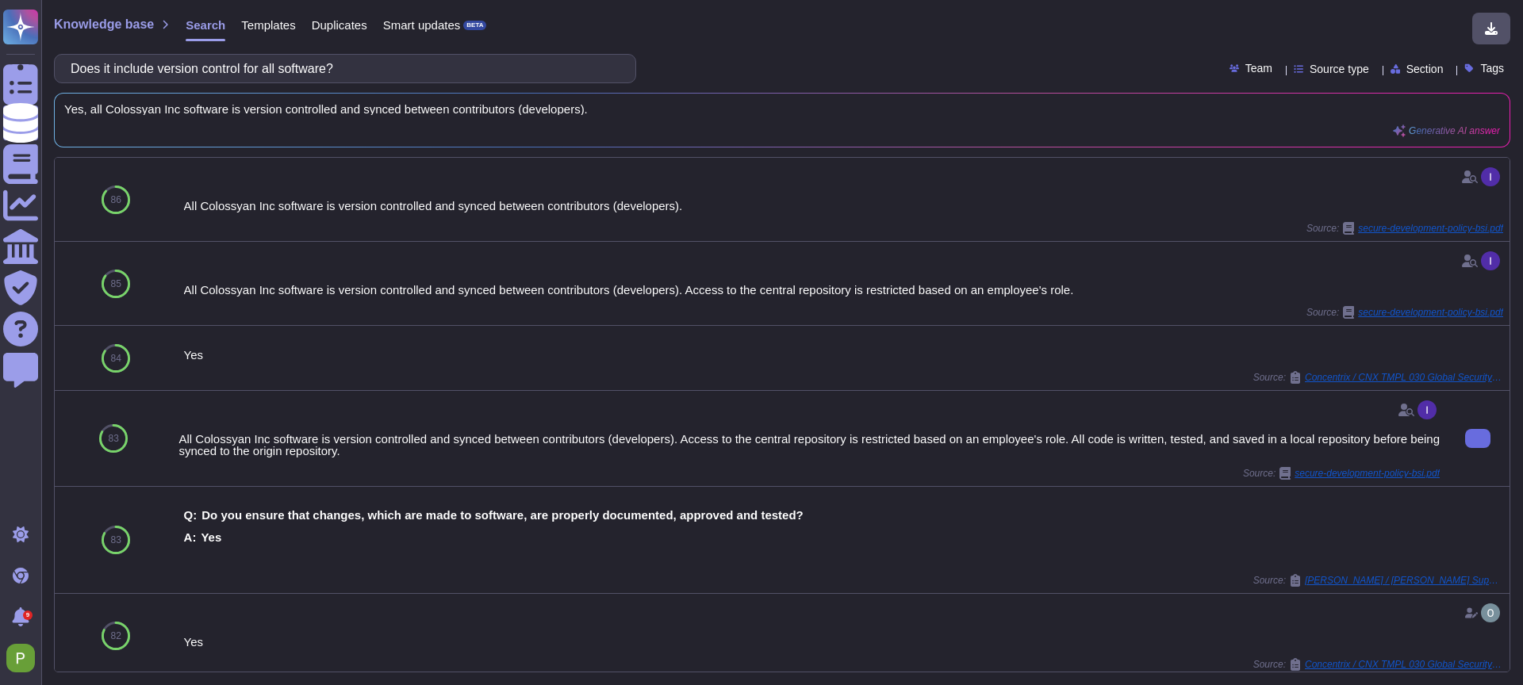
click at [566, 440] on div "All Colossyan Inc software is version controlled and synced between contributor…" at bounding box center [808, 445] width 1261 height 24
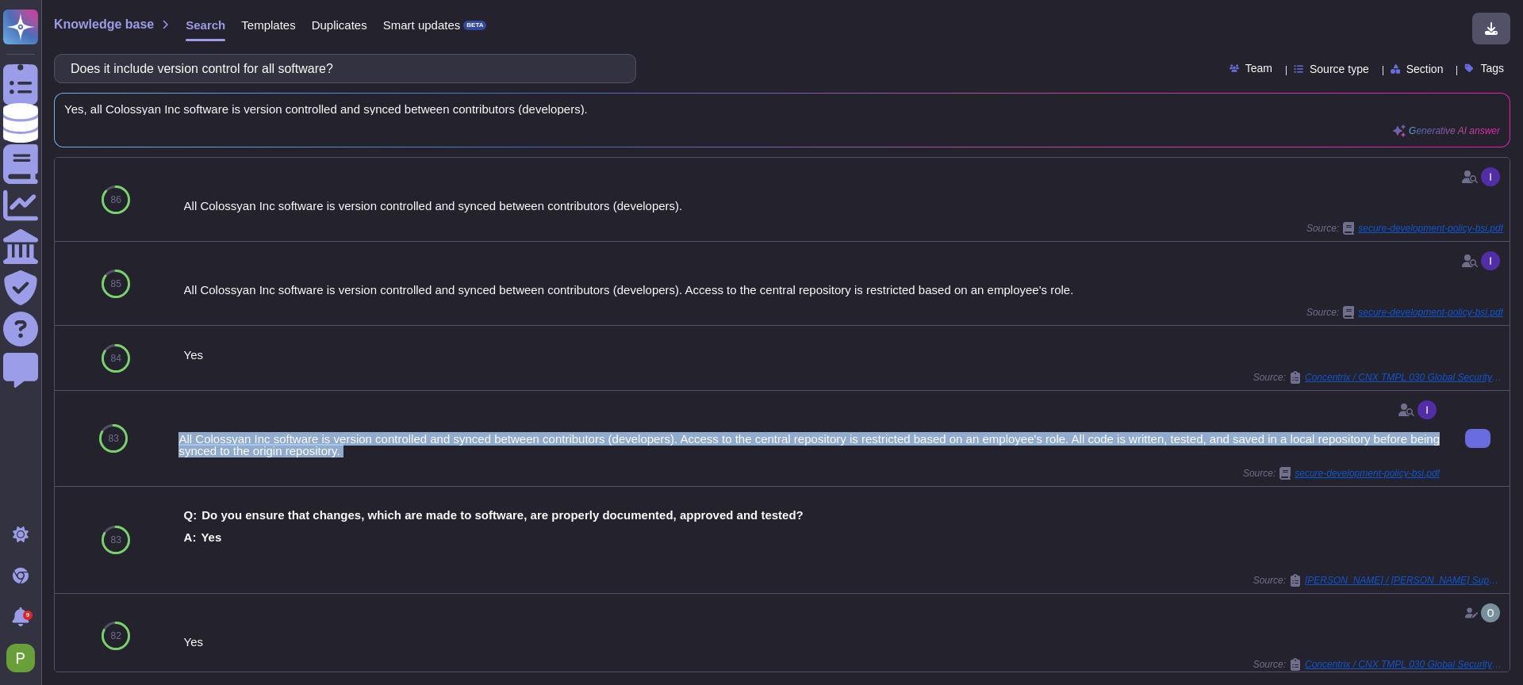
click at [566, 440] on div "All Colossyan Inc software is version controlled and synced between contributor…" at bounding box center [808, 445] width 1261 height 24
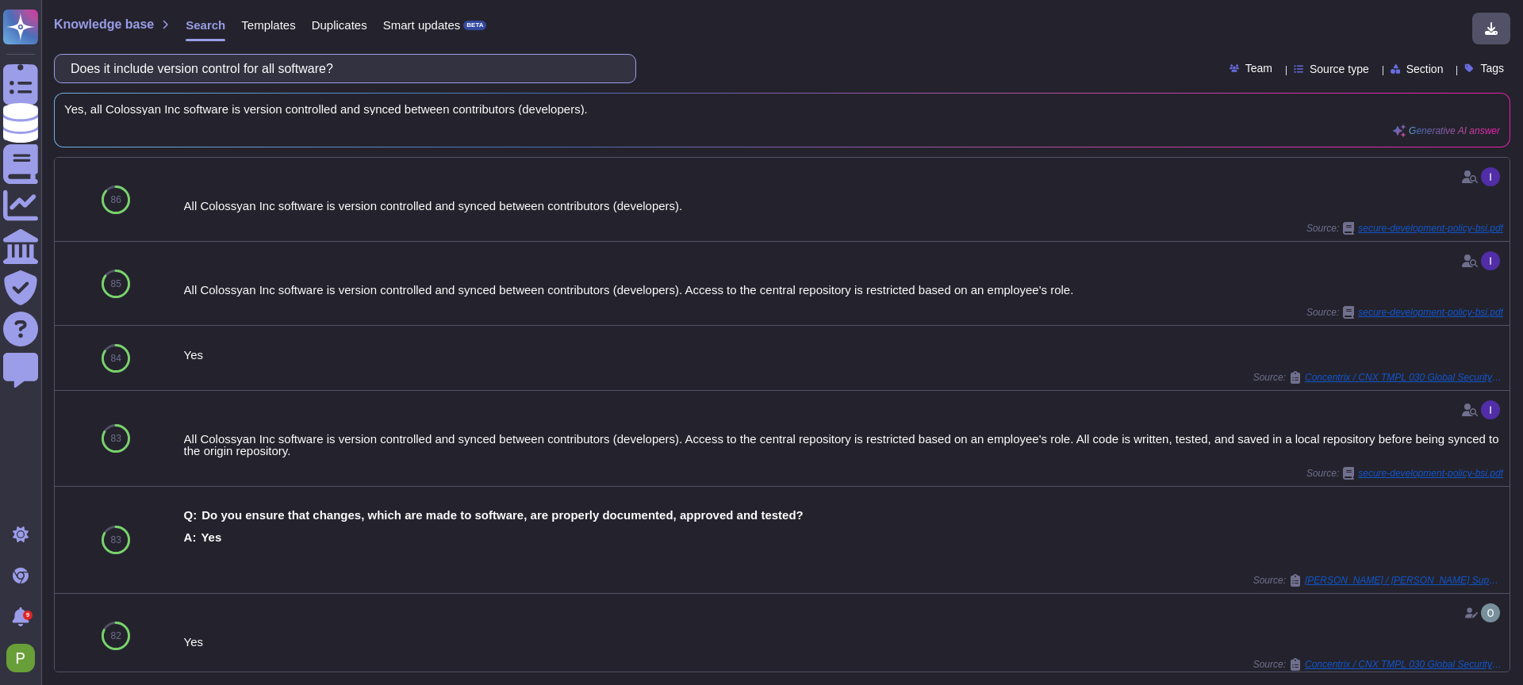
click at [240, 58] on input "Does it include version control for all software?" at bounding box center [341, 69] width 557 height 28
paste input "Are open source software or libraries used to transmit, process or store custom…"
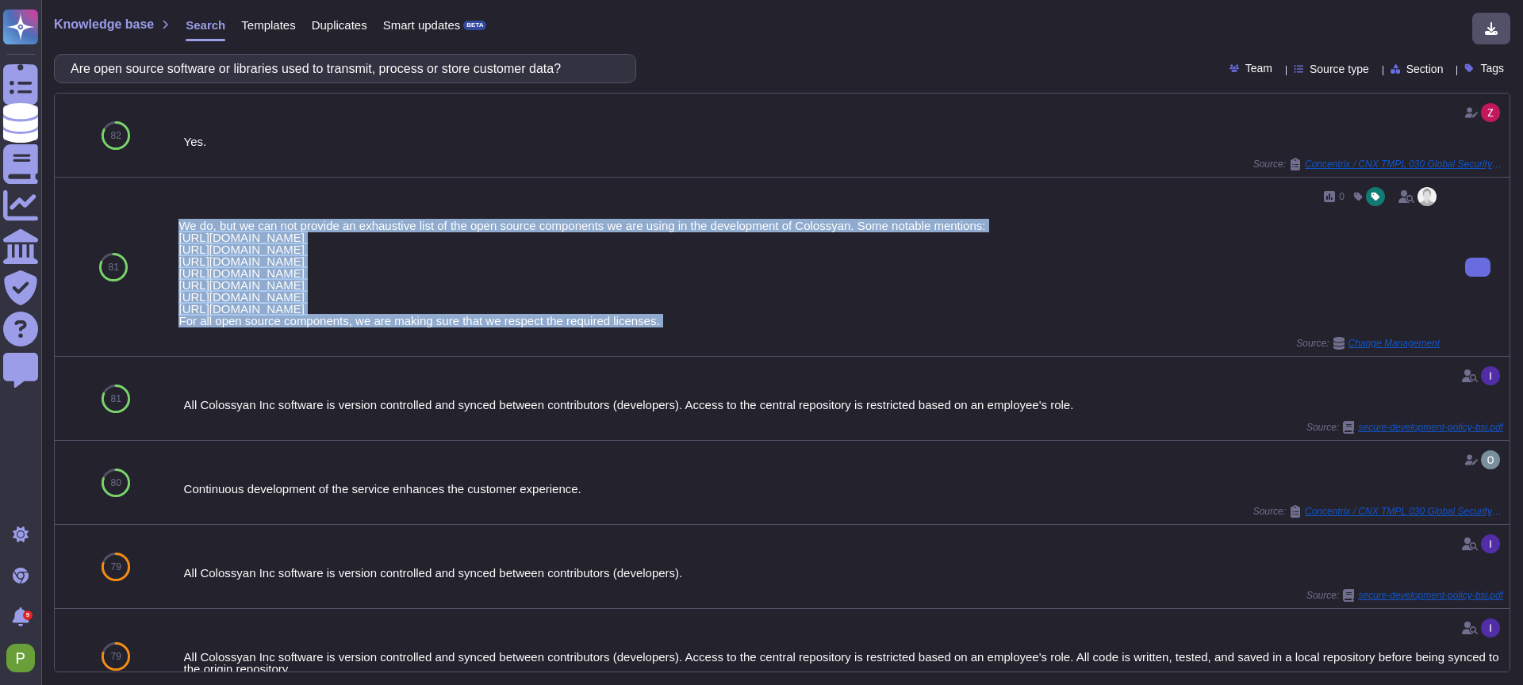
drag, startPoint x: 179, startPoint y: 225, endPoint x: 774, endPoint y: 340, distance: 605.8
click at [774, 339] on div "0 We do, but we can not provide an exhaustive list of the open source component…" at bounding box center [808, 267] width 1261 height 166
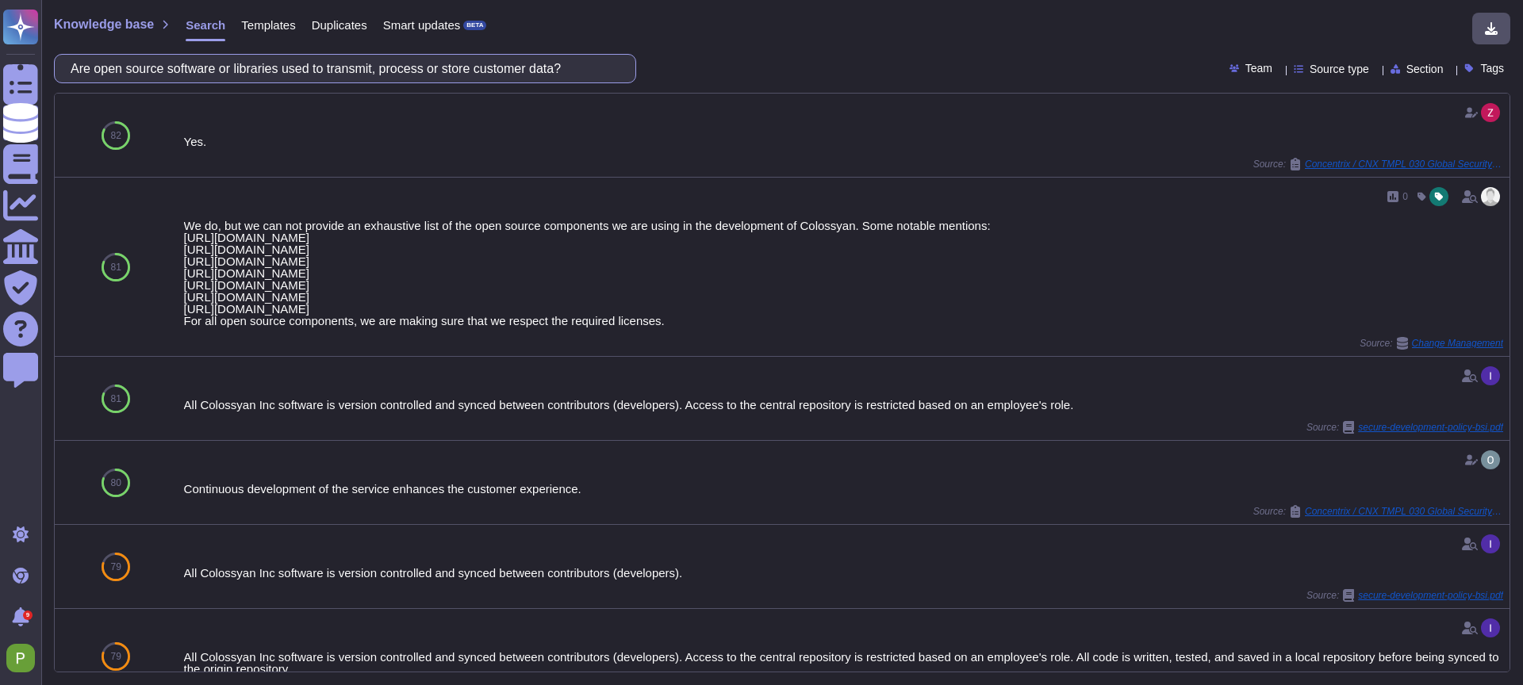
click at [178, 71] on input "Are open source software or libraries used to transmit, process or store custom…" at bounding box center [341, 69] width 557 height 28
paste input "Is access to source code restricted"
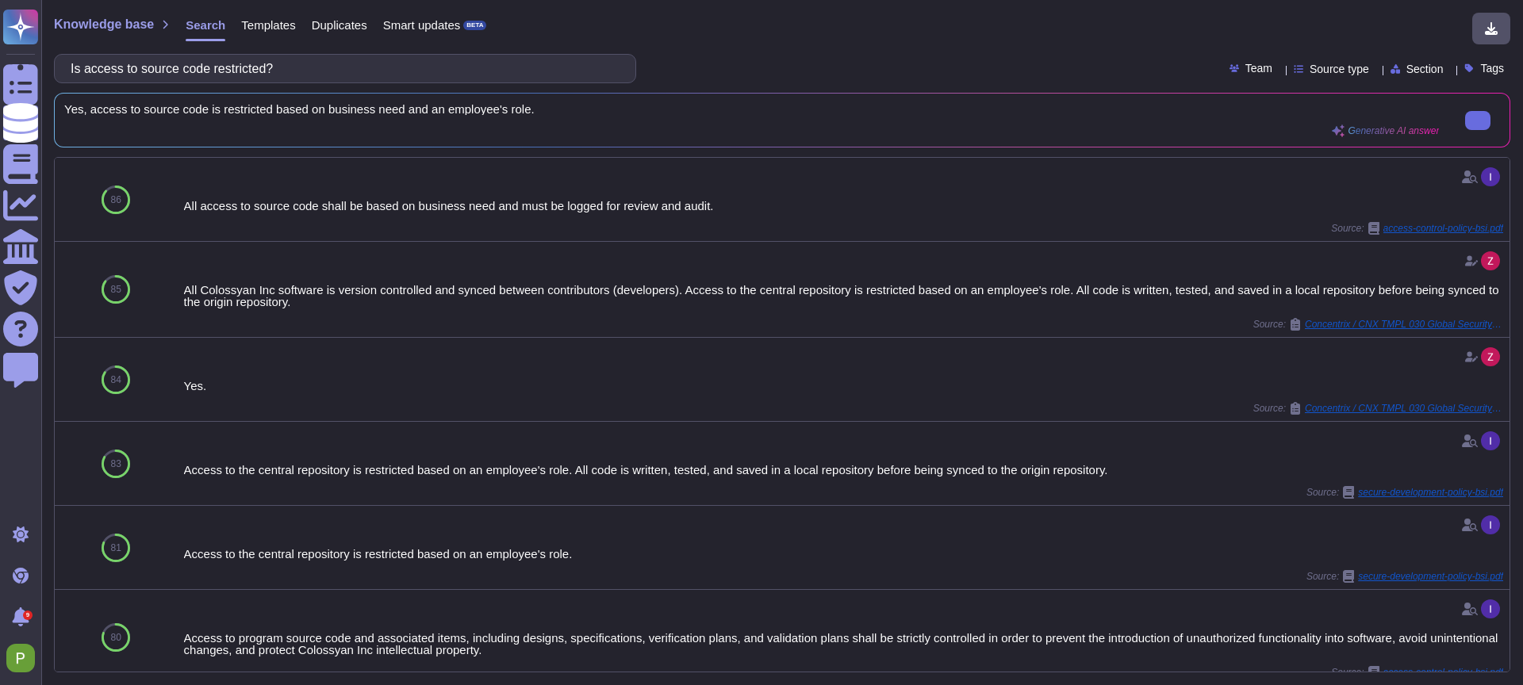
click at [288, 106] on span "Yes, access to source code is restricted based on business need and an employee…" at bounding box center [751, 109] width 1375 height 12
click at [179, 72] on input "Is access to source code restricted?" at bounding box center [341, 69] width 557 height 28
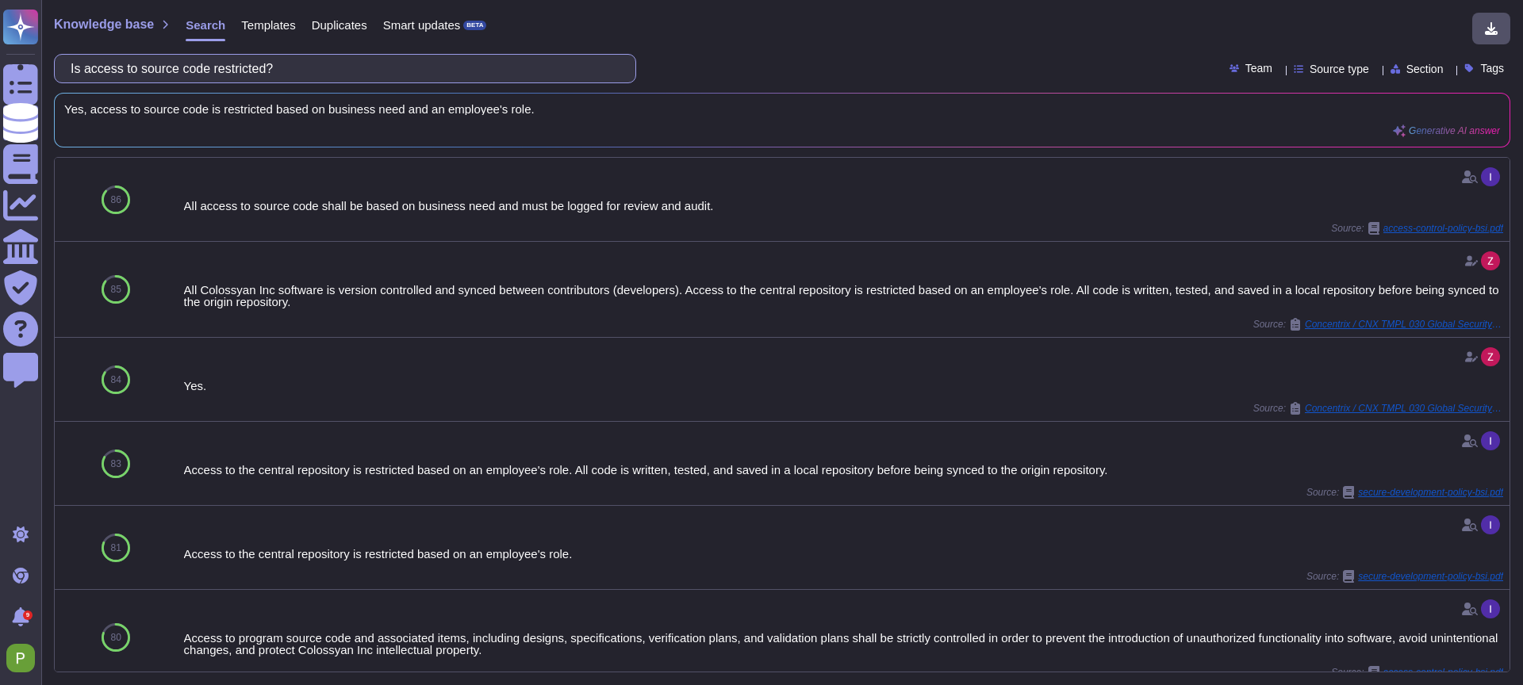
click at [179, 72] on input "Is access to source code restricted?" at bounding box center [341, 69] width 557 height 28
paste input "Are CSIRT tests conducted at least once annually"
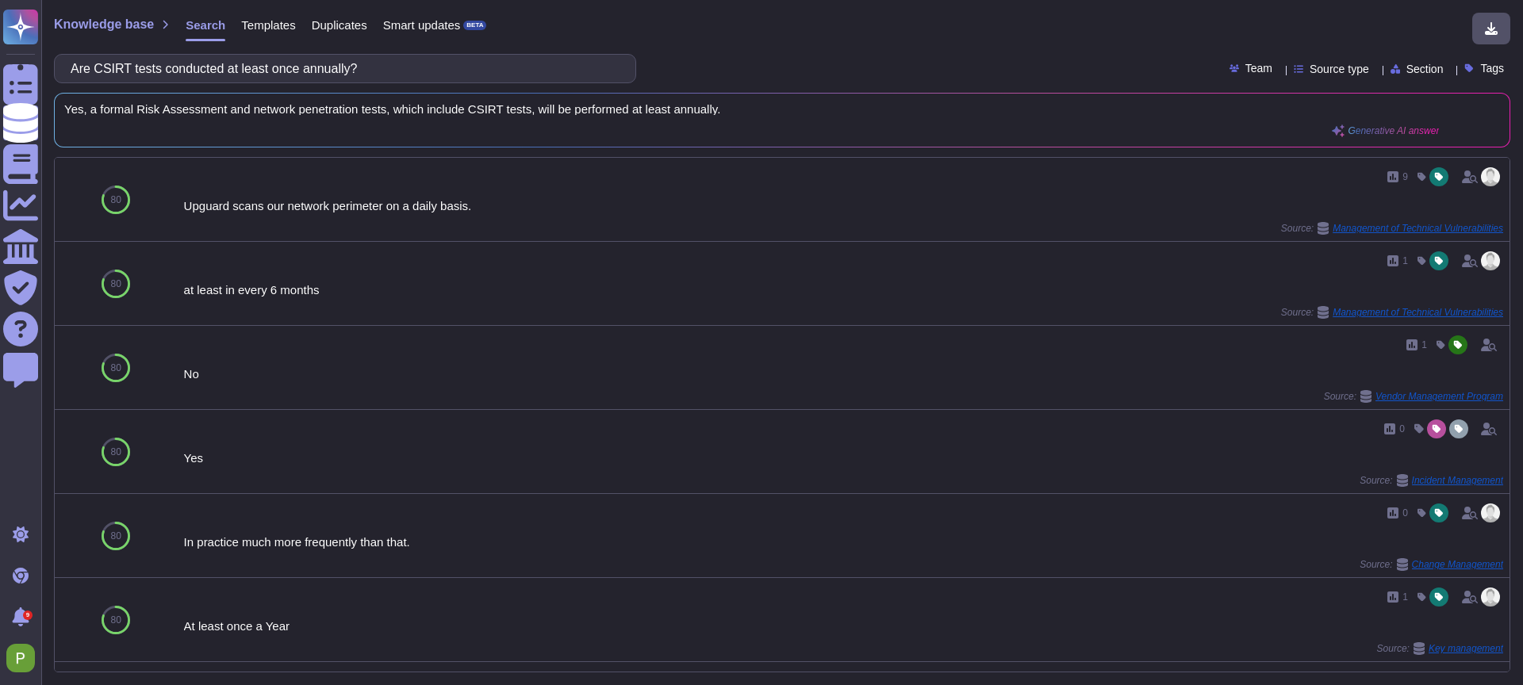
click at [516, 113] on span "Yes, a formal Risk Assessment and network penetration tests, which include CSIR…" at bounding box center [751, 109] width 1375 height 12
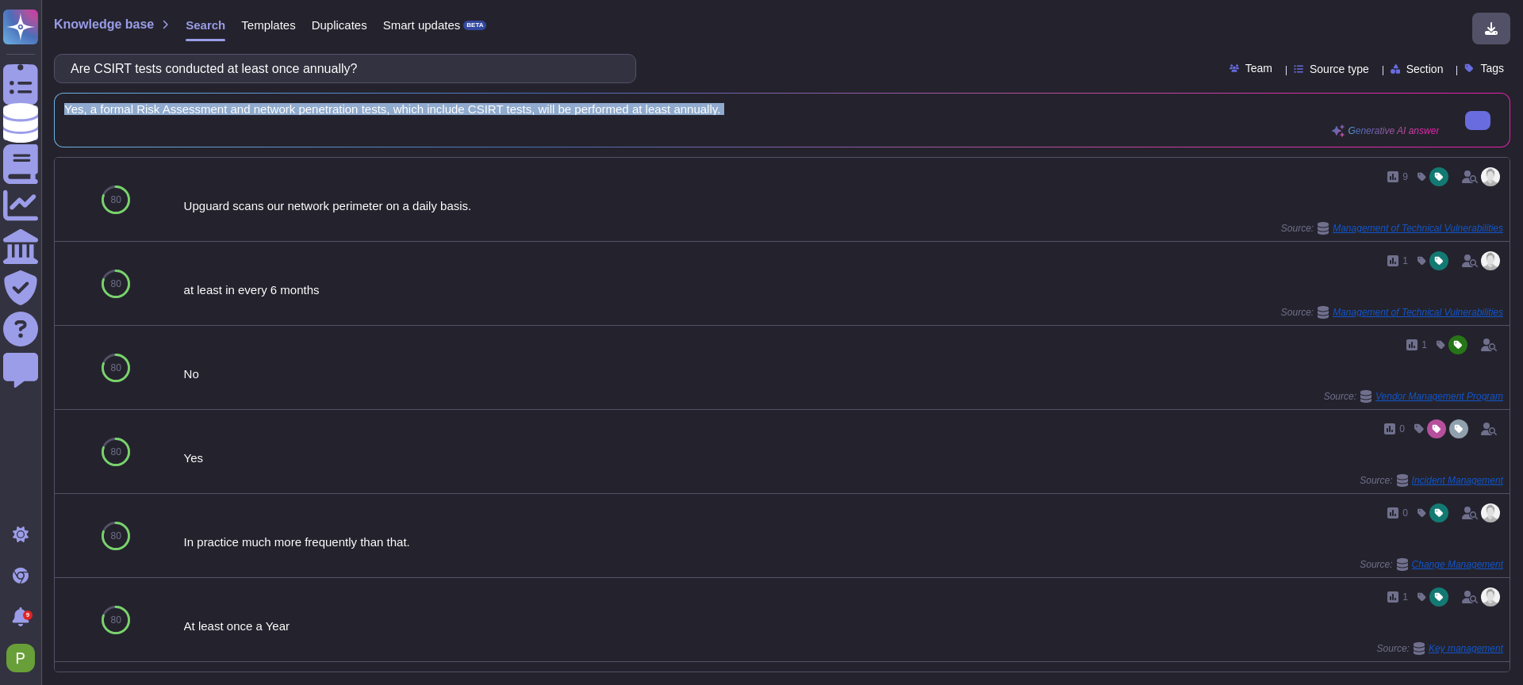
click at [516, 113] on span "Yes, a formal Risk Assessment and network penetration tests, which include CSIR…" at bounding box center [751, 109] width 1375 height 12
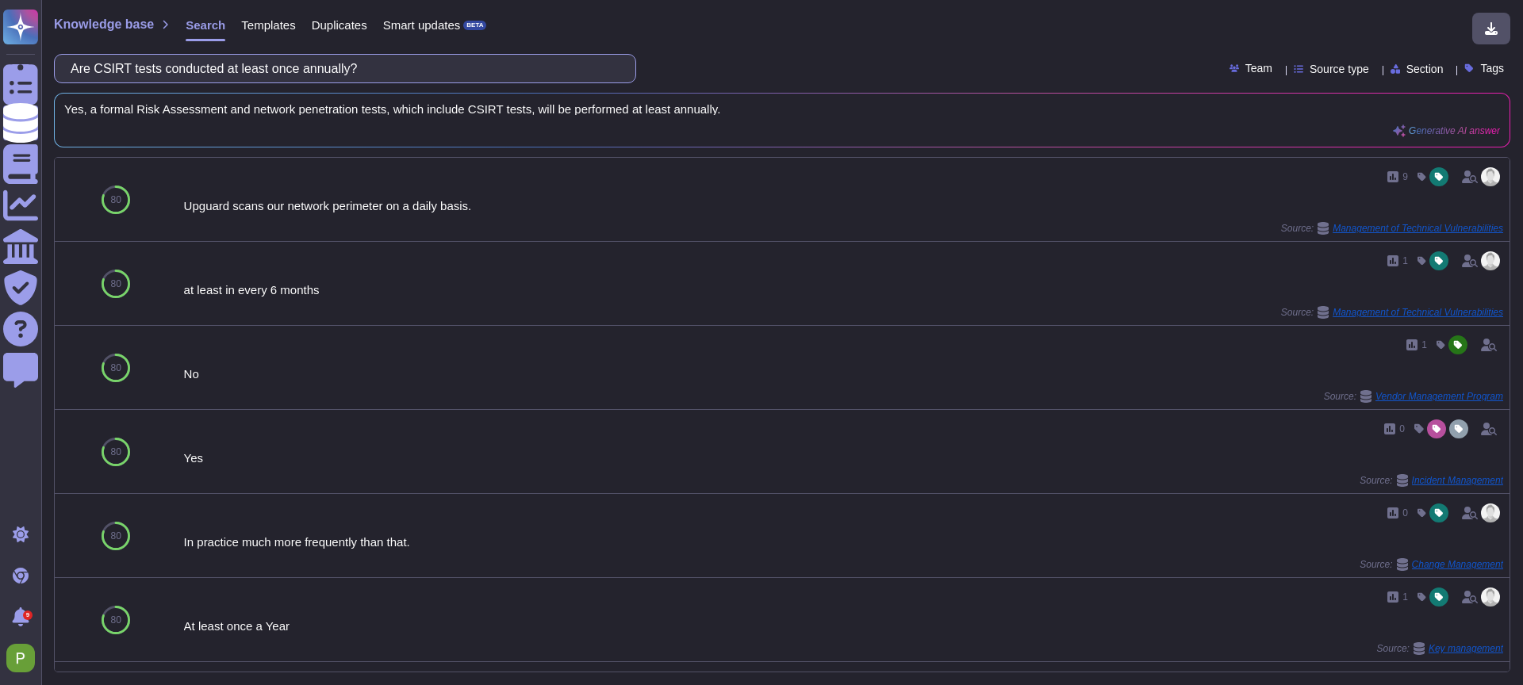
click at [317, 71] on input "Are CSIRT tests conducted at least once annually?" at bounding box center [341, 69] width 557 height 28
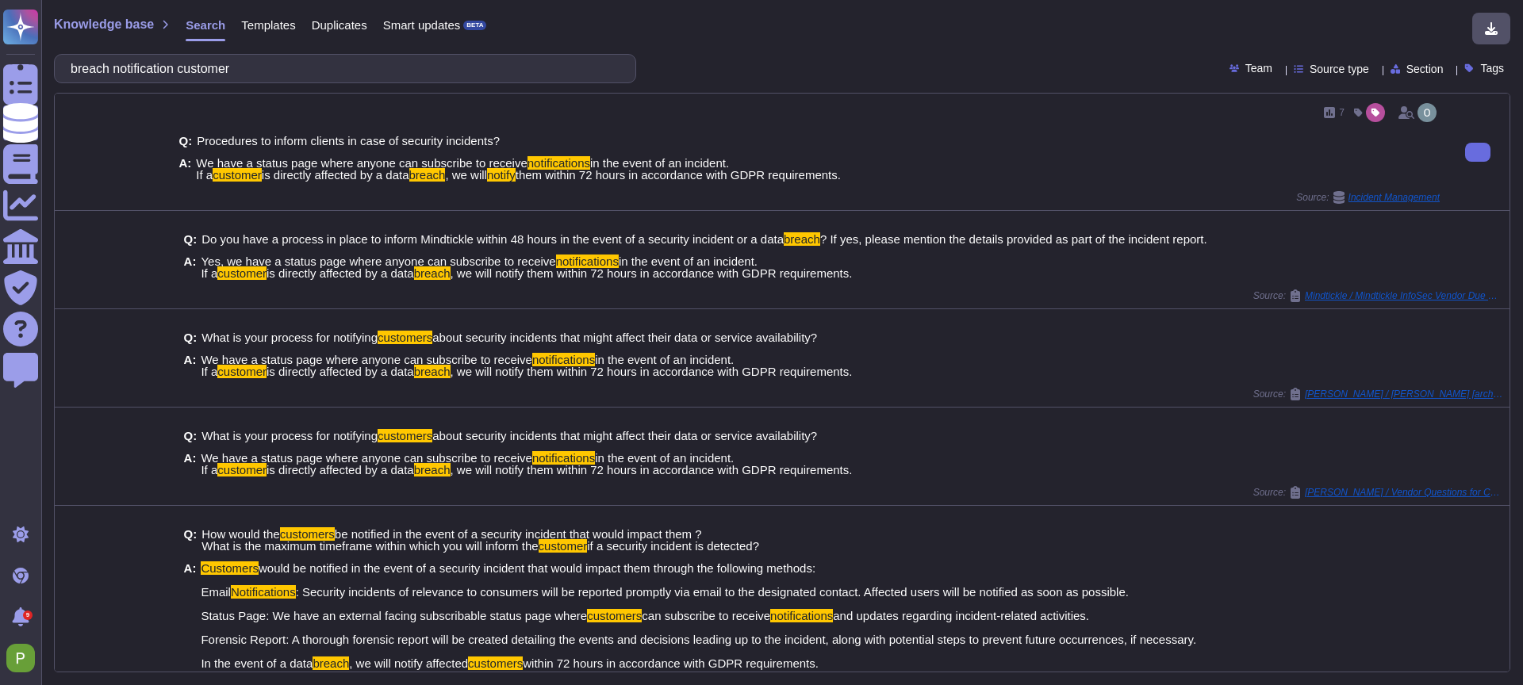
click at [751, 176] on span "them within 72 hours in accordance with GDPR requirements." at bounding box center [678, 174] width 325 height 13
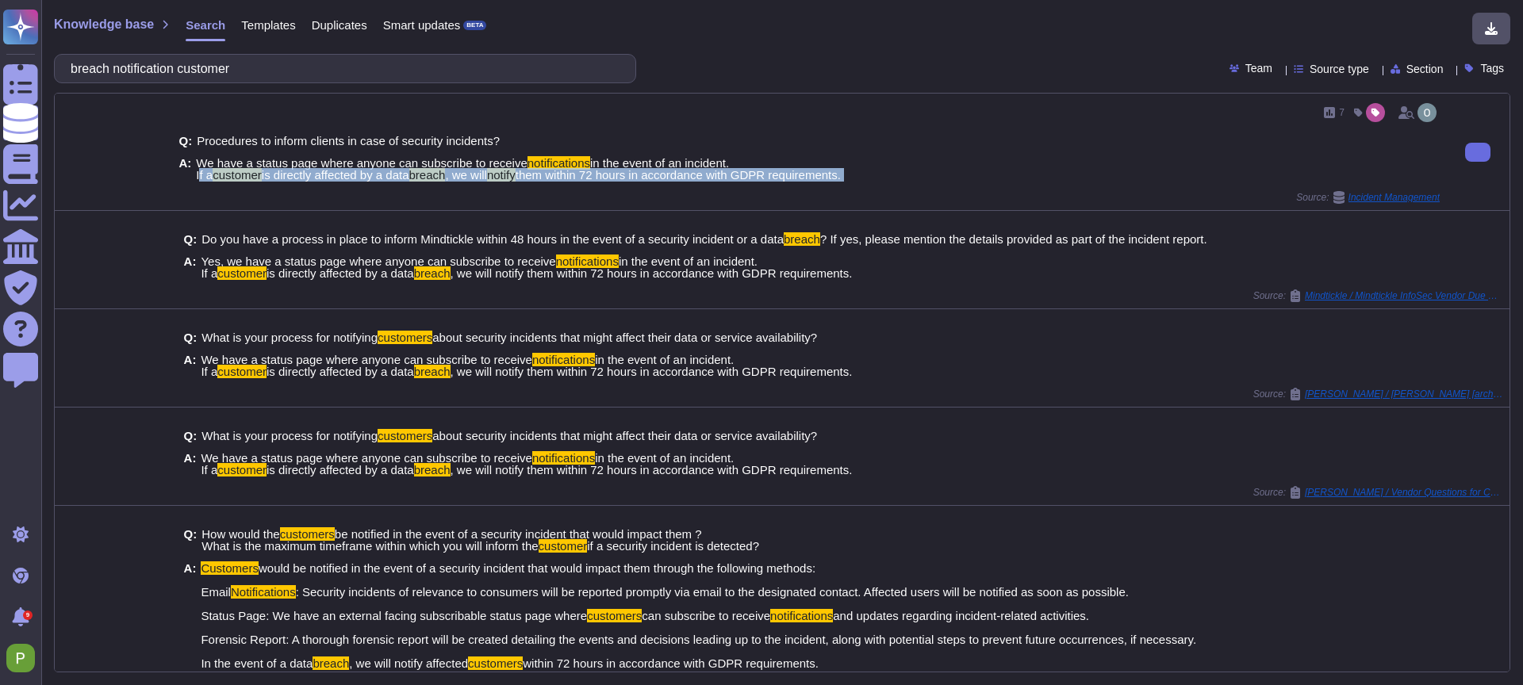
click at [751, 176] on span "them within 72 hours in accordance with GDPR requirements." at bounding box center [678, 174] width 325 height 13
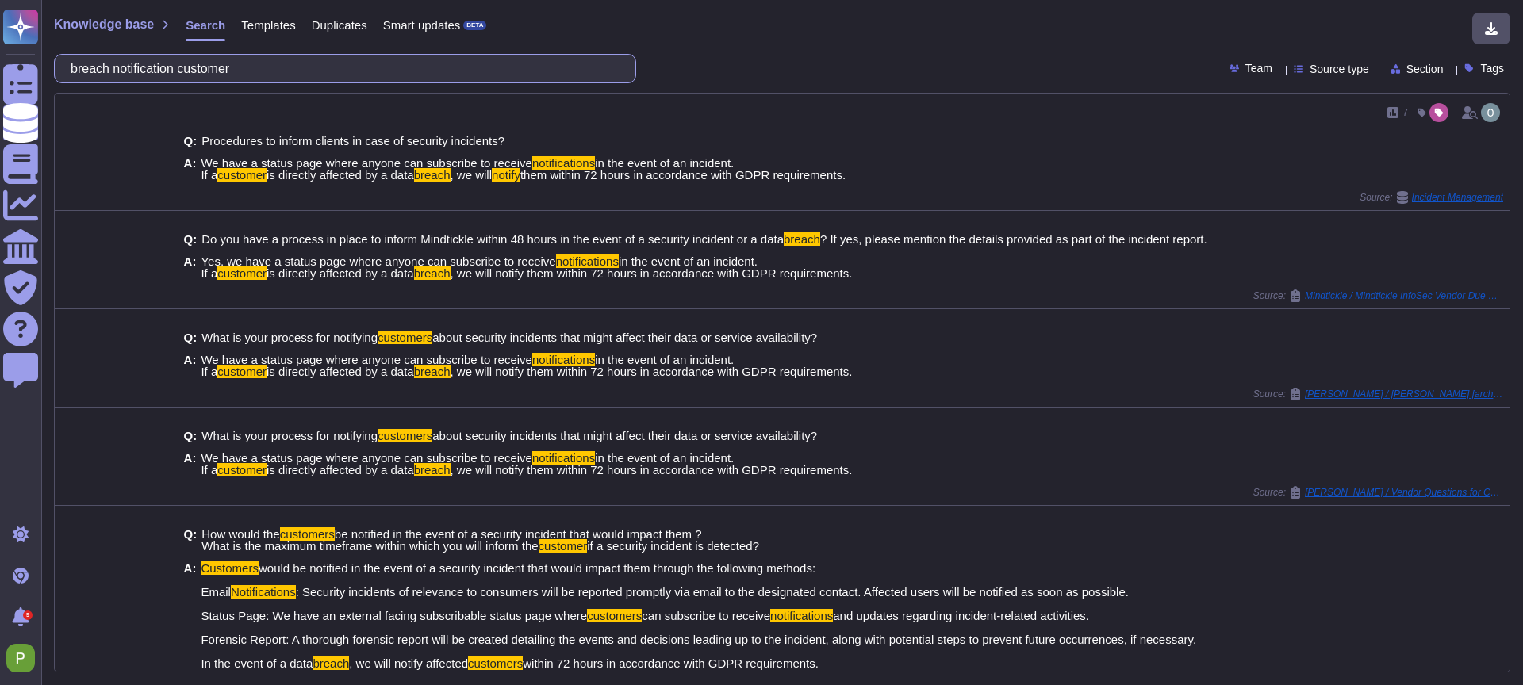
click at [268, 67] on input "breach notification customer" at bounding box center [341, 69] width 557 height 28
paste input "Are audits and/or risk assessments permitted to be performed by"
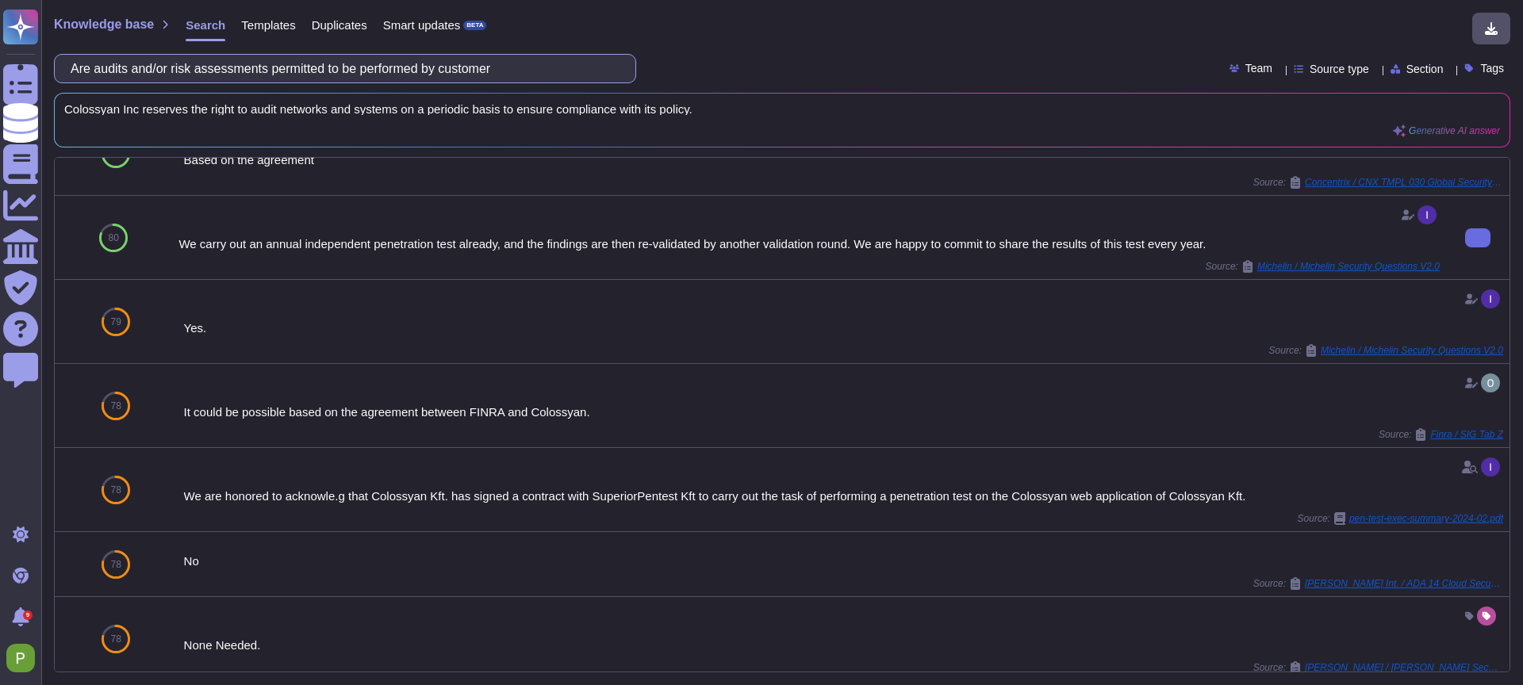
scroll to position [51, 0]
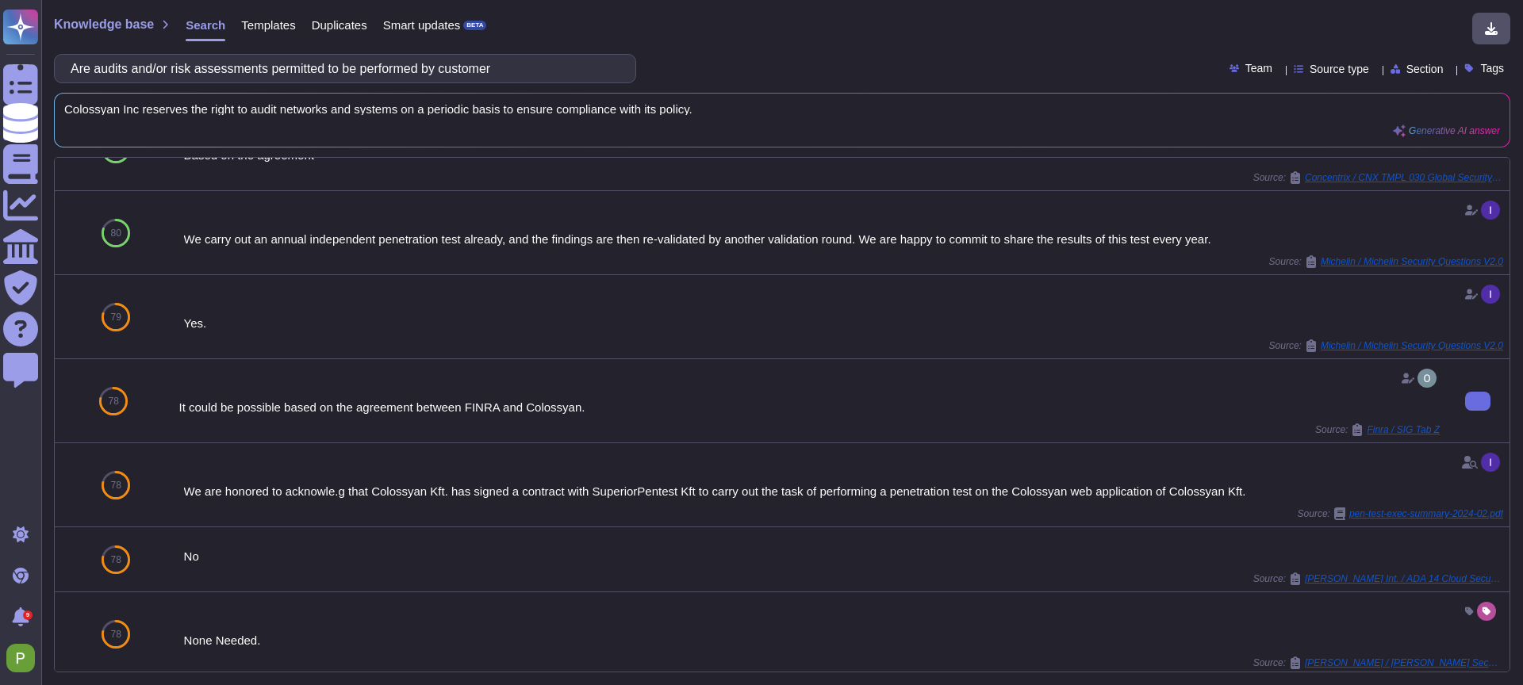
click at [341, 409] on div "It could be possible based on the agreement between FINRA and Colossyan." at bounding box center [808, 407] width 1261 height 12
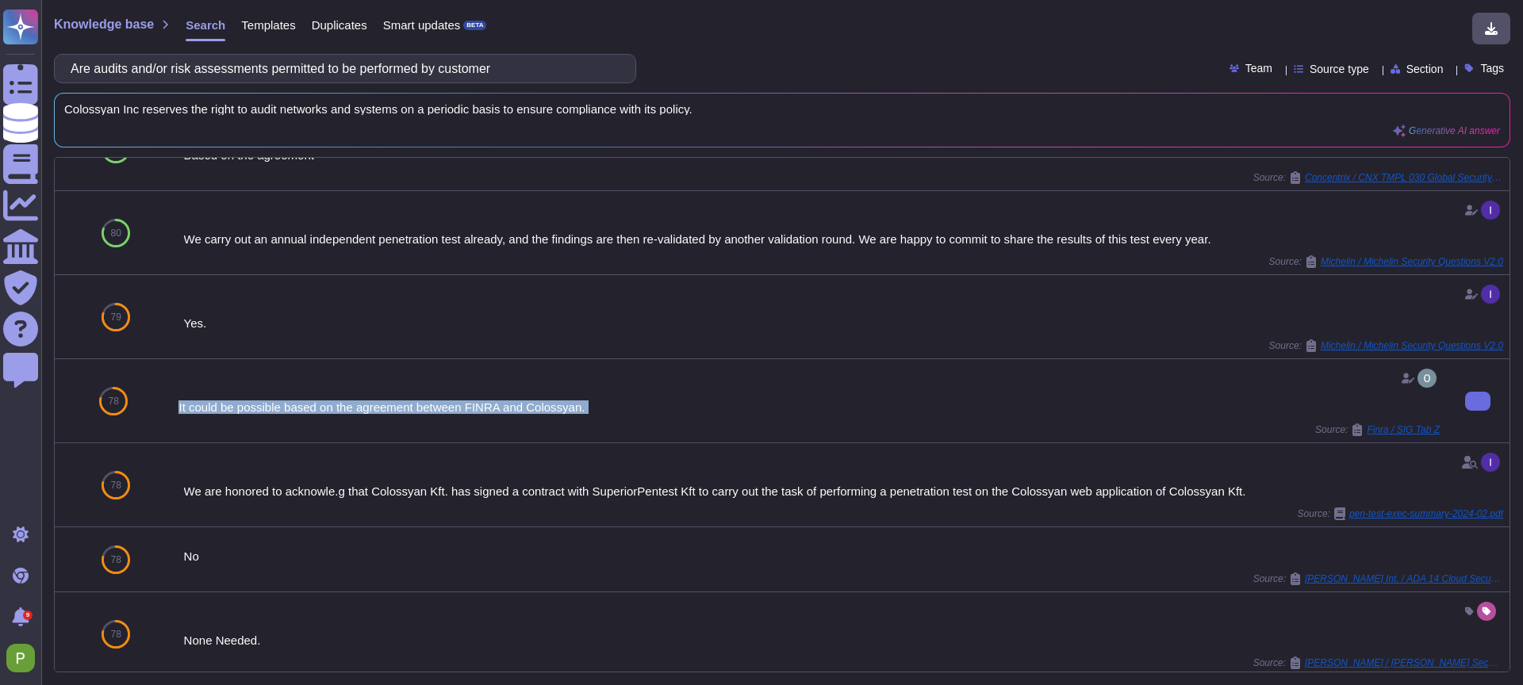
click at [341, 409] on div "It could be possible based on the agreement between FINRA and Colossyan." at bounding box center [808, 407] width 1261 height 12
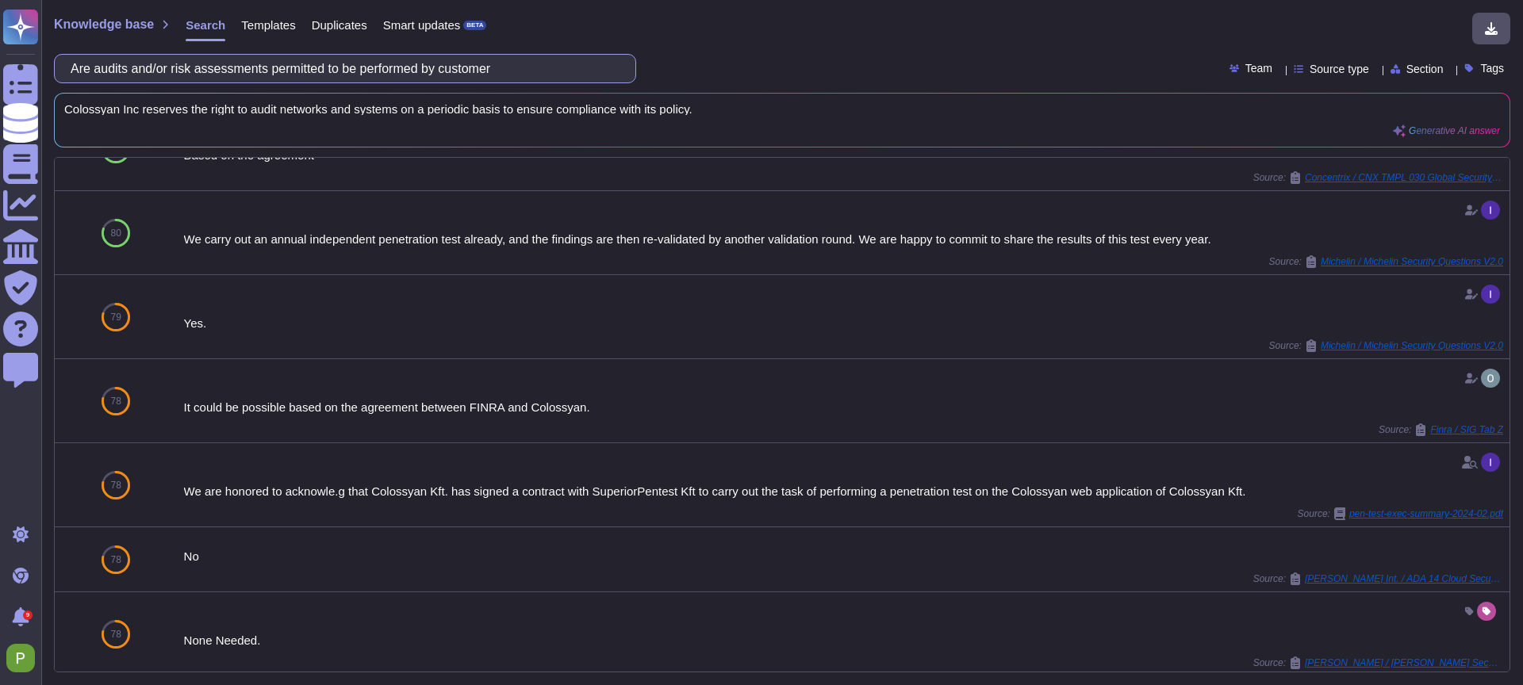
click at [316, 66] on input "Are audits and/or risk assessments permitted to be performed by customer" at bounding box center [341, 69] width 557 height 28
paste input "controls validated by independent, third party auditors or information security…"
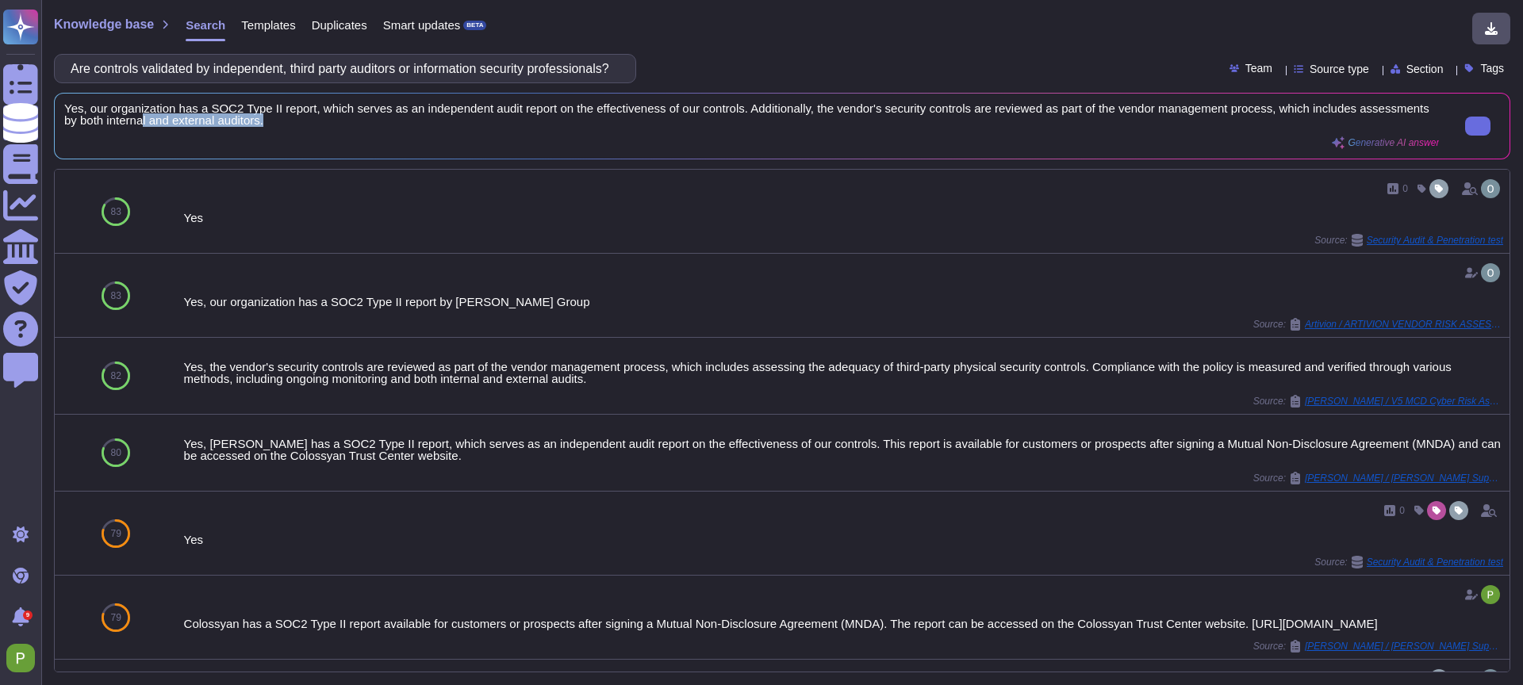
scroll to position [0, 0]
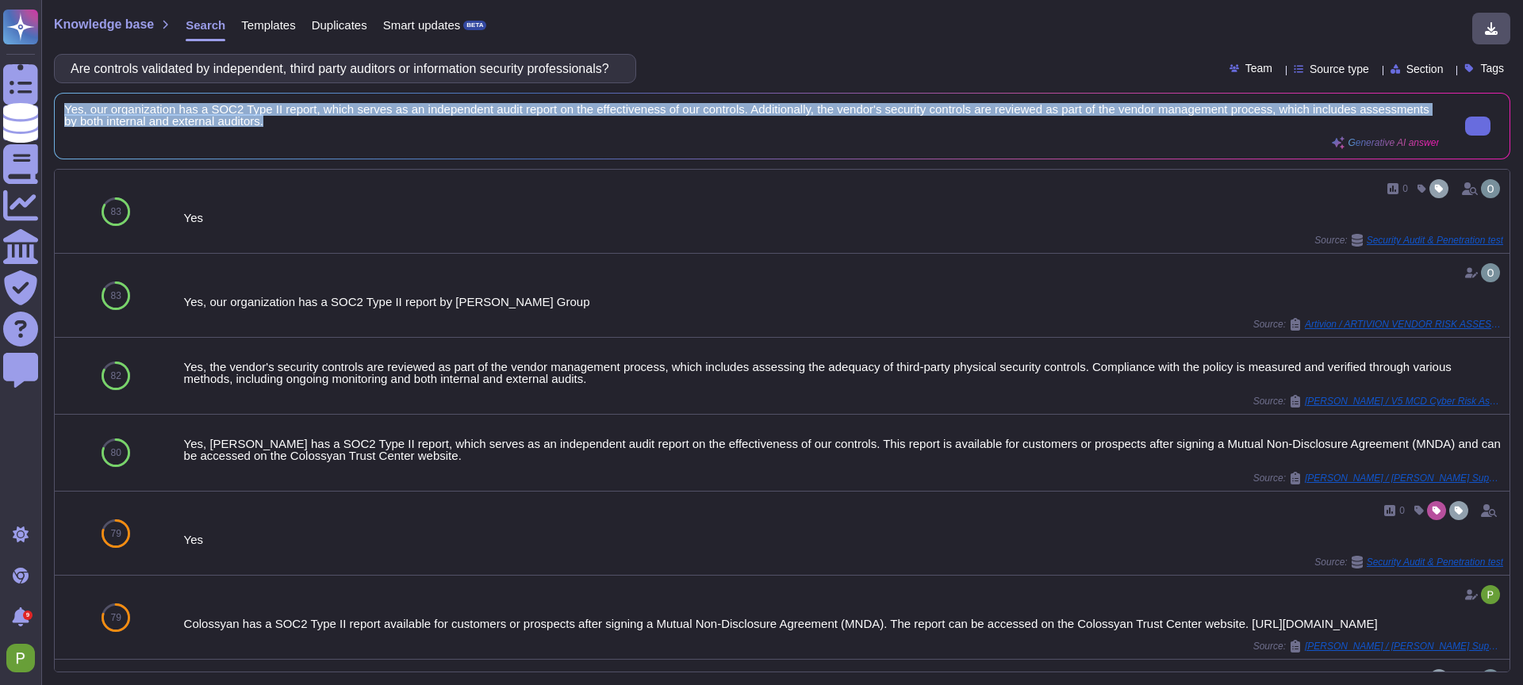
drag, startPoint x: 350, startPoint y: 125, endPoint x: 63, endPoint y: 110, distance: 286.7
click at [64, 110] on span "Yes, our organization has a SOC2 Type II report, which serves as an independent…" at bounding box center [751, 115] width 1375 height 24
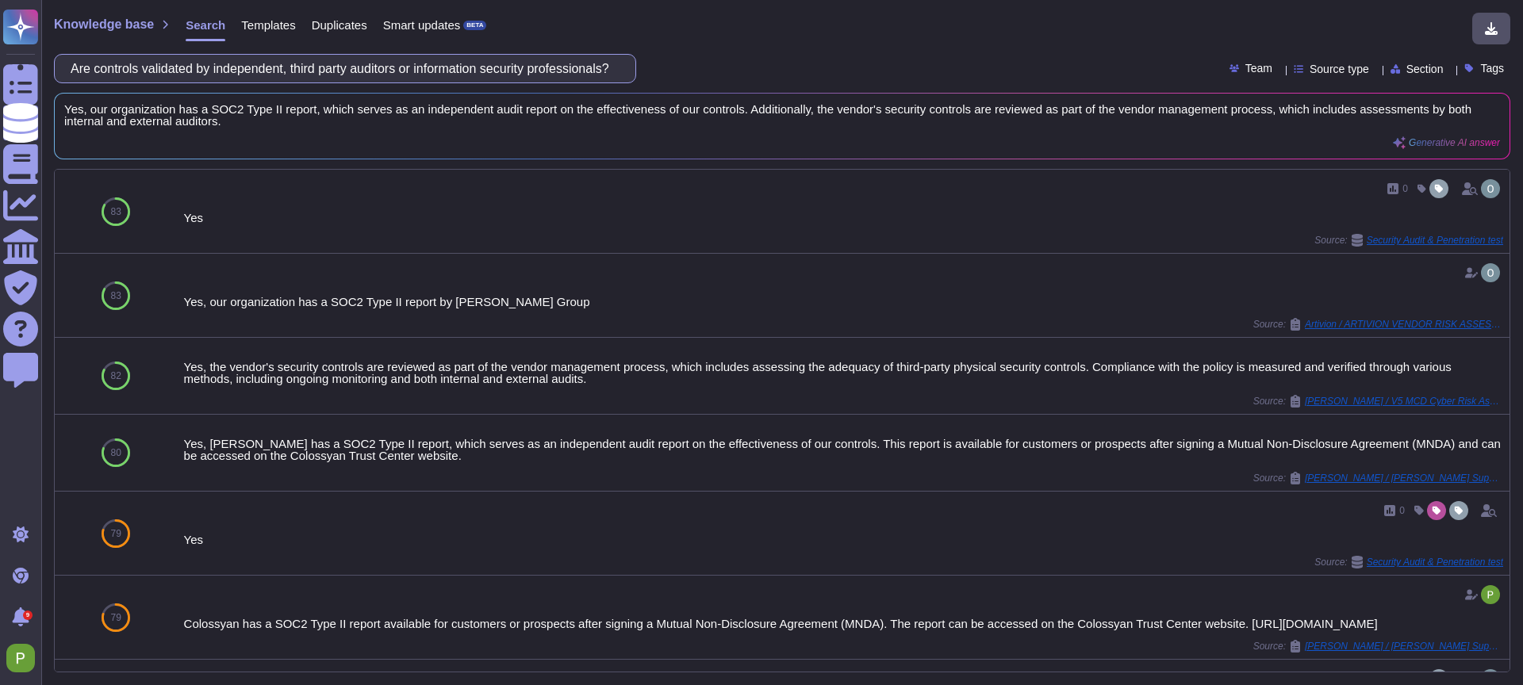
click at [294, 69] on input "Are controls validated by independent, third party auditors or information secu…" at bounding box center [341, 69] width 557 height 28
paste input "End User Devices (Desktops, Laptops, Tablets, Smartphones) used for transmittin…"
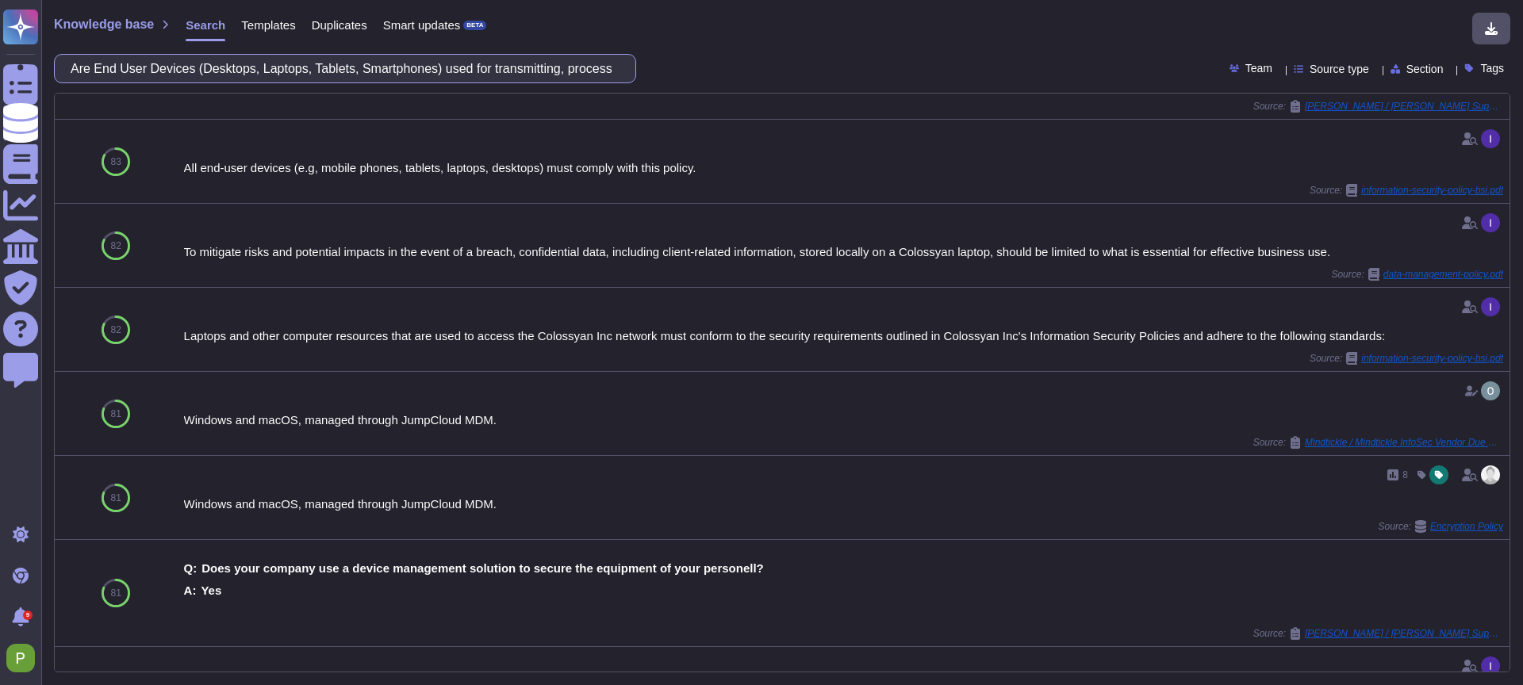
click at [293, 69] on input "Are End User Devices (Desktops, Laptops, Tablets, Smartphones) used for transmi…" at bounding box center [341, 69] width 557 height 28
paste input "there external network connections (Internet, extranet, etc.) to systems where …"
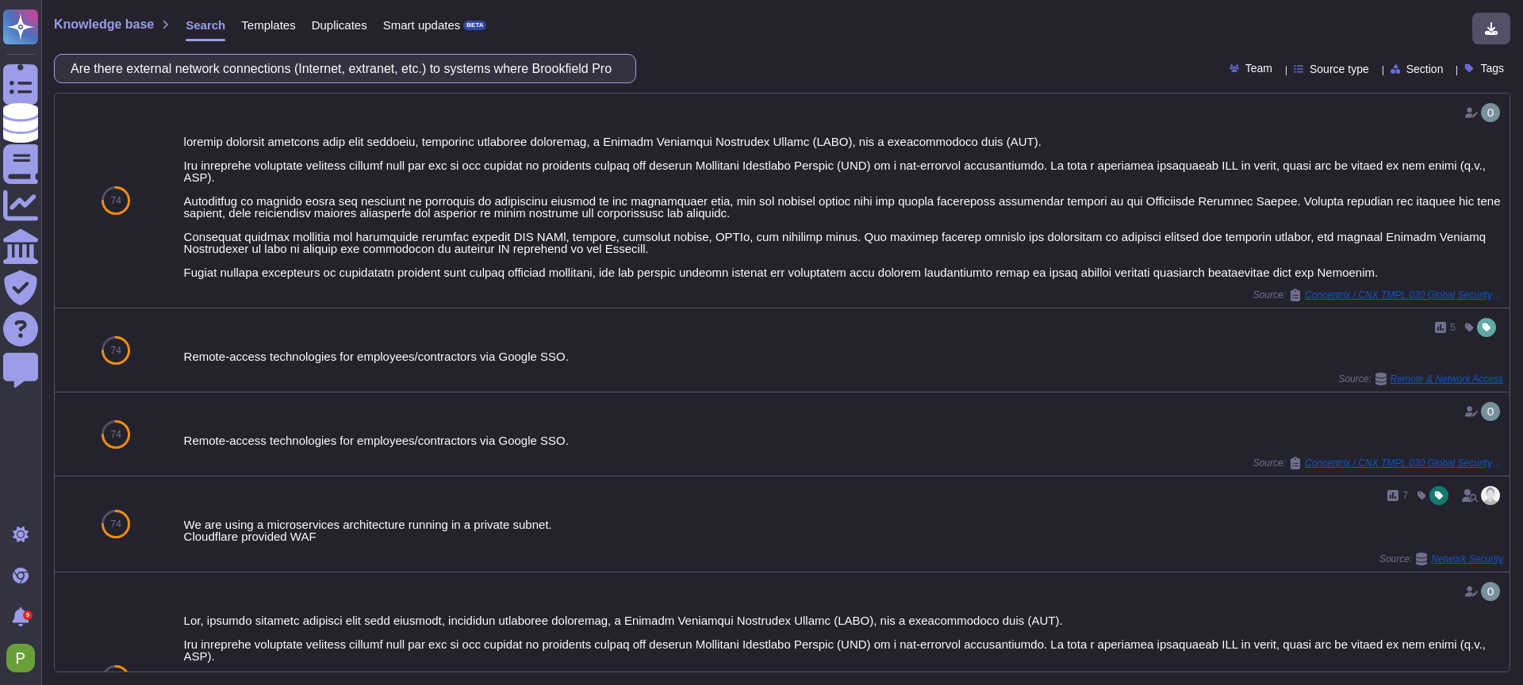
click at [578, 69] on input "Are there external network connections (Internet, extranet, etc.) to systems wh…" at bounding box center [341, 69] width 557 height 28
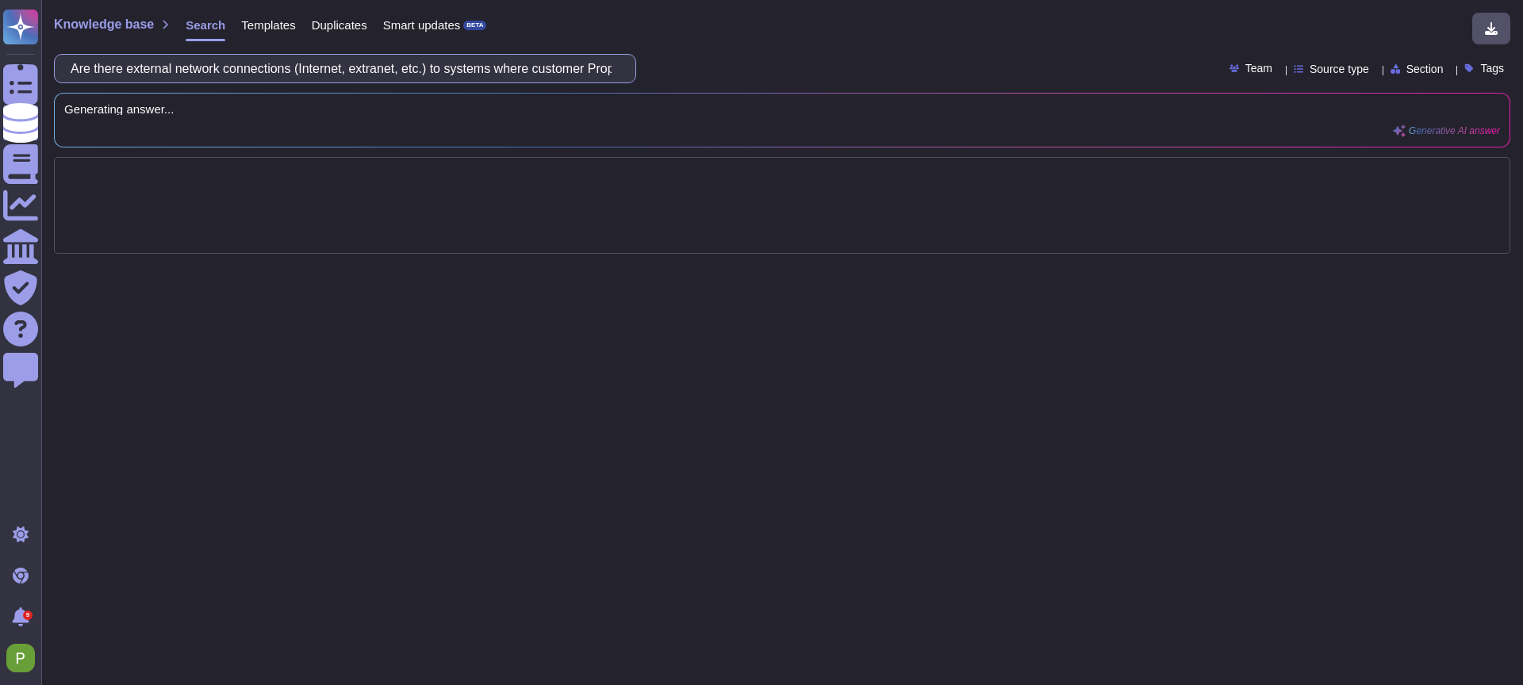
scroll to position [0, 332]
click at [309, 68] on input "Are there external network connections (Internet, extranet, etc.) to systems wh…" at bounding box center [341, 69] width 557 height 28
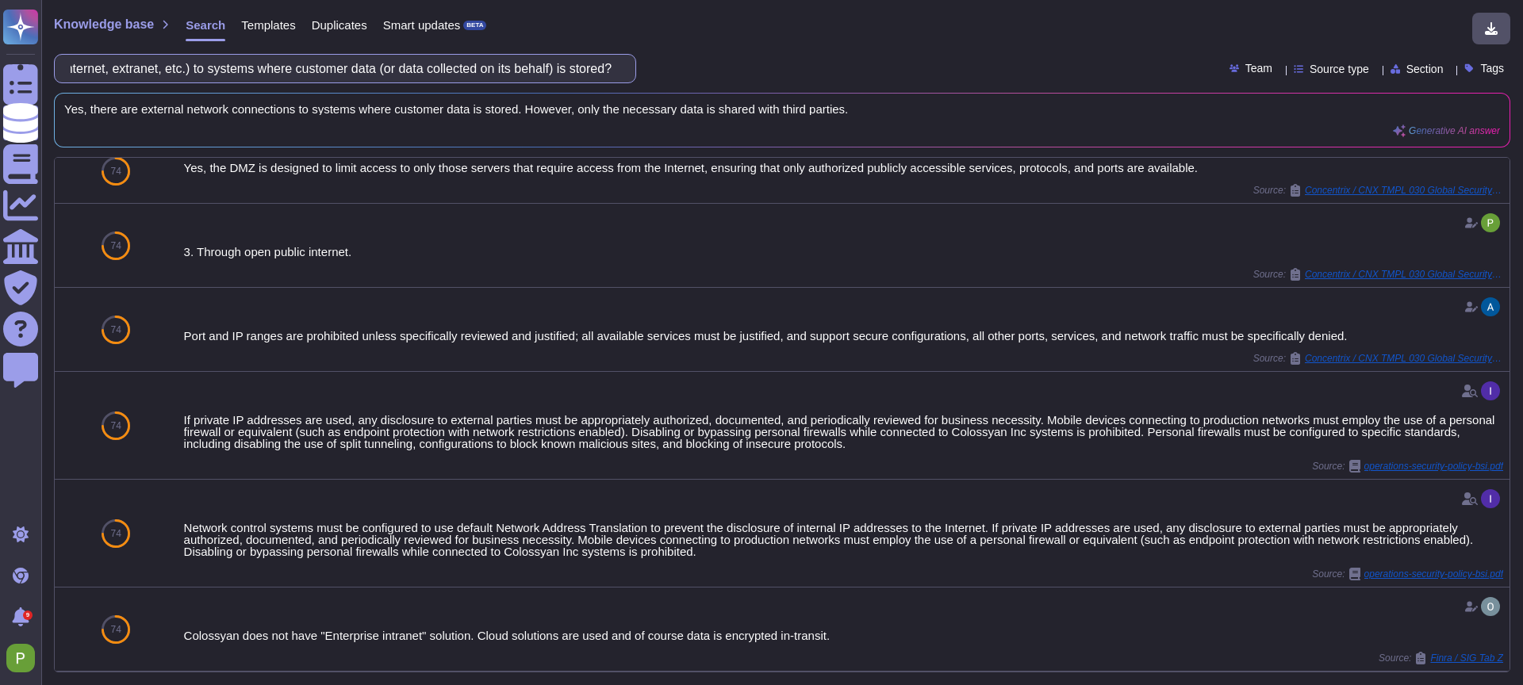
scroll to position [0, 0]
drag, startPoint x: 286, startPoint y: 90, endPoint x: 289, endPoint y: 80, distance: 10.0
click at [287, 86] on div "Knowledge base Search Templates Duplicates Smart updates BETA Are there externa…" at bounding box center [782, 342] width 1482 height 685
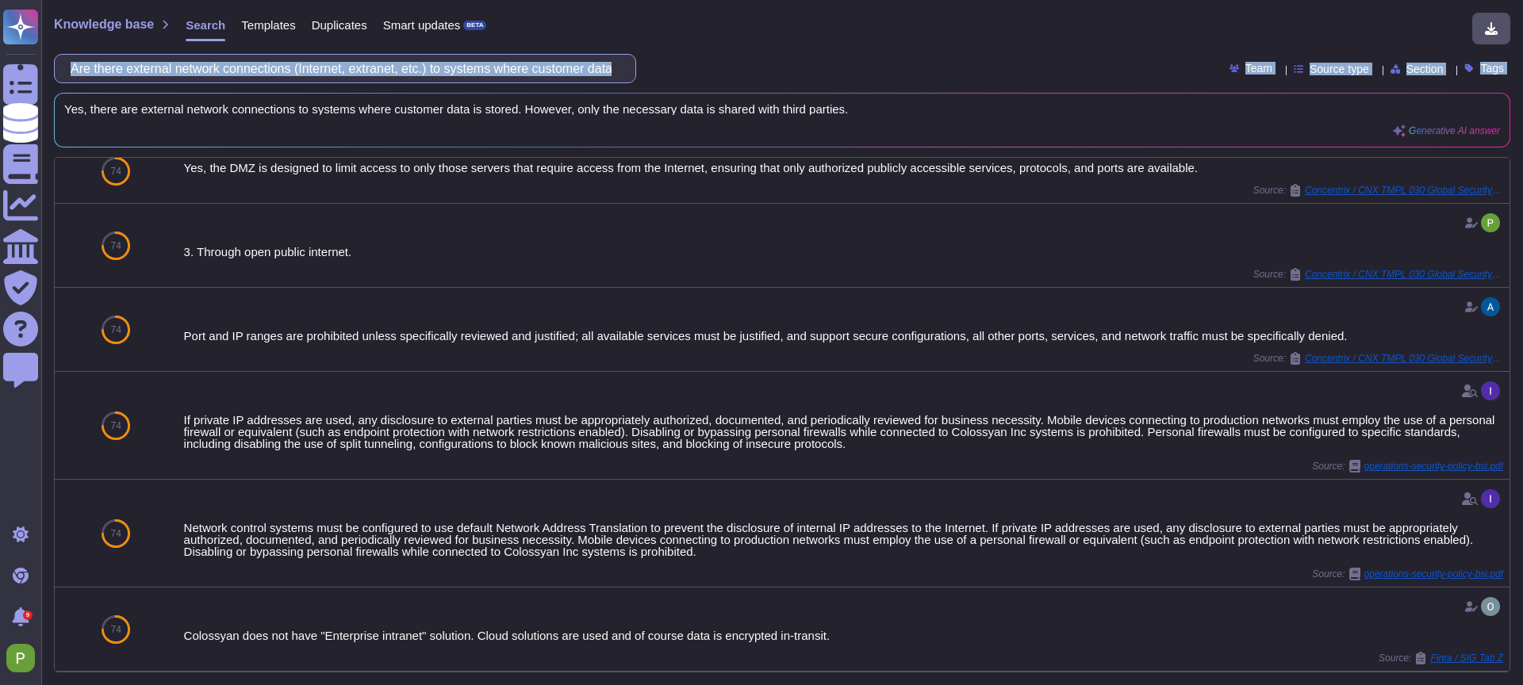
click at [290, 76] on input "Are there external network connections (Internet, extranet, etc.) to systems wh…" at bounding box center [341, 69] width 557 height 28
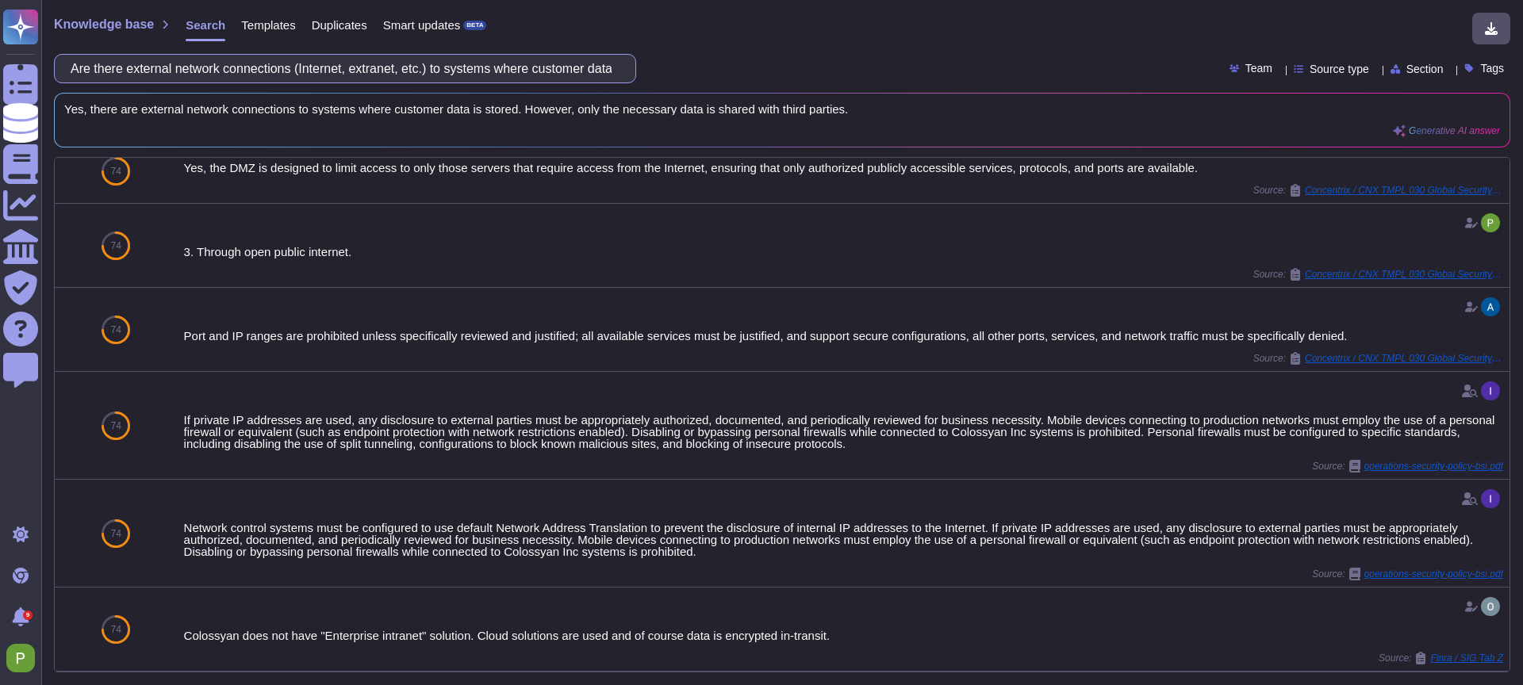
click at [290, 77] on input "Are there external network connections (Internet, extranet, etc.) to systems wh…" at bounding box center [341, 69] width 557 height 28
paste input "Network Intrusion Detection capabilities employ"
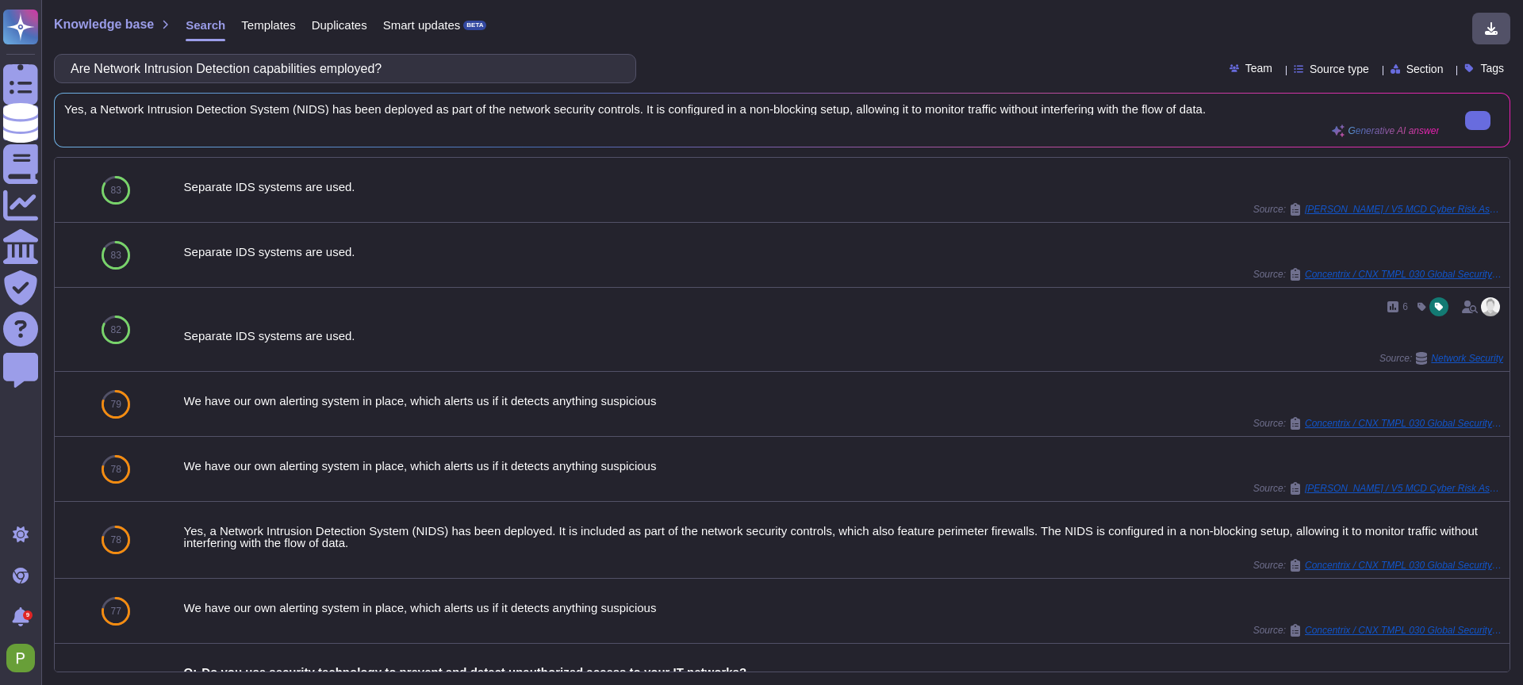
type input "Are Network Intrusion Detection capabilities employed?"
click at [381, 109] on span "Yes, a Network Intrusion Detection System (NIDS) has been deployed as part of t…" at bounding box center [751, 109] width 1375 height 12
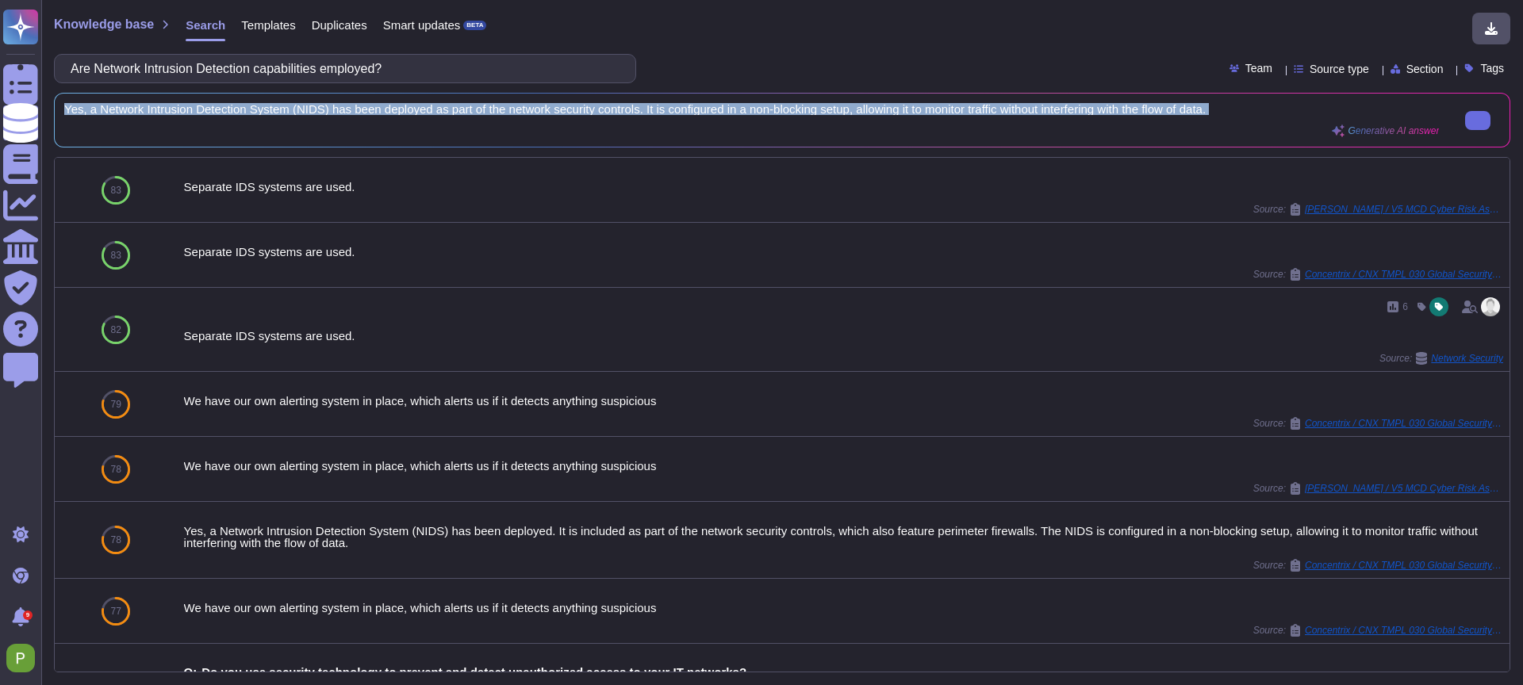
click at [381, 109] on span "Yes, a Network Intrusion Detection System (NIDS) has been deployed as part of t…" at bounding box center [751, 109] width 1375 height 12
